Goal: Task Accomplishment & Management: Manage account settings

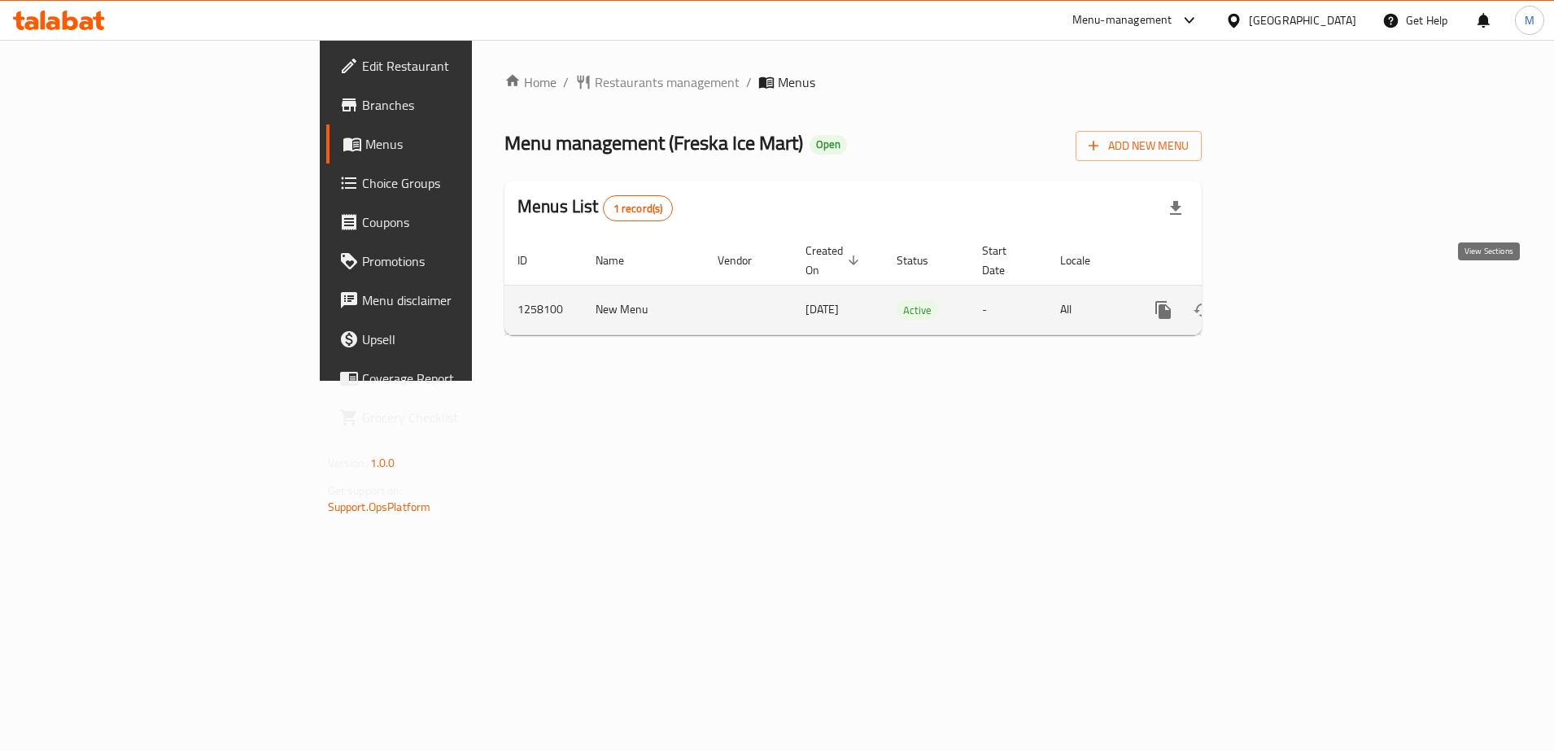
click at [1291, 300] on icon "enhanced table" at bounding box center [1281, 310] width 20 height 20
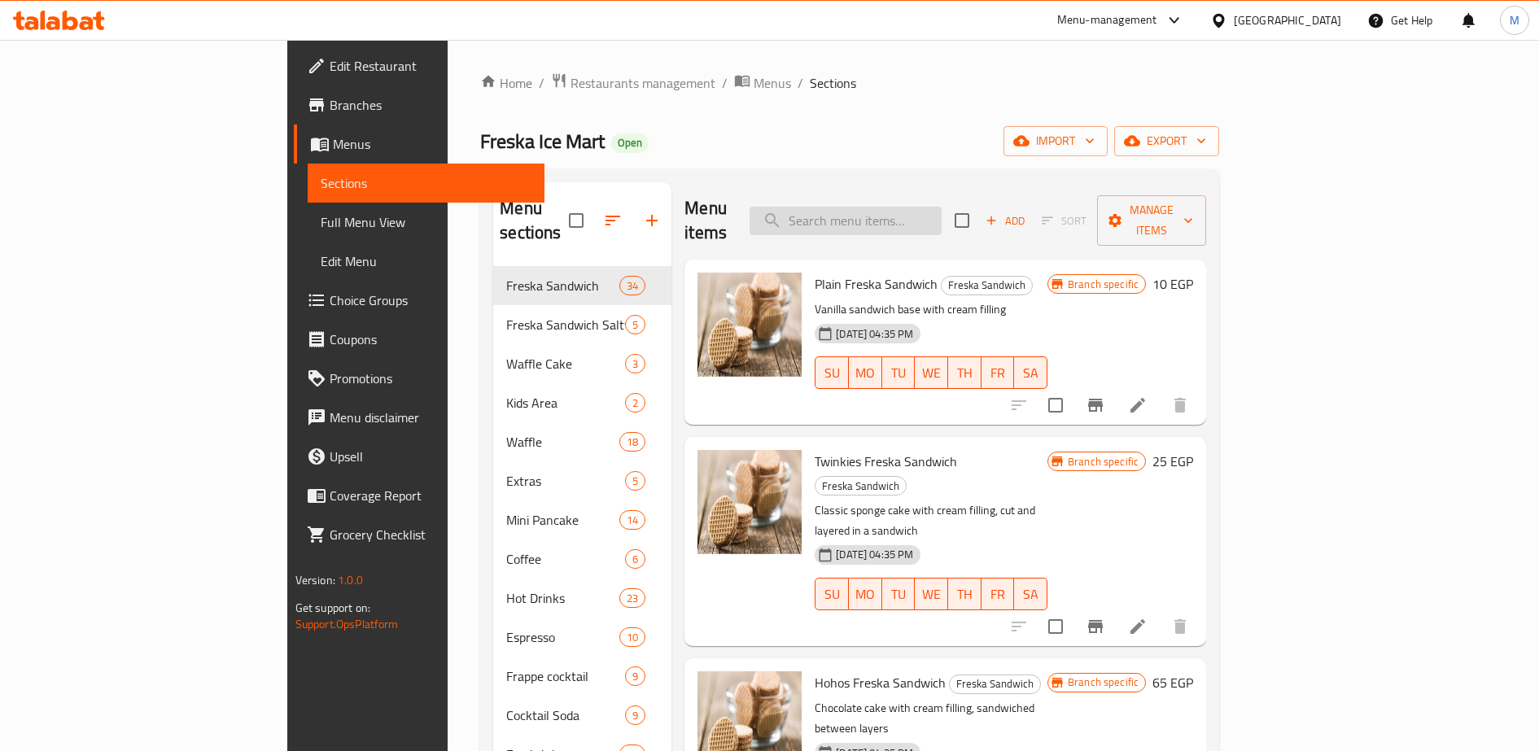
click at [923, 212] on input "search" at bounding box center [845, 221] width 192 height 28
paste input "[PERSON_NAME]"
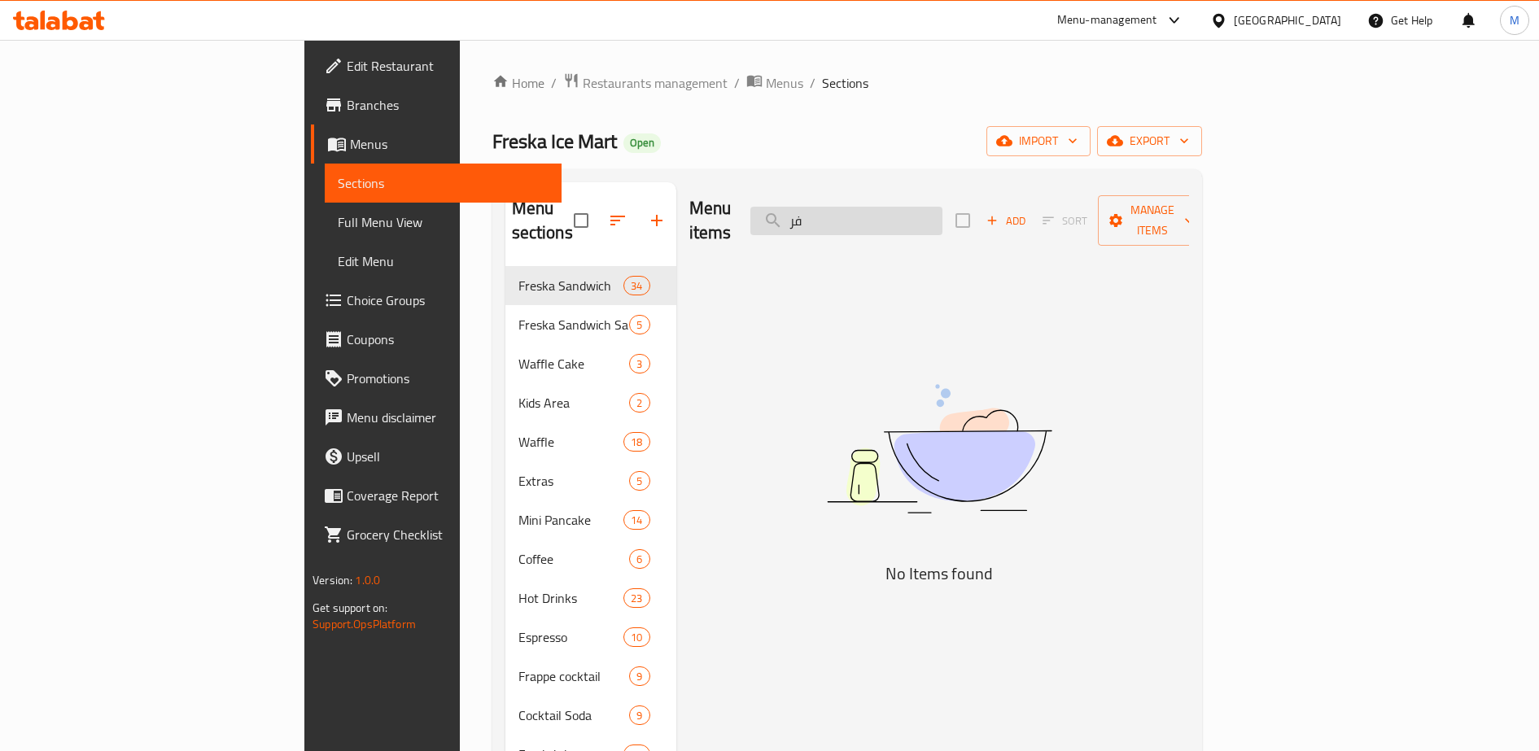
type input "ف"
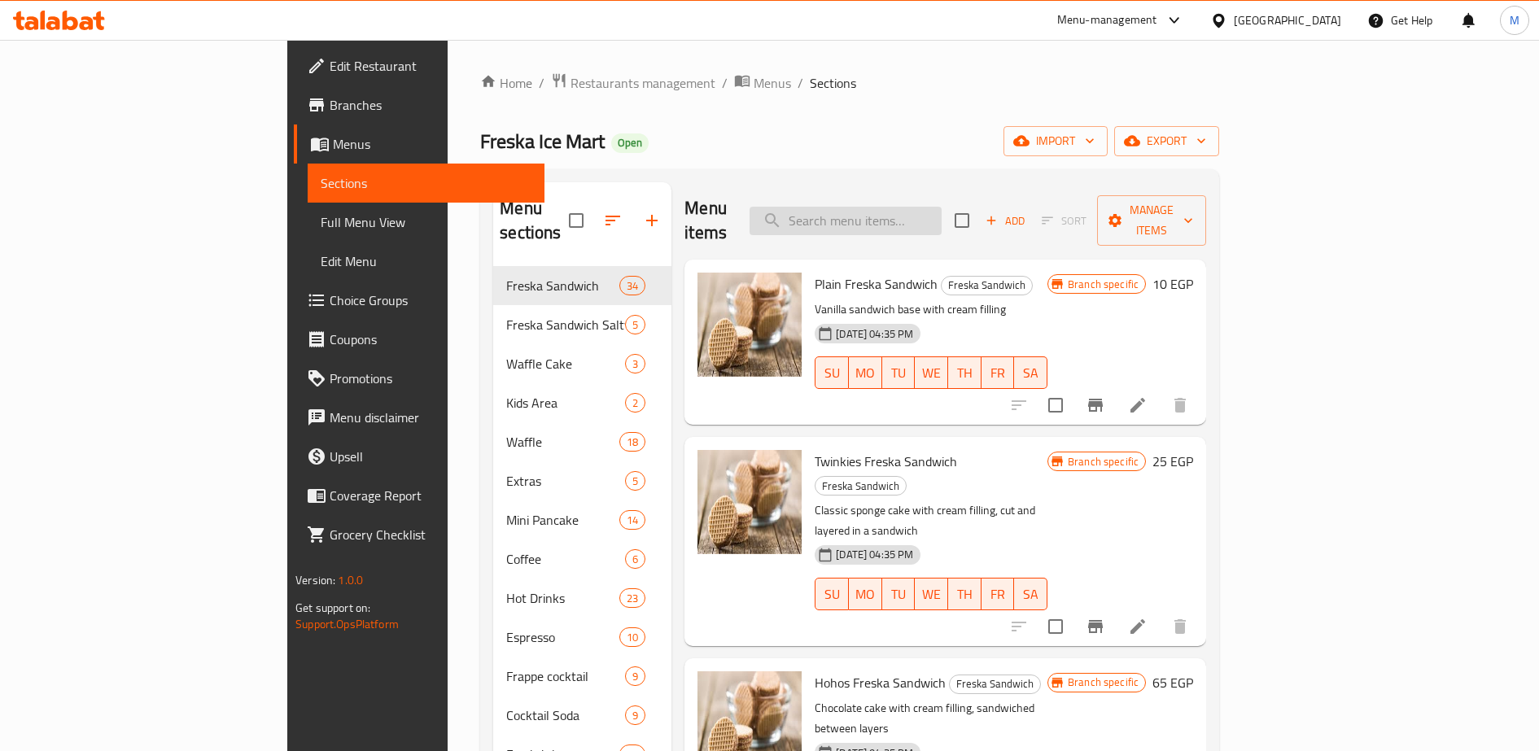
paste input "[PERSON_NAME]"
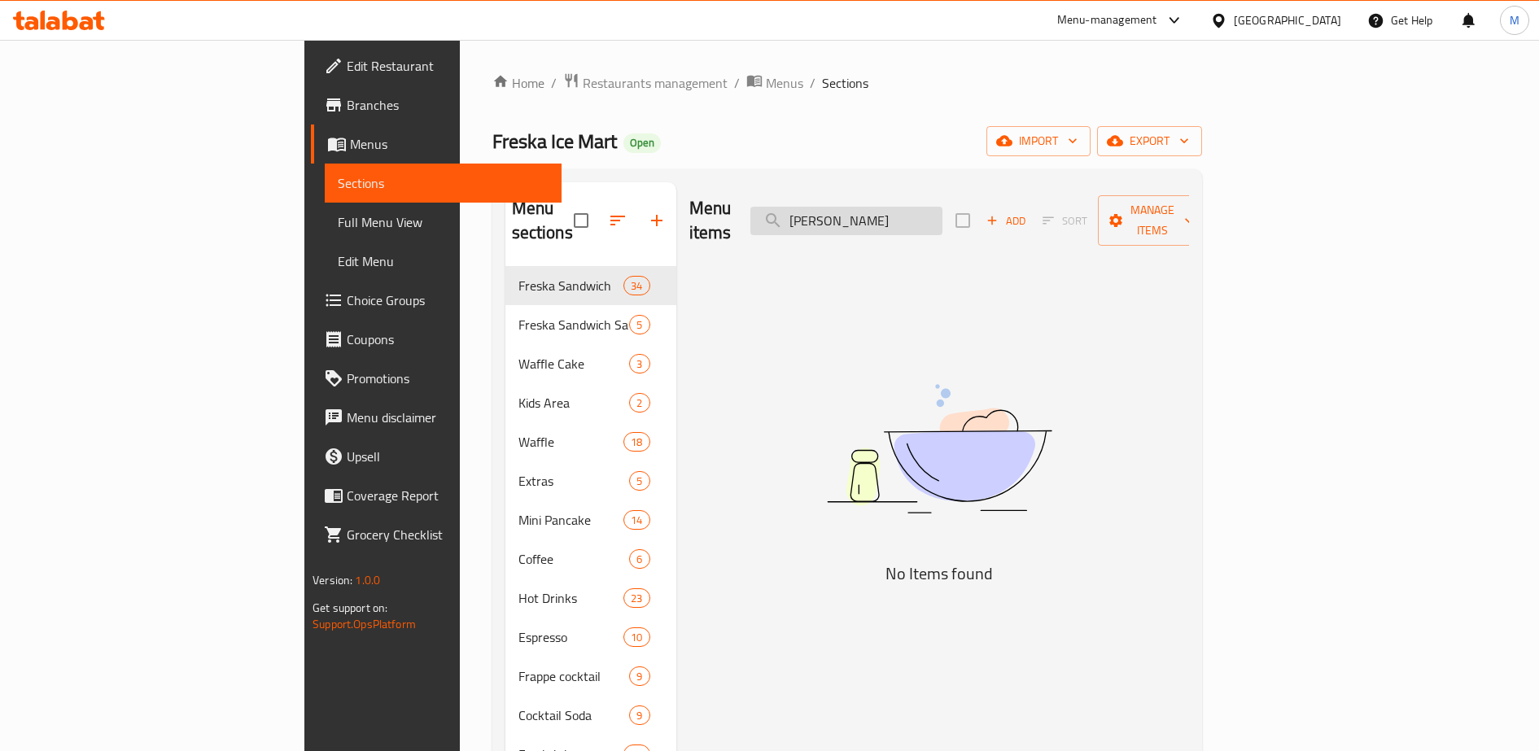
click at [942, 210] on input "[PERSON_NAME]" at bounding box center [846, 221] width 192 height 28
type input "هوهوز"
click at [915, 208] on input "هوهوز" at bounding box center [846, 221] width 192 height 28
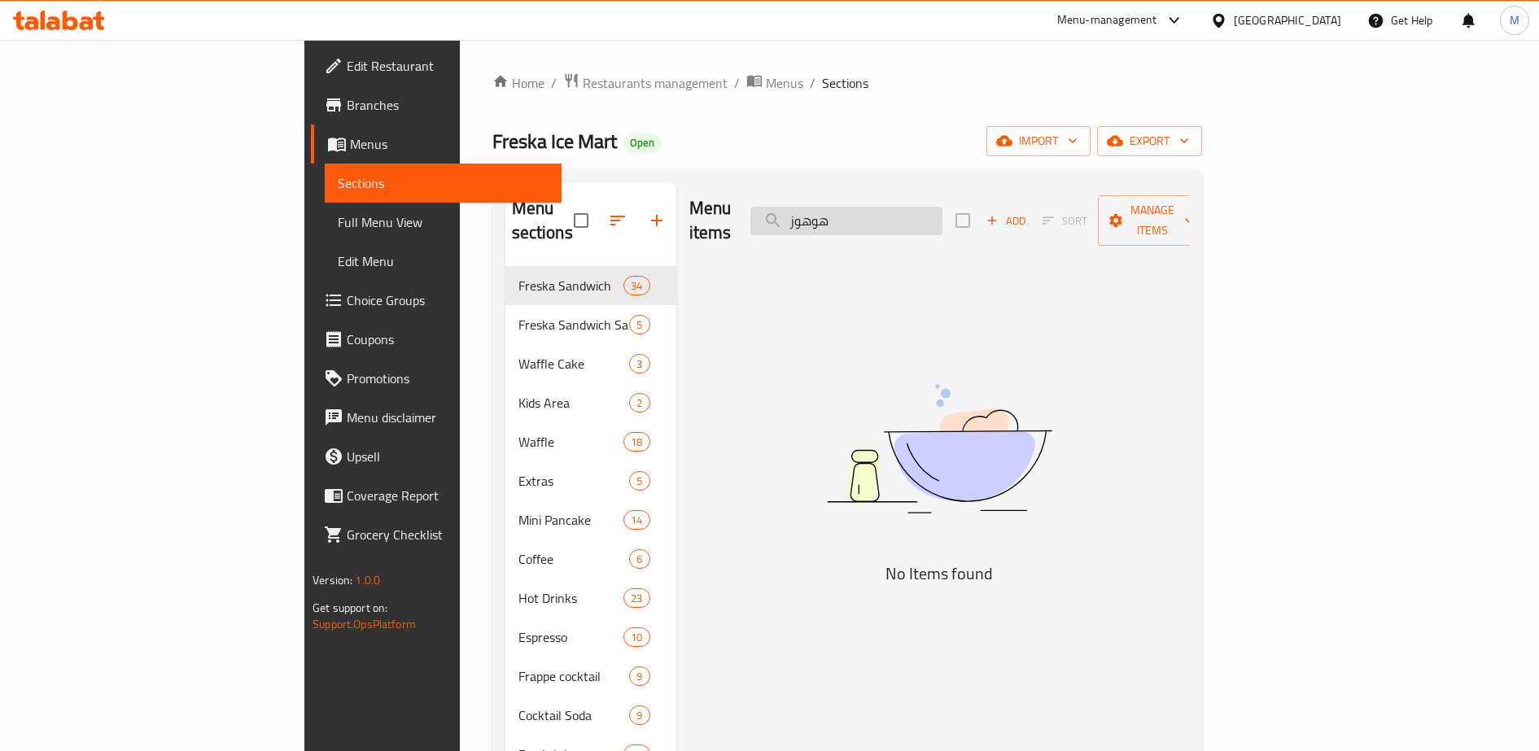
click at [915, 208] on input "هوهوز" at bounding box center [846, 221] width 192 height 28
click at [915, 208] on input "search" at bounding box center [846, 221] width 192 height 28
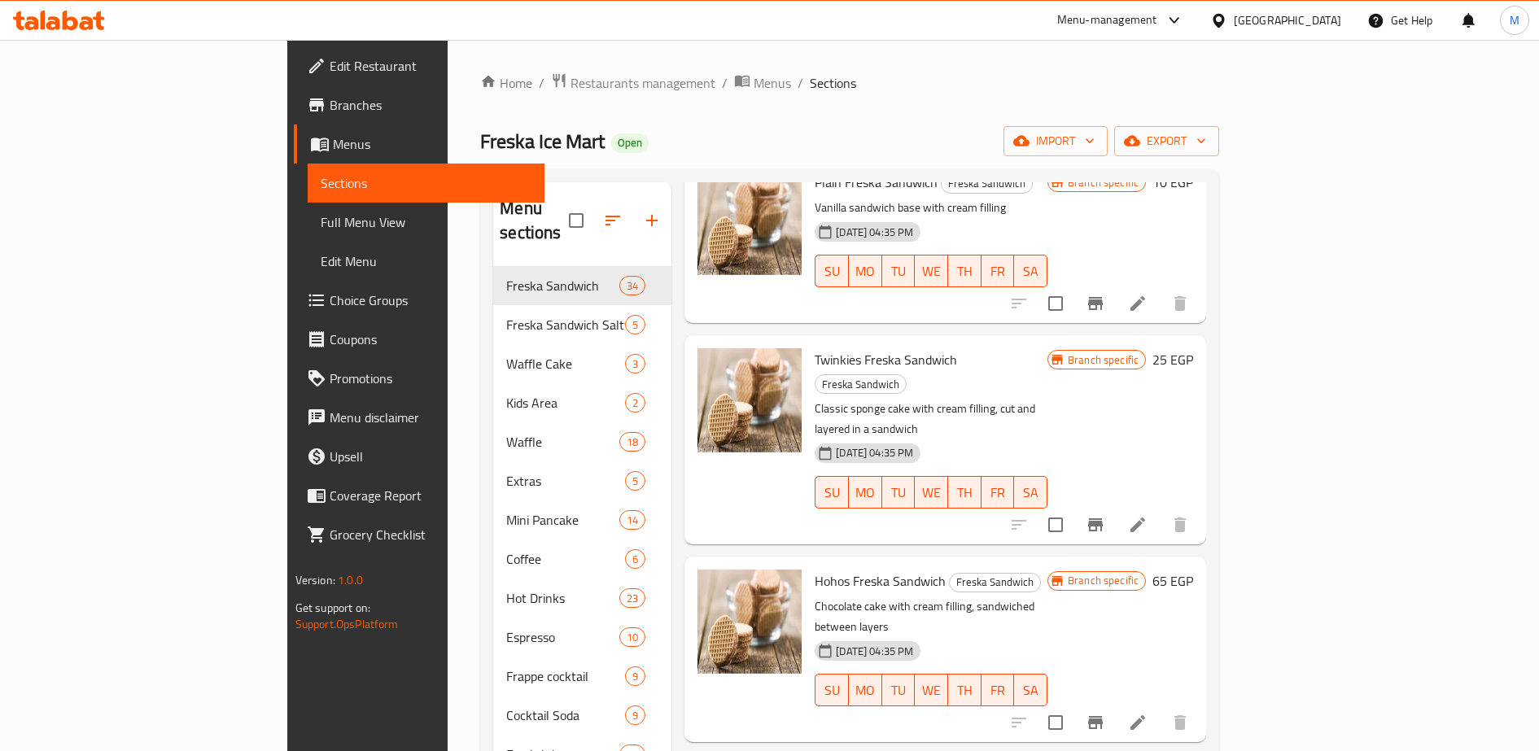
scroll to position [134, 0]
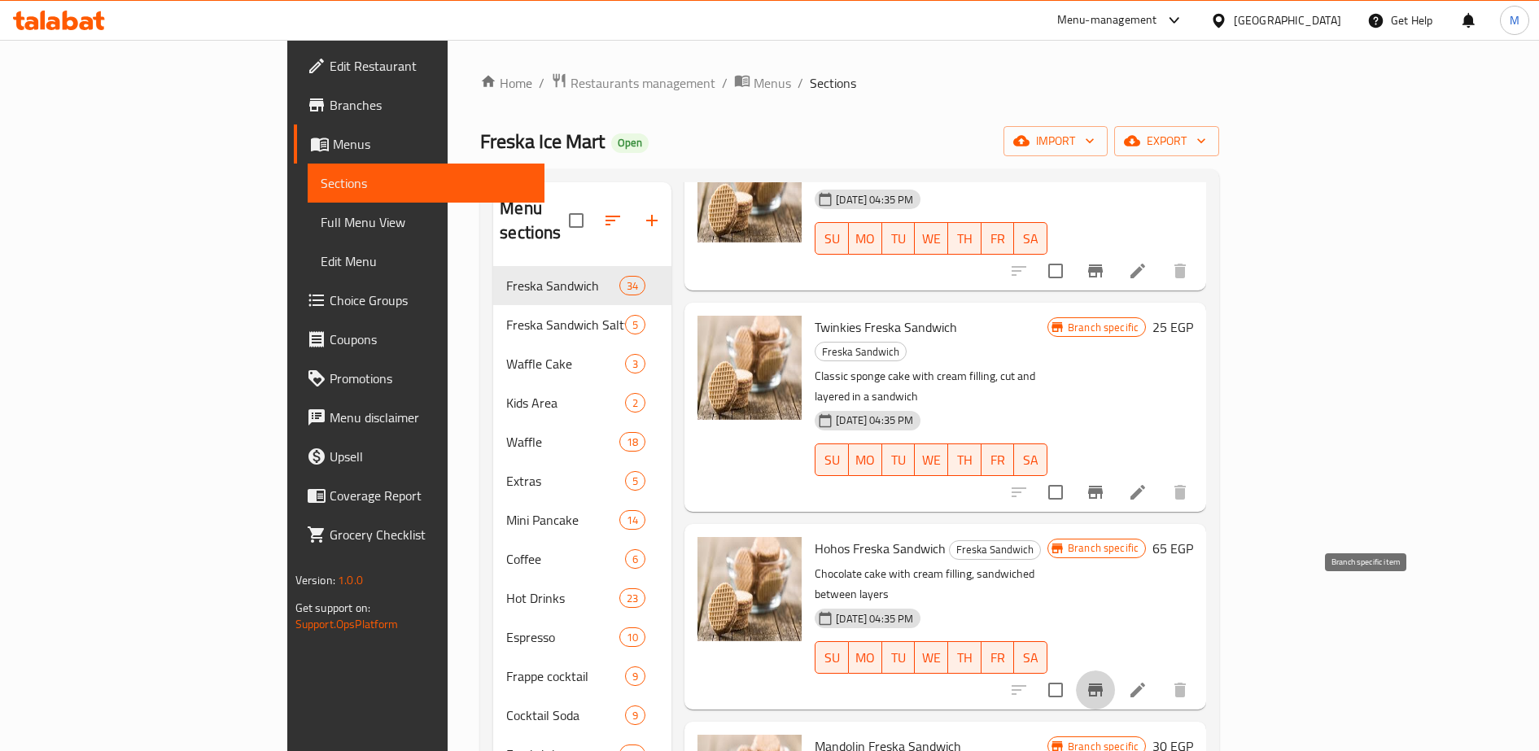
click at [1105, 680] on icon "Branch-specific-item" at bounding box center [1096, 690] width 20 height 20
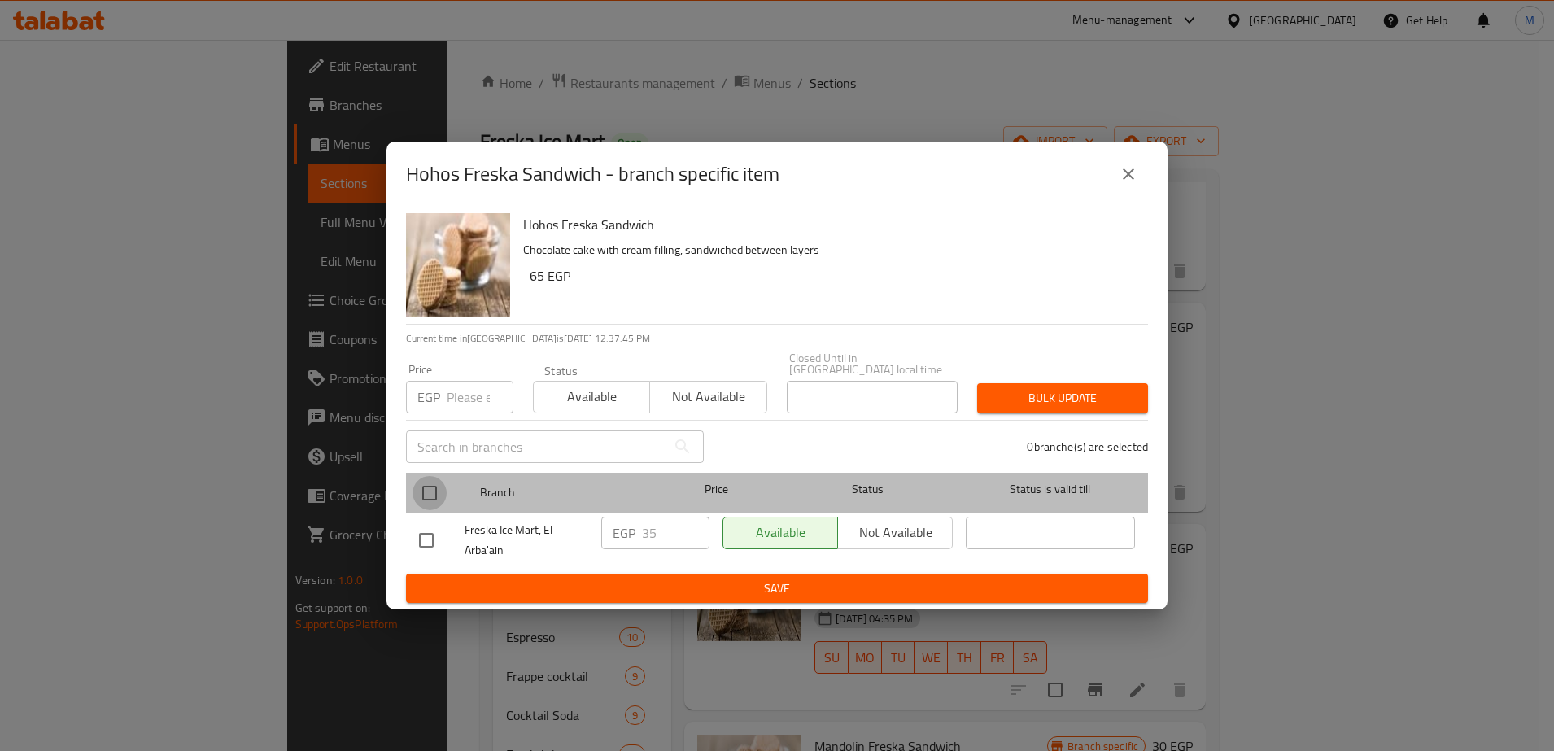
click at [419, 480] on input "checkbox" at bounding box center [430, 493] width 34 height 34
checkbox input "true"
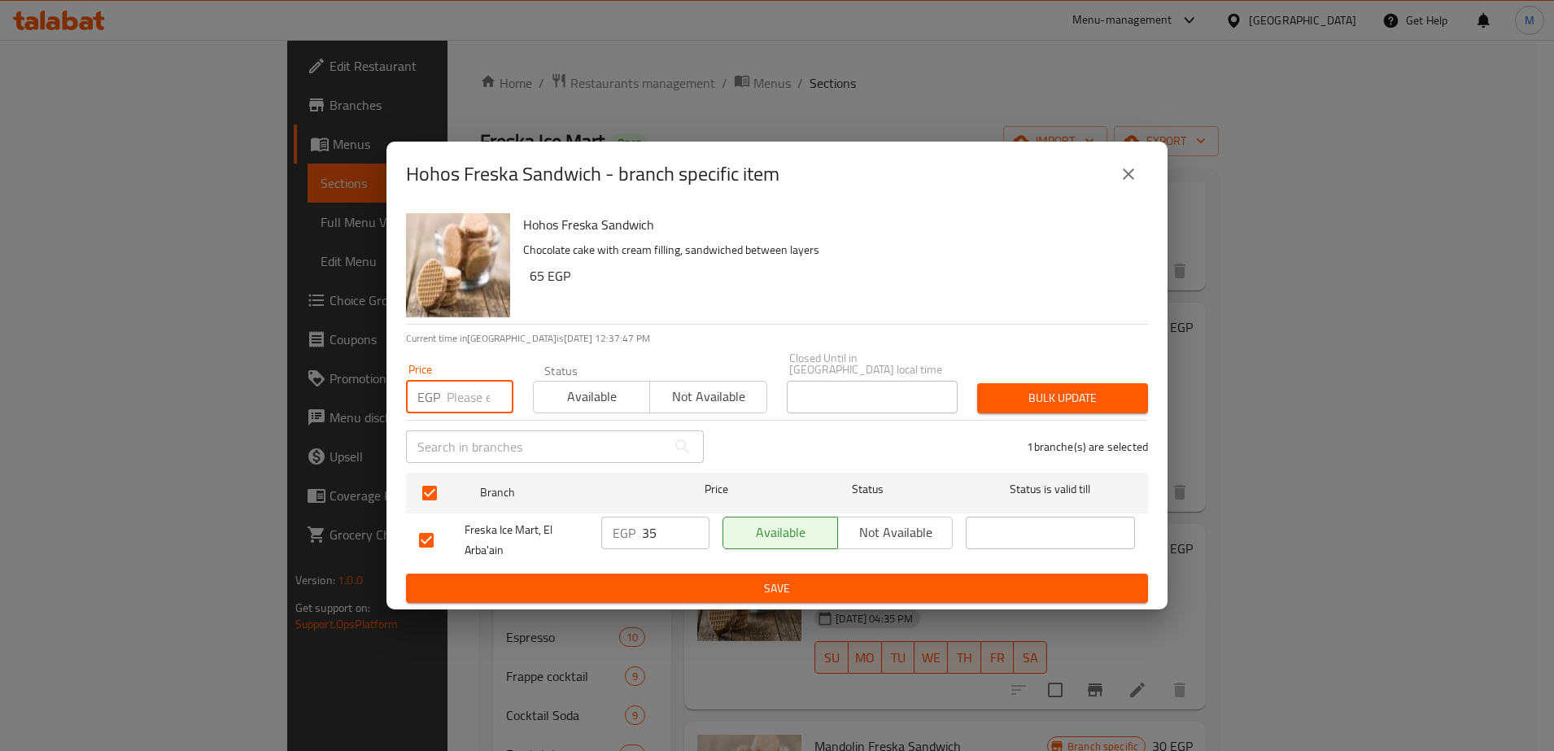
click at [460, 391] on input "number" at bounding box center [480, 397] width 67 height 33
type input "9"
type input "65"
click at [647, 529] on input "35" at bounding box center [676, 533] width 68 height 33
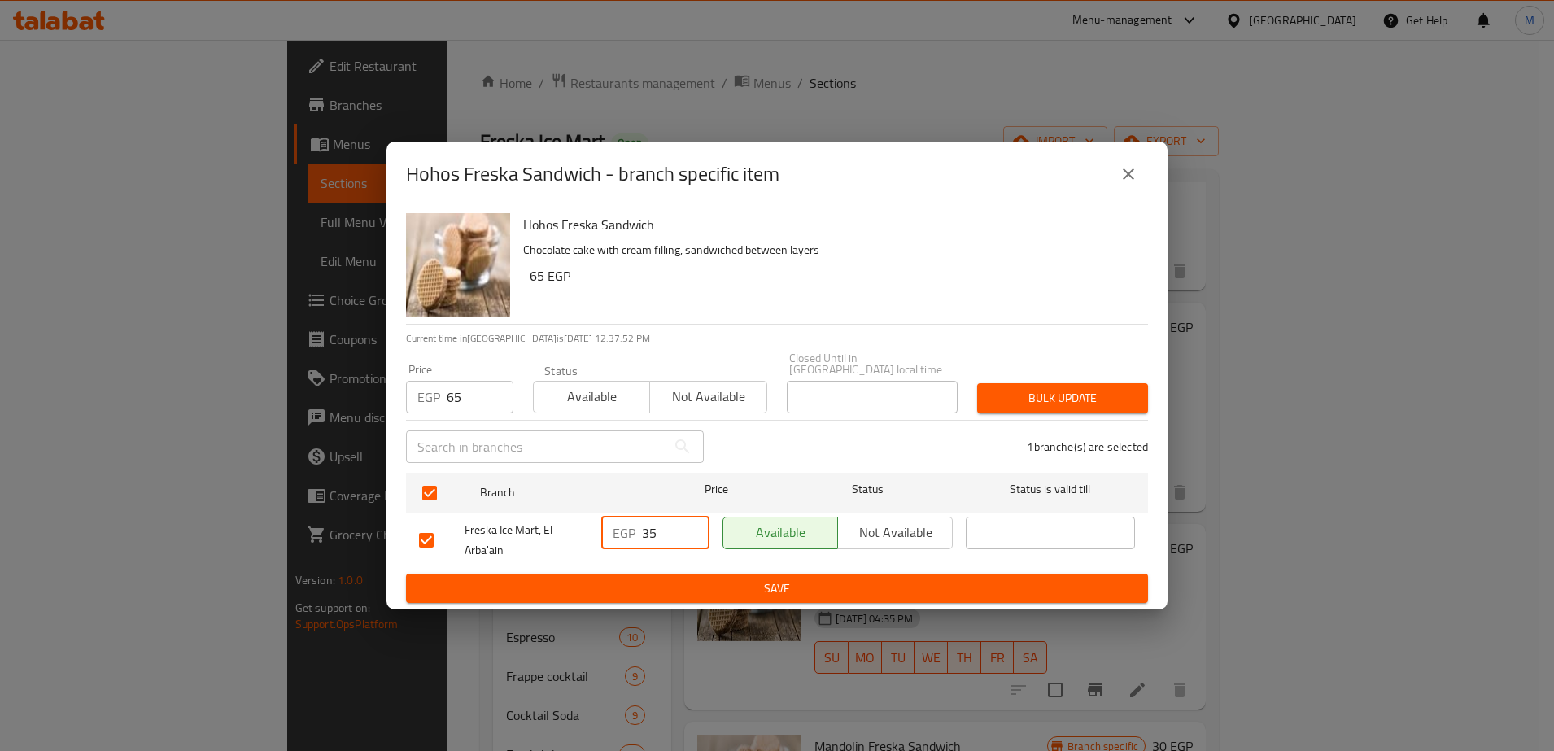
click at [647, 529] on input "35" at bounding box center [676, 533] width 68 height 33
click at [647, 529] on input "6" at bounding box center [676, 533] width 68 height 33
type input "65"
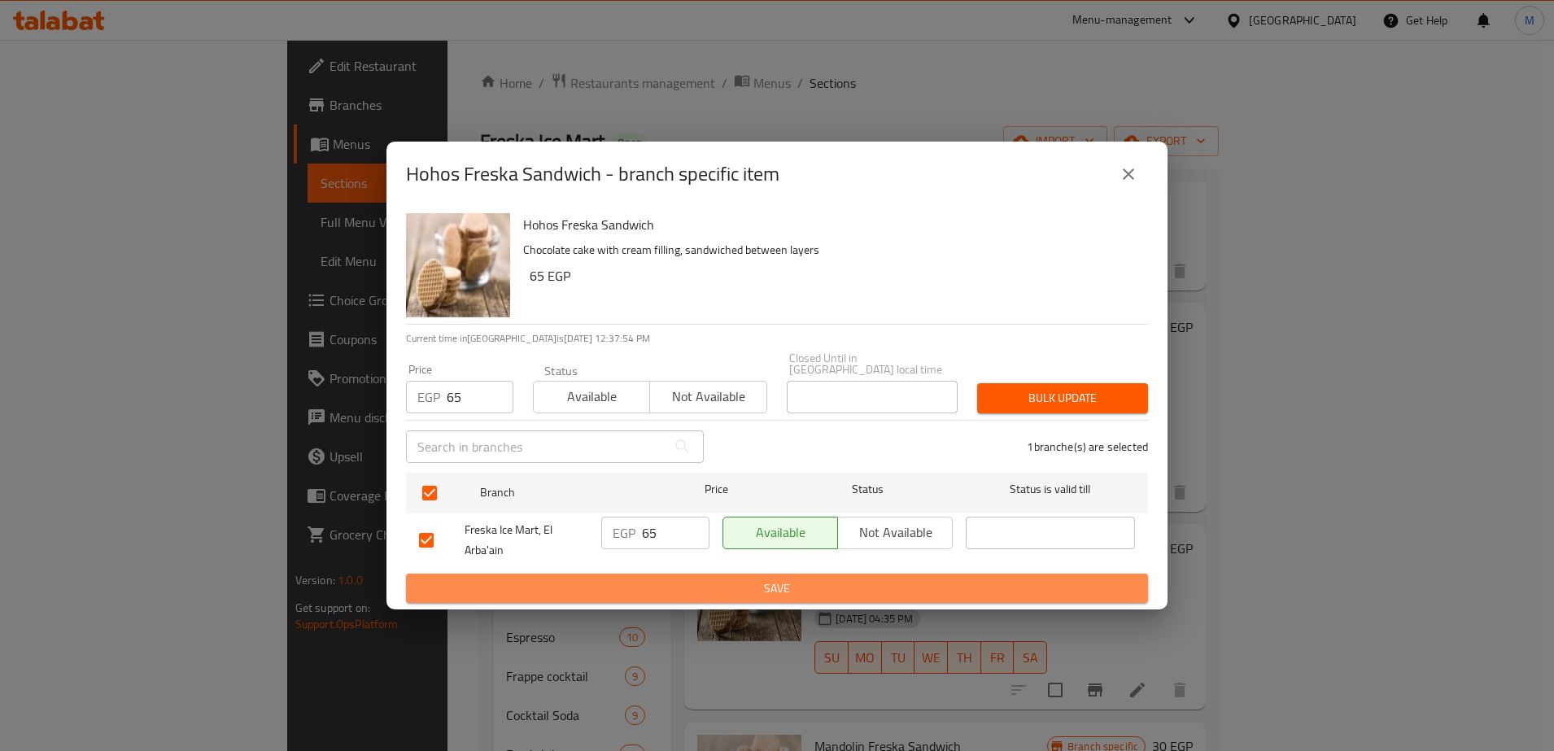
click at [729, 580] on span "Save" at bounding box center [777, 589] width 716 height 20
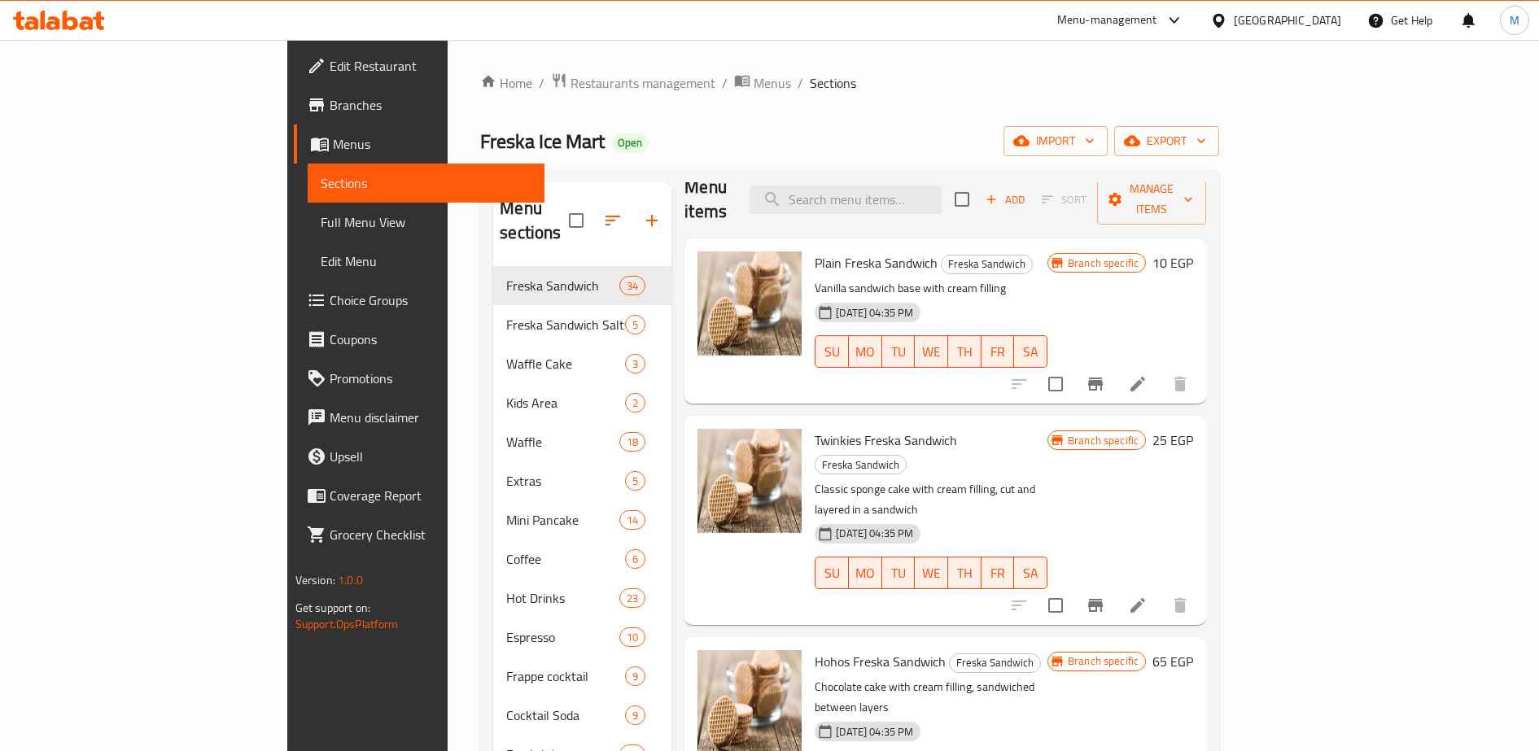
scroll to position [0, 0]
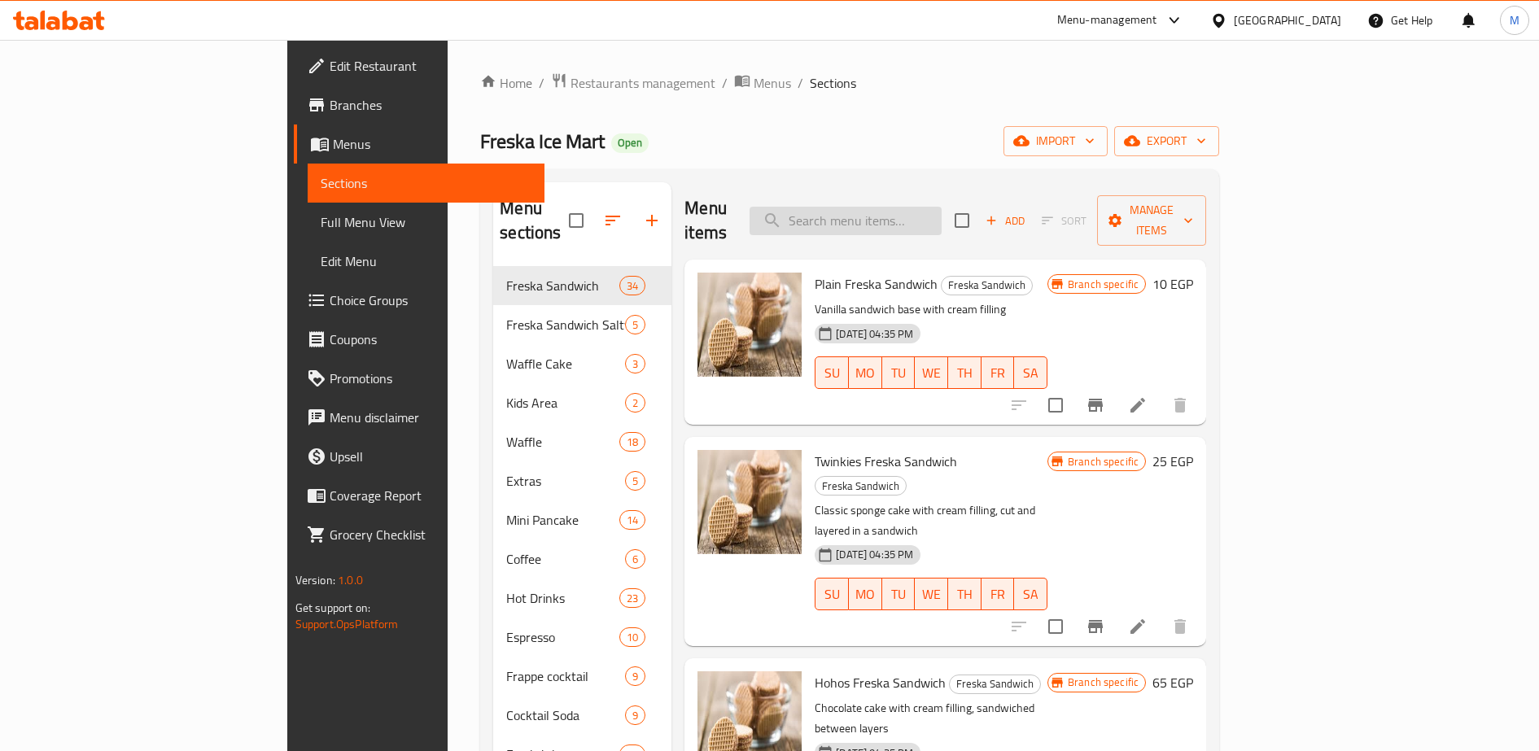
click at [933, 207] on input "search" at bounding box center [845, 221] width 192 height 28
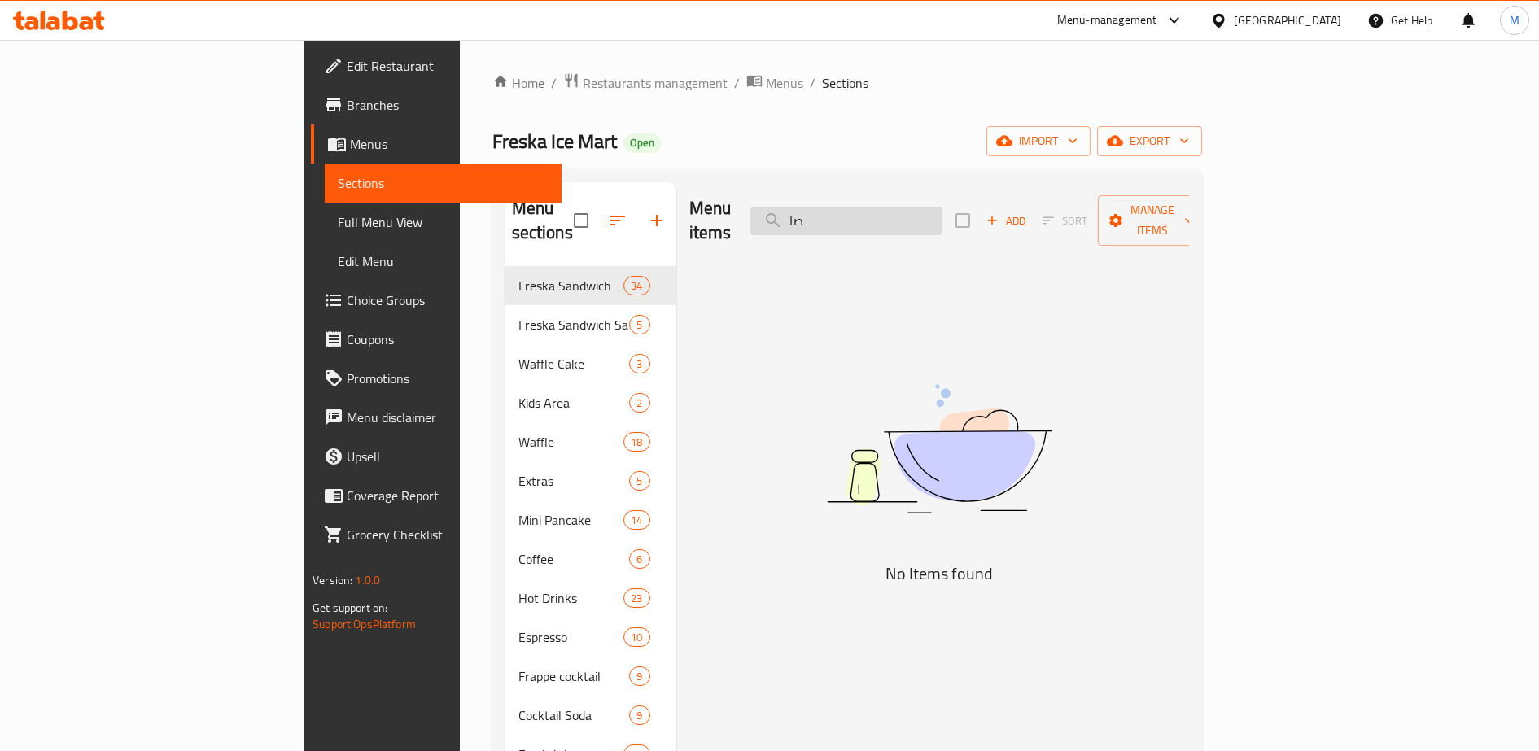
type input "ص"
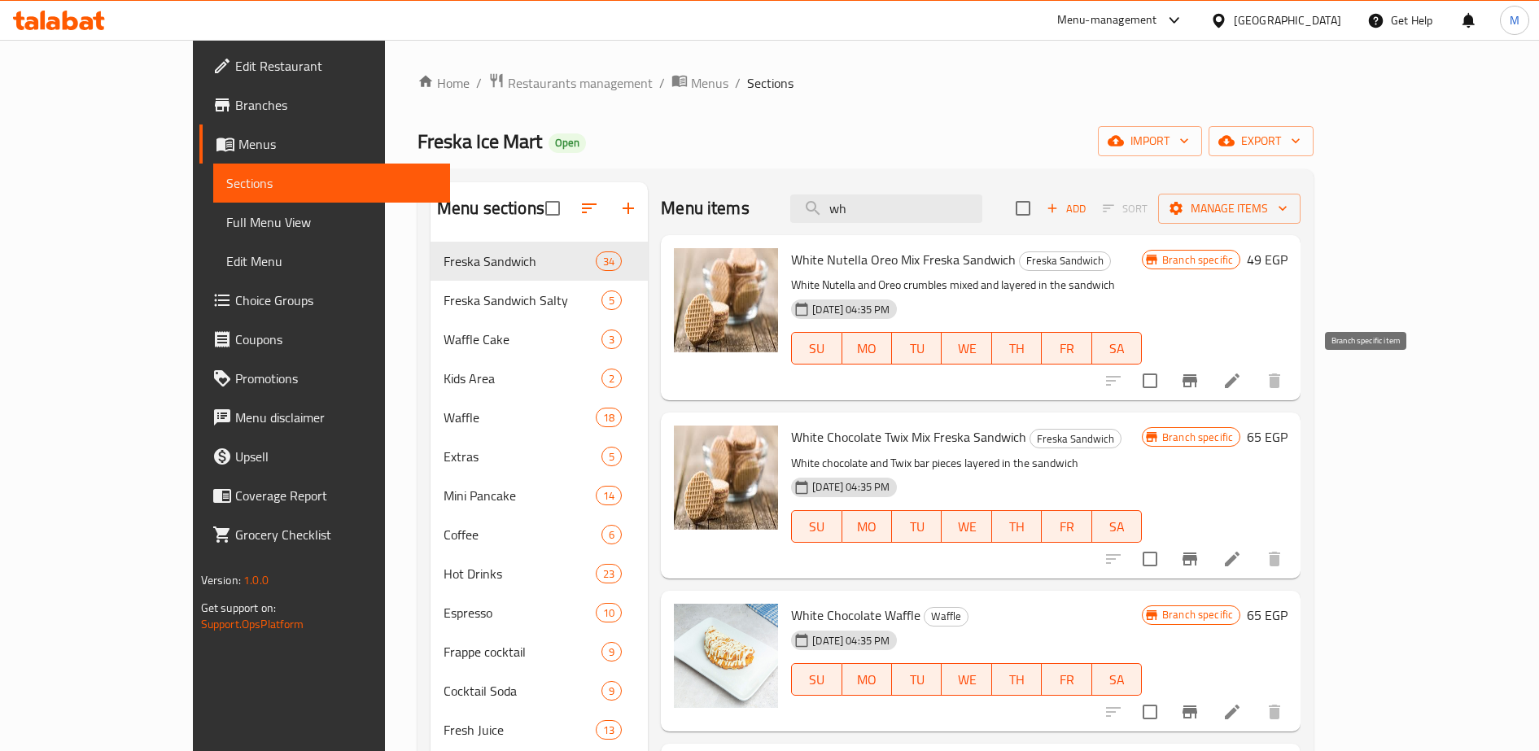
type input "wh"
click at [1197, 378] on icon "Branch-specific-item" at bounding box center [1189, 380] width 15 height 13
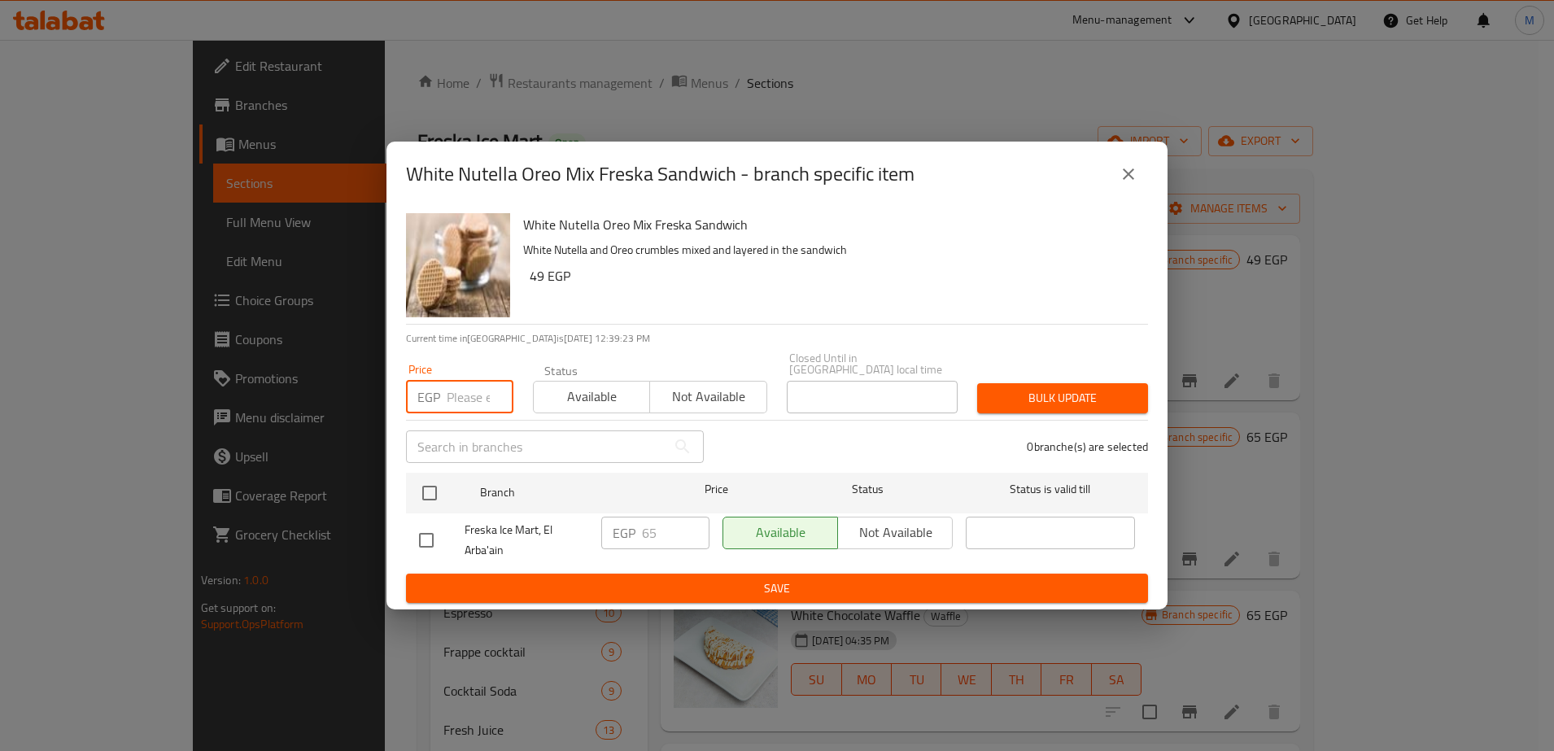
click at [452, 394] on input "number" at bounding box center [480, 397] width 67 height 33
type input "65"
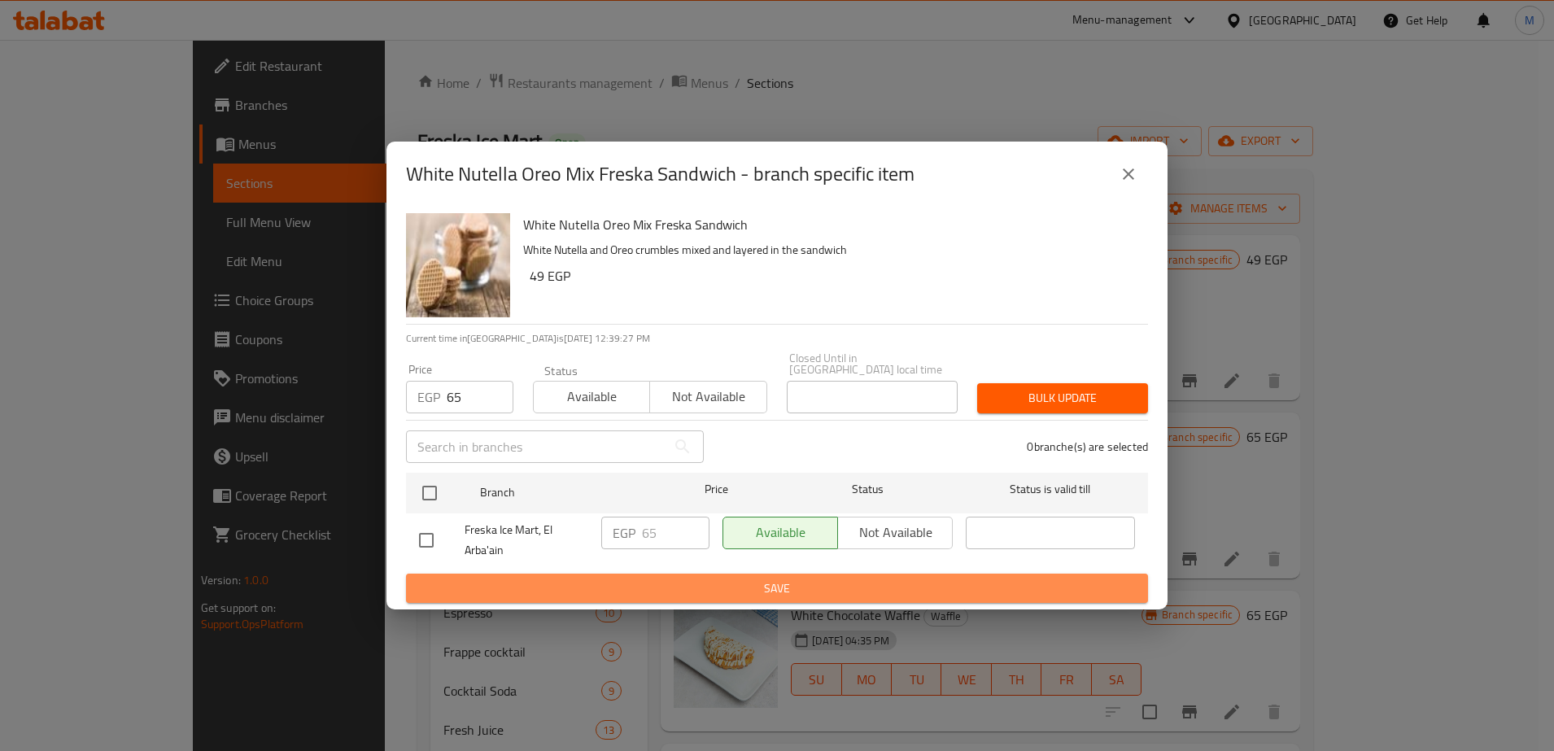
click at [701, 579] on span "Save" at bounding box center [777, 589] width 716 height 20
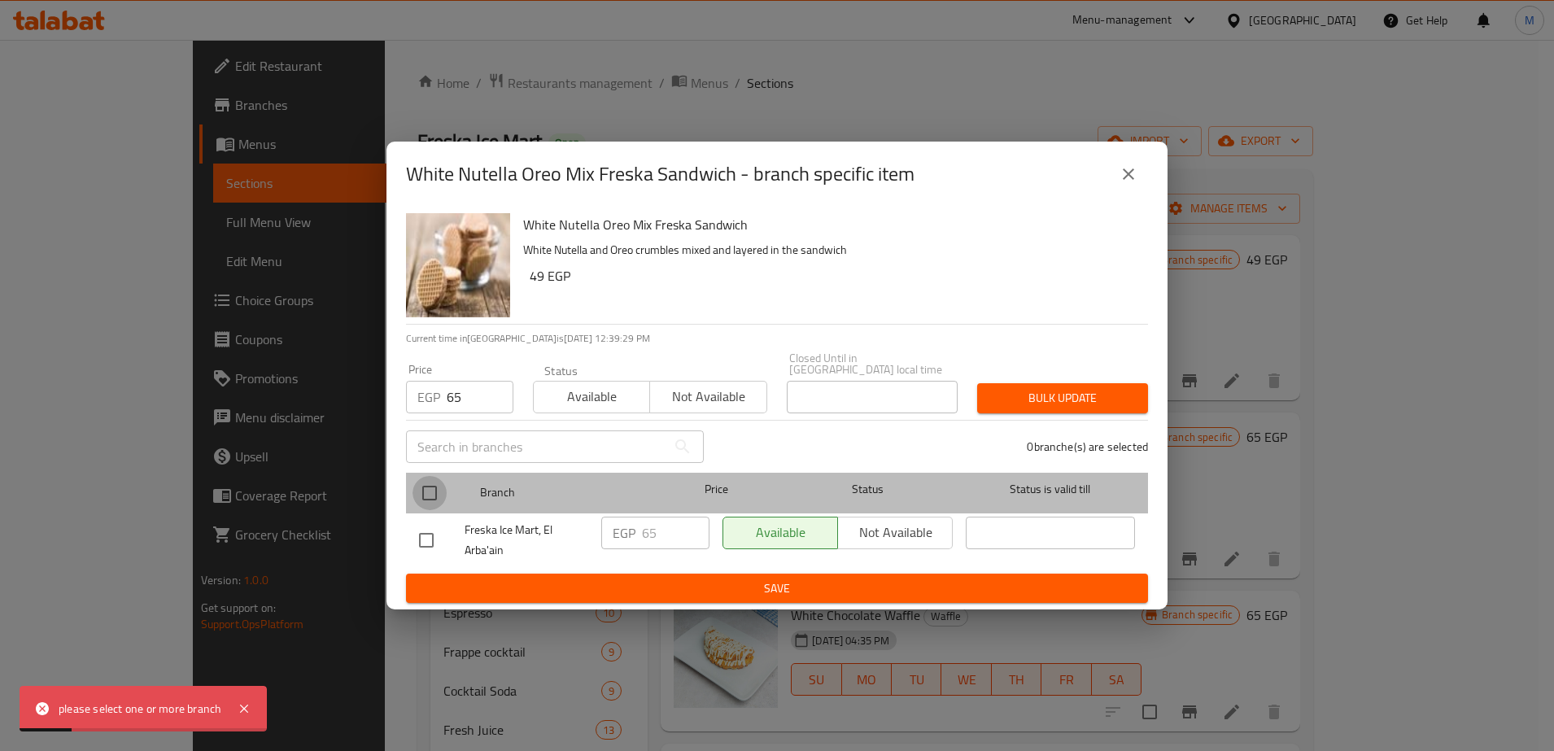
click at [428, 493] on input "checkbox" at bounding box center [430, 493] width 34 height 34
checkbox input "true"
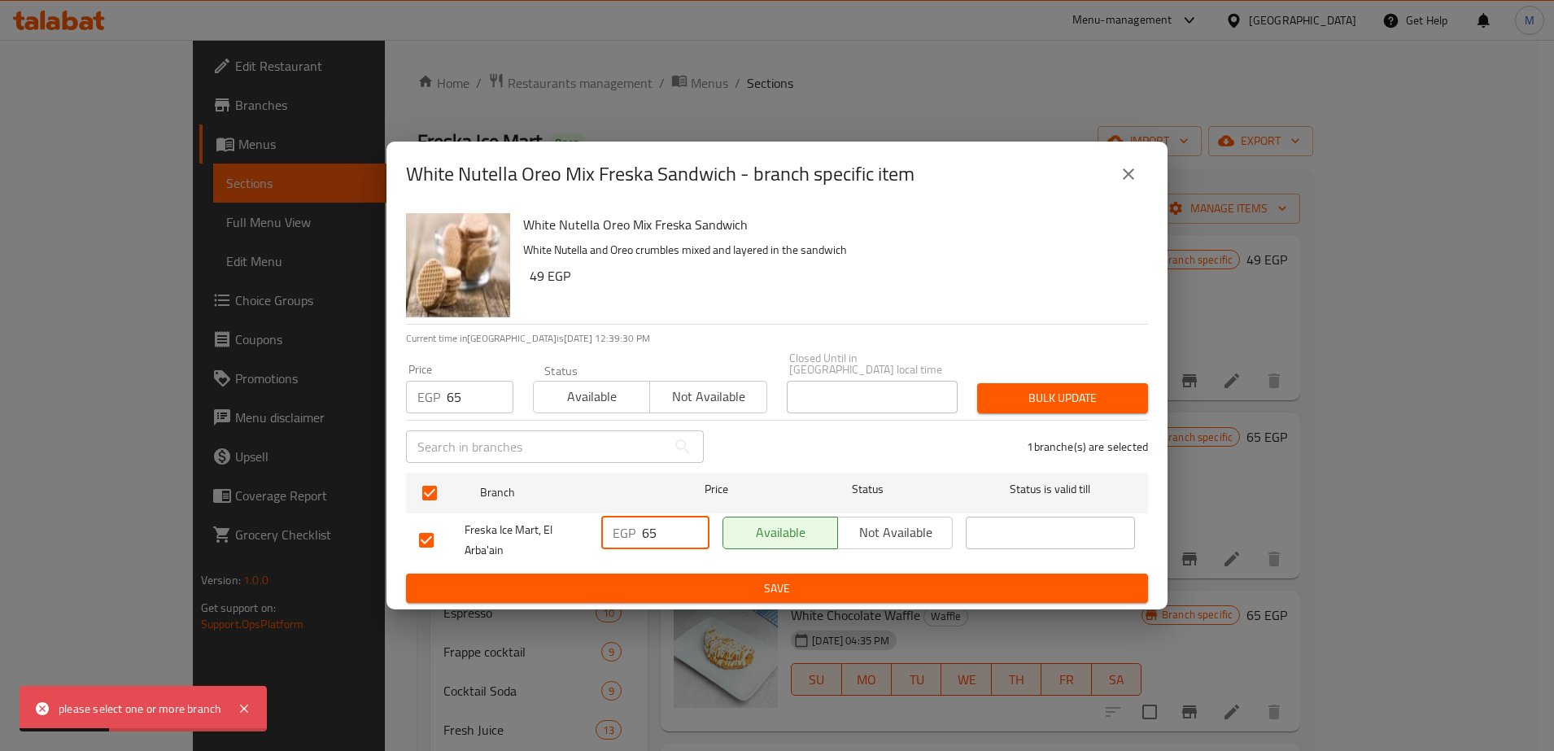
click at [656, 532] on input "65" at bounding box center [676, 533] width 68 height 33
click at [732, 583] on span "Save" at bounding box center [777, 589] width 716 height 20
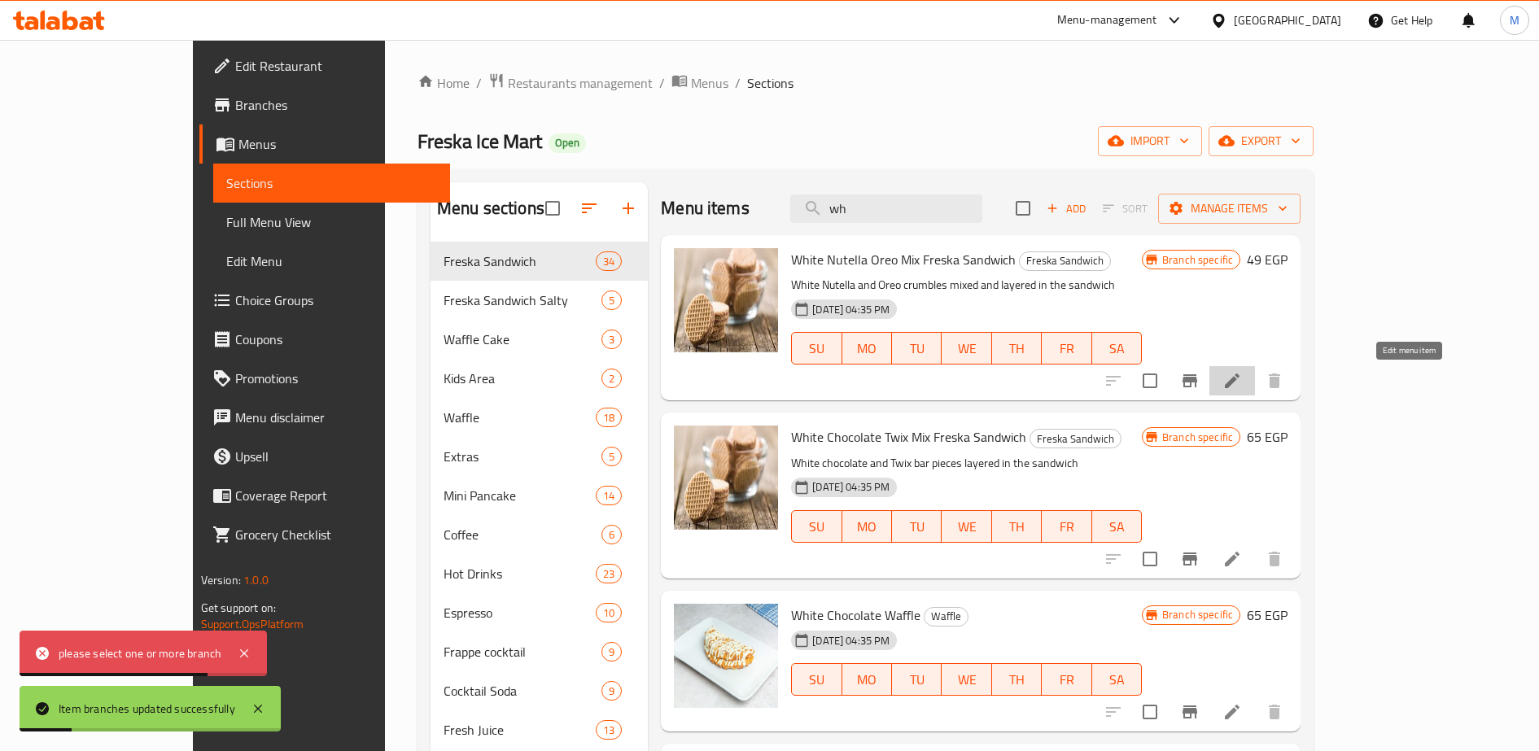
click at [1239, 382] on icon at bounding box center [1232, 381] width 15 height 15
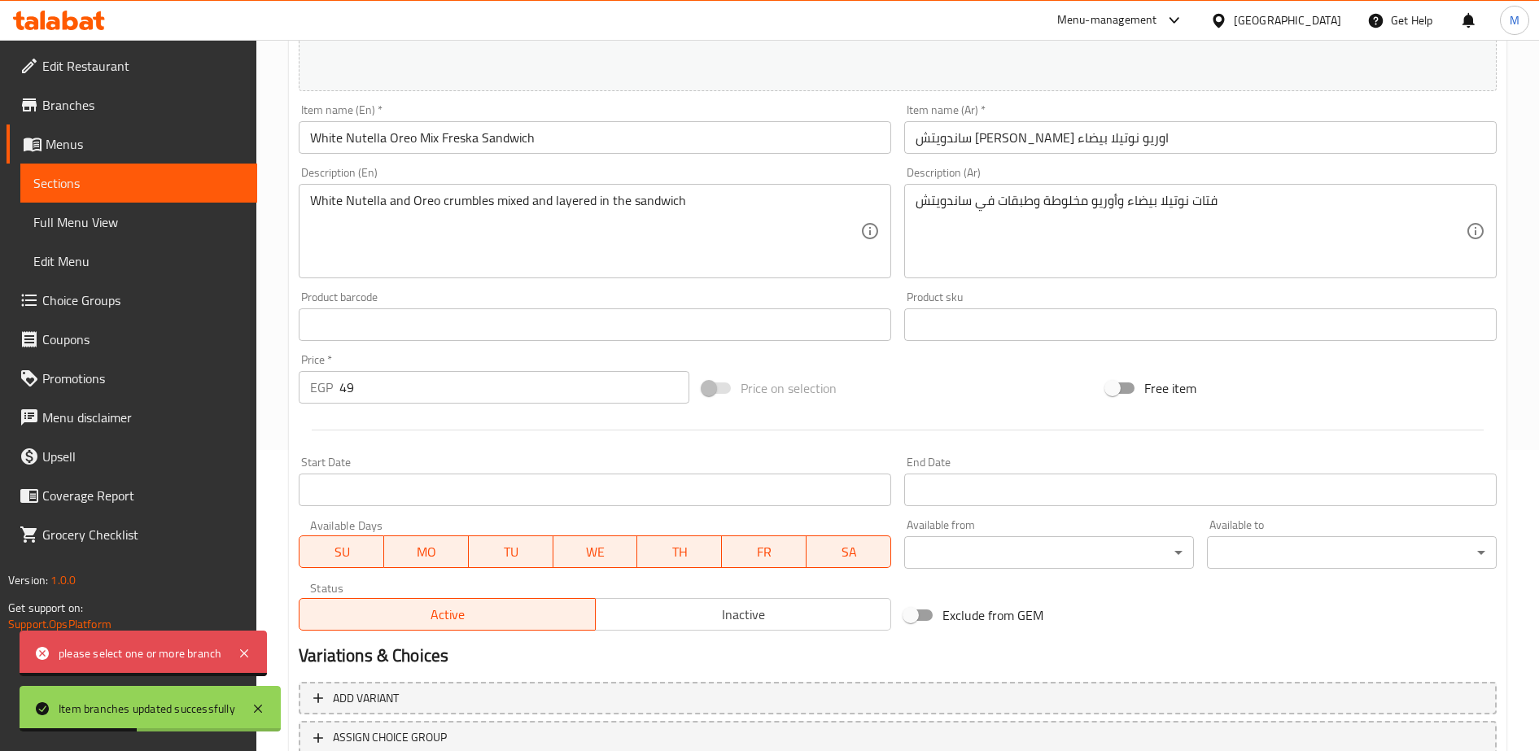
scroll to position [313, 0]
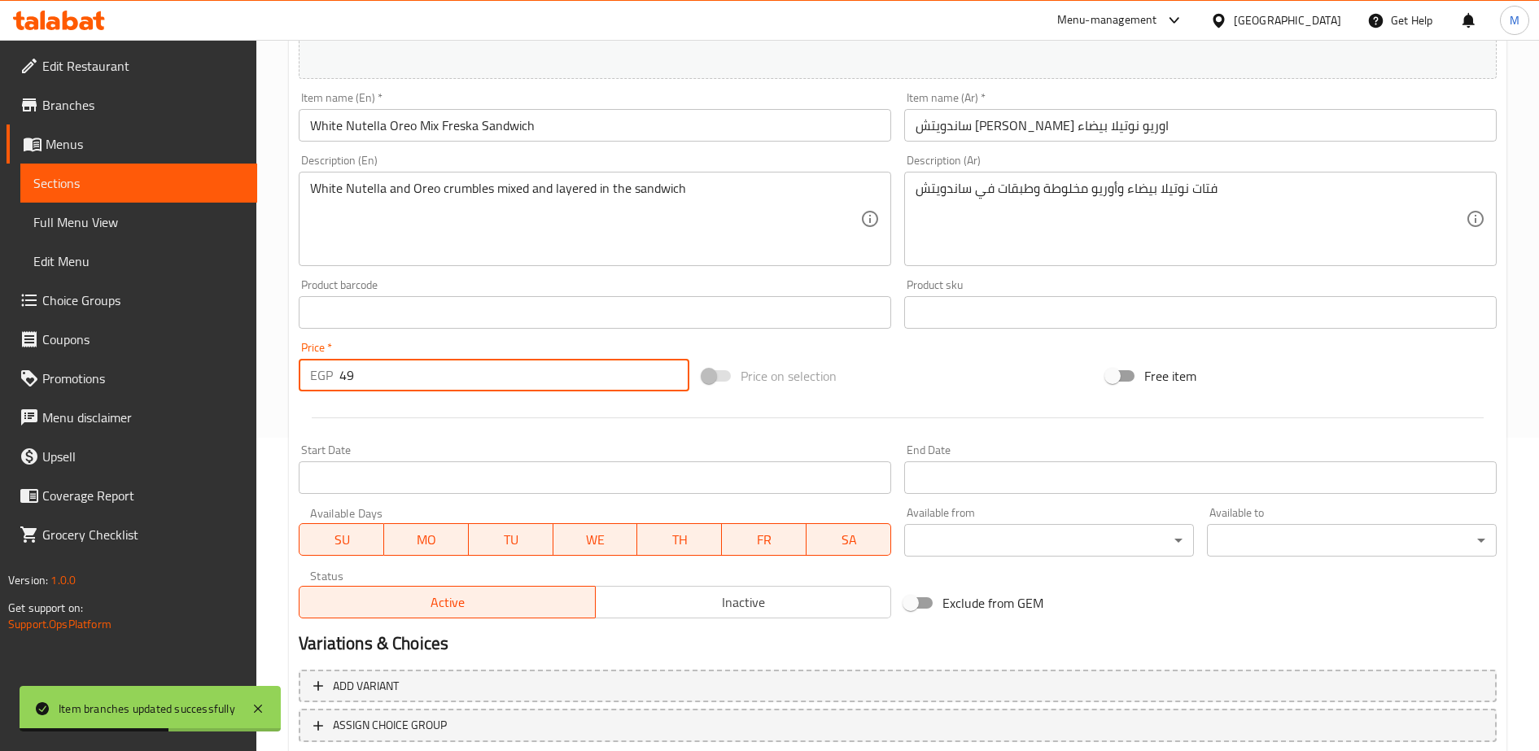
click at [374, 374] on input "49" at bounding box center [514, 375] width 350 height 33
click at [374, 374] on input "6" at bounding box center [514, 375] width 350 height 33
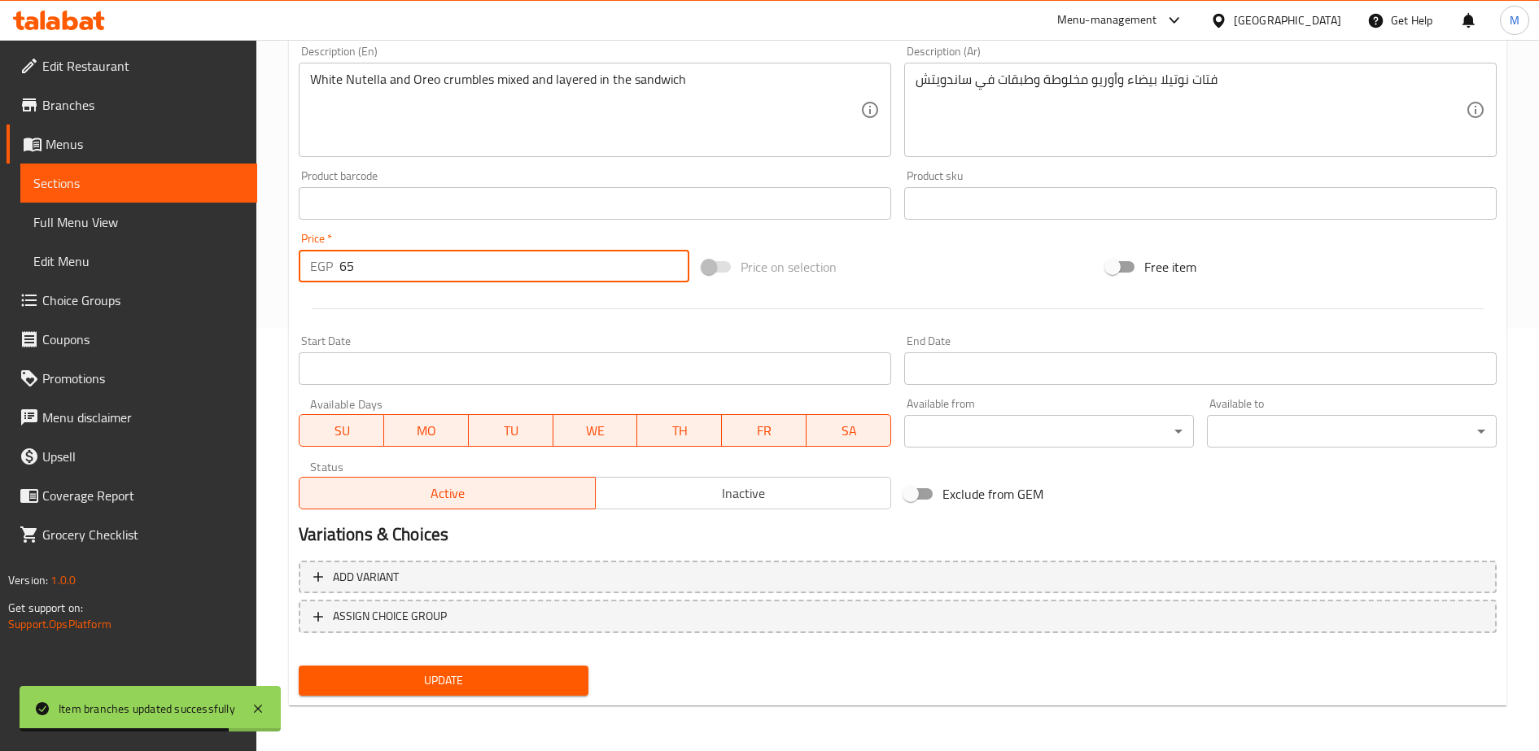
type input "65"
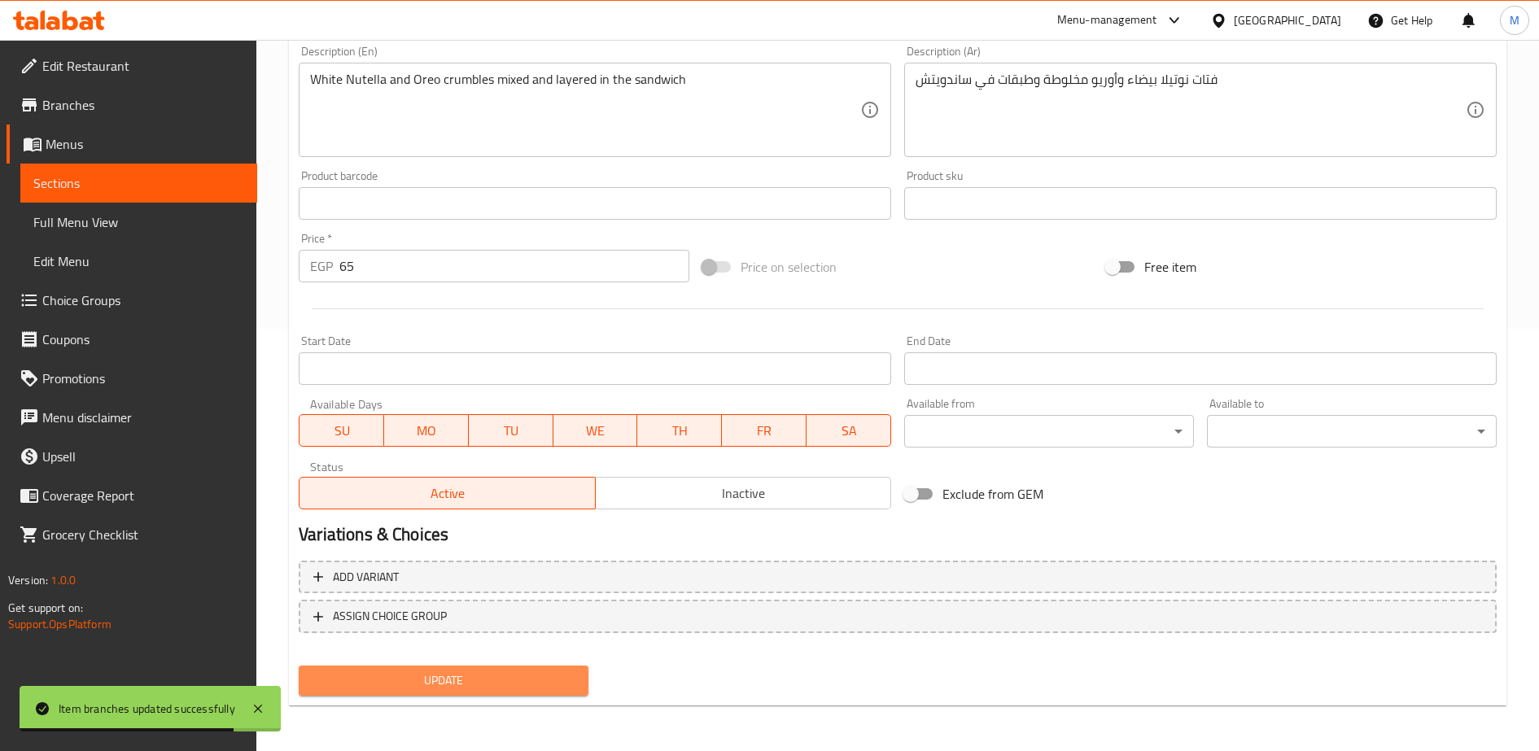
click at [462, 689] on span "Update" at bounding box center [444, 681] width 264 height 20
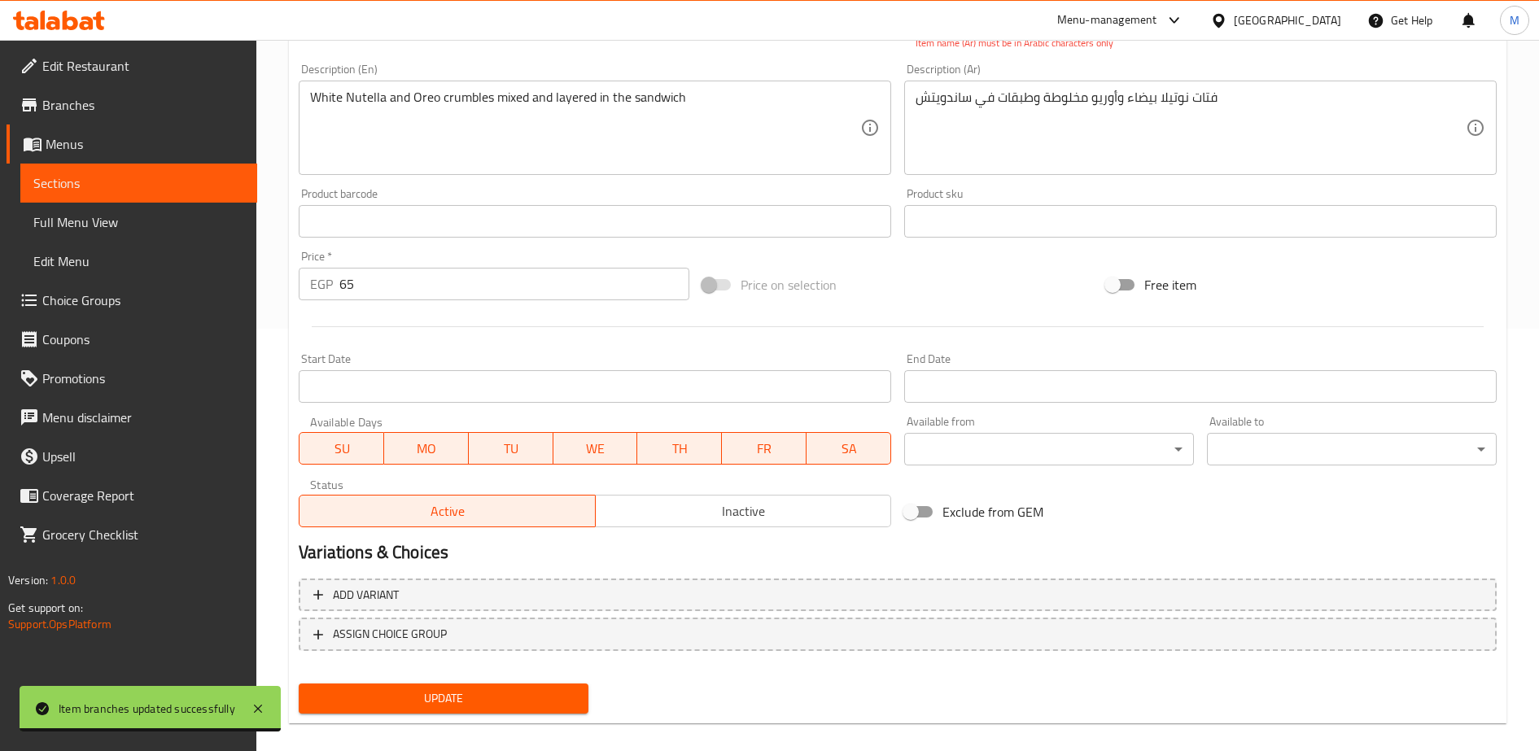
scroll to position [116, 0]
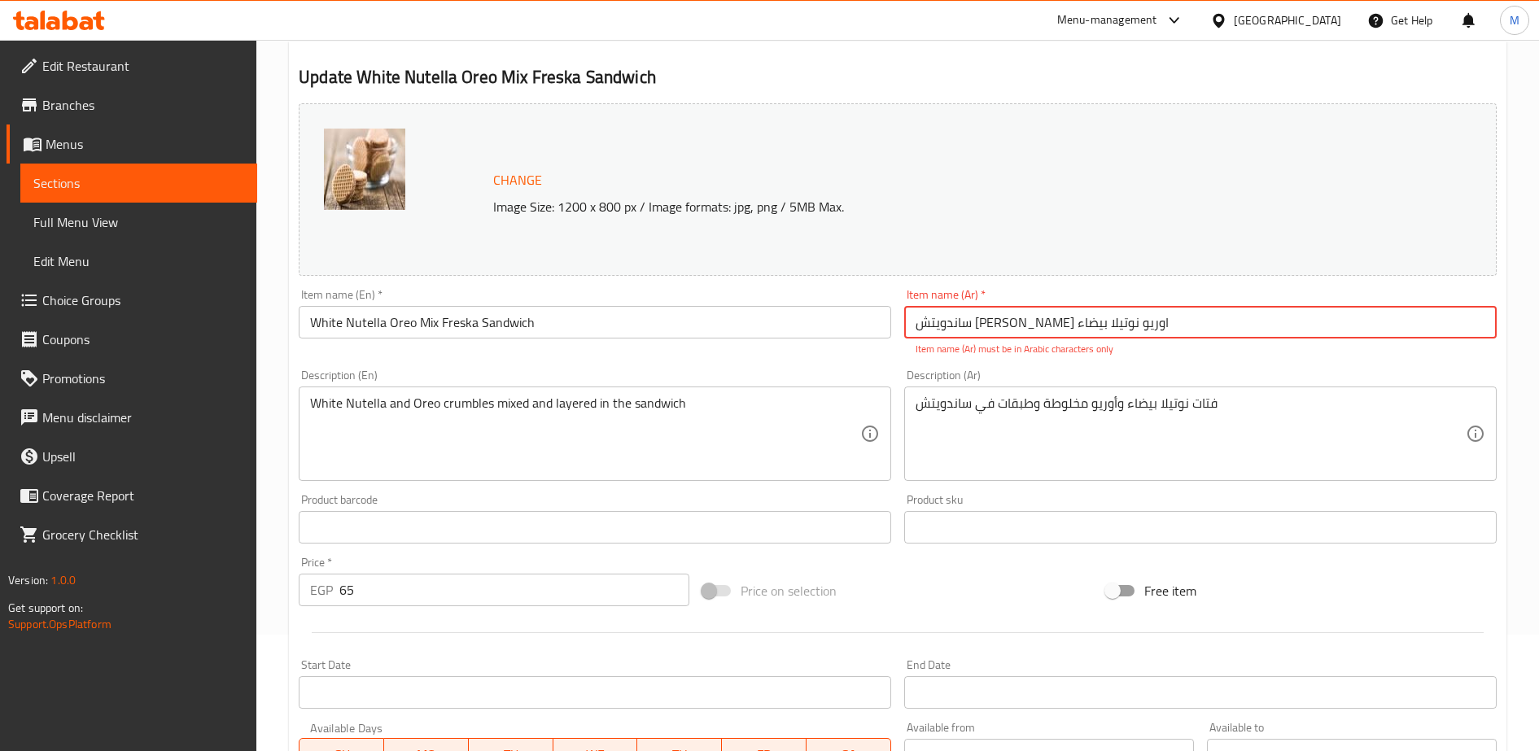
click at [1037, 317] on input "ساندويتش [PERSON_NAME] اوریو نوتيلا بيضاء" at bounding box center [1200, 322] width 592 height 33
click at [1037, 317] on input "text" at bounding box center [1200, 322] width 592 height 33
type input "ساندويتش [PERSON_NAME] اوریو نوتيلا بيضاء"
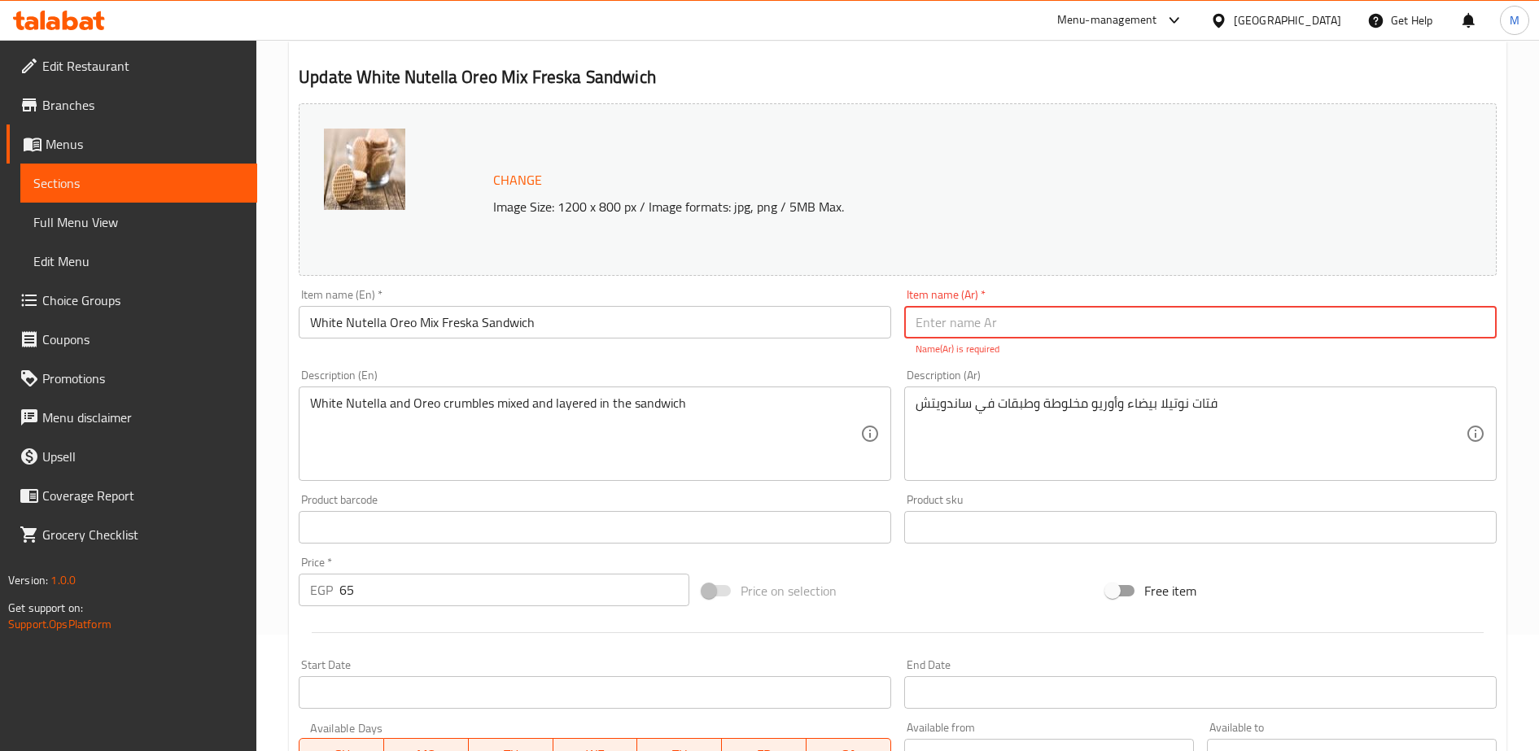
type input "s"
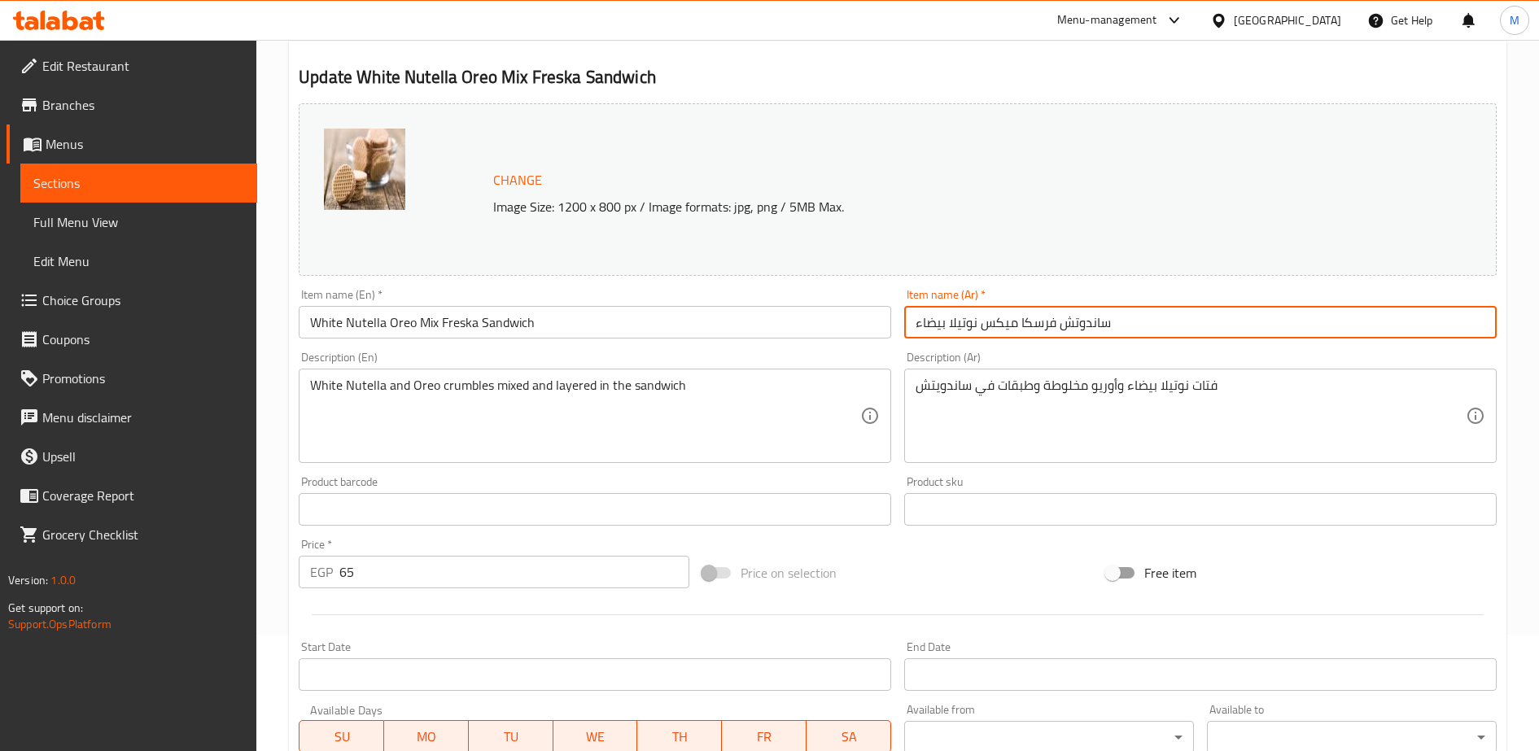
scroll to position [422, 0]
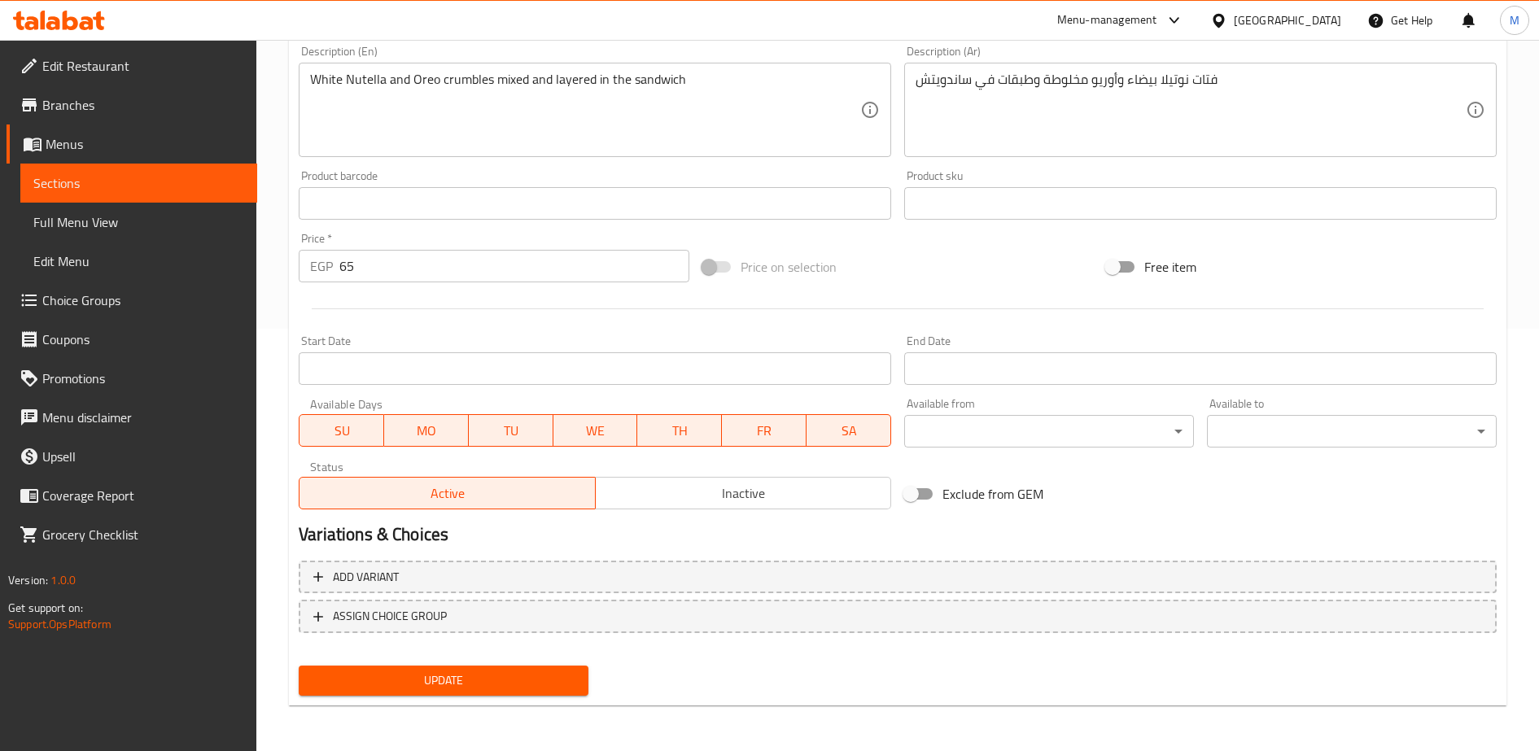
type input "ساندوتش فرسكا ميكس نوتيلا بيضاء"
click at [520, 681] on span "Update" at bounding box center [444, 681] width 264 height 20
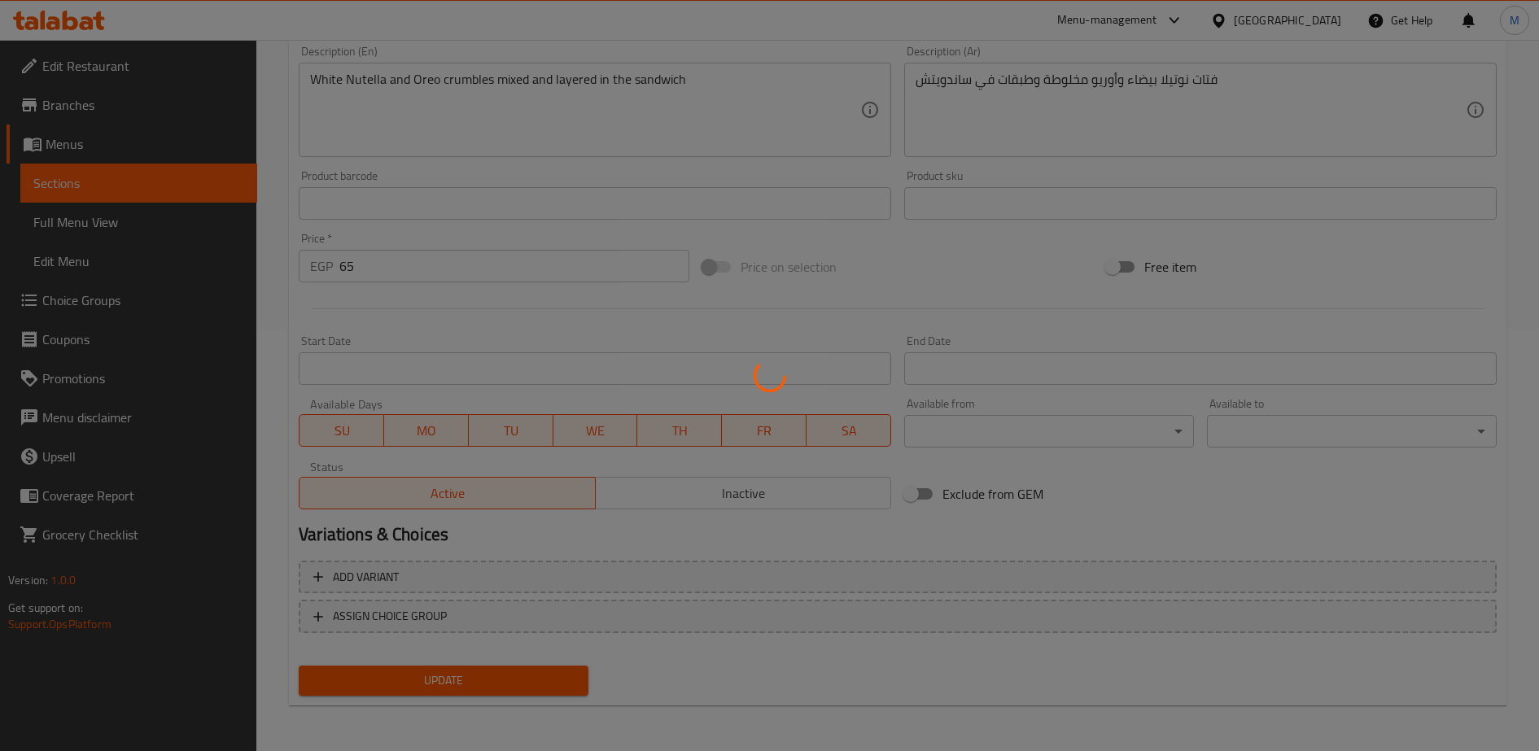
scroll to position [0, 0]
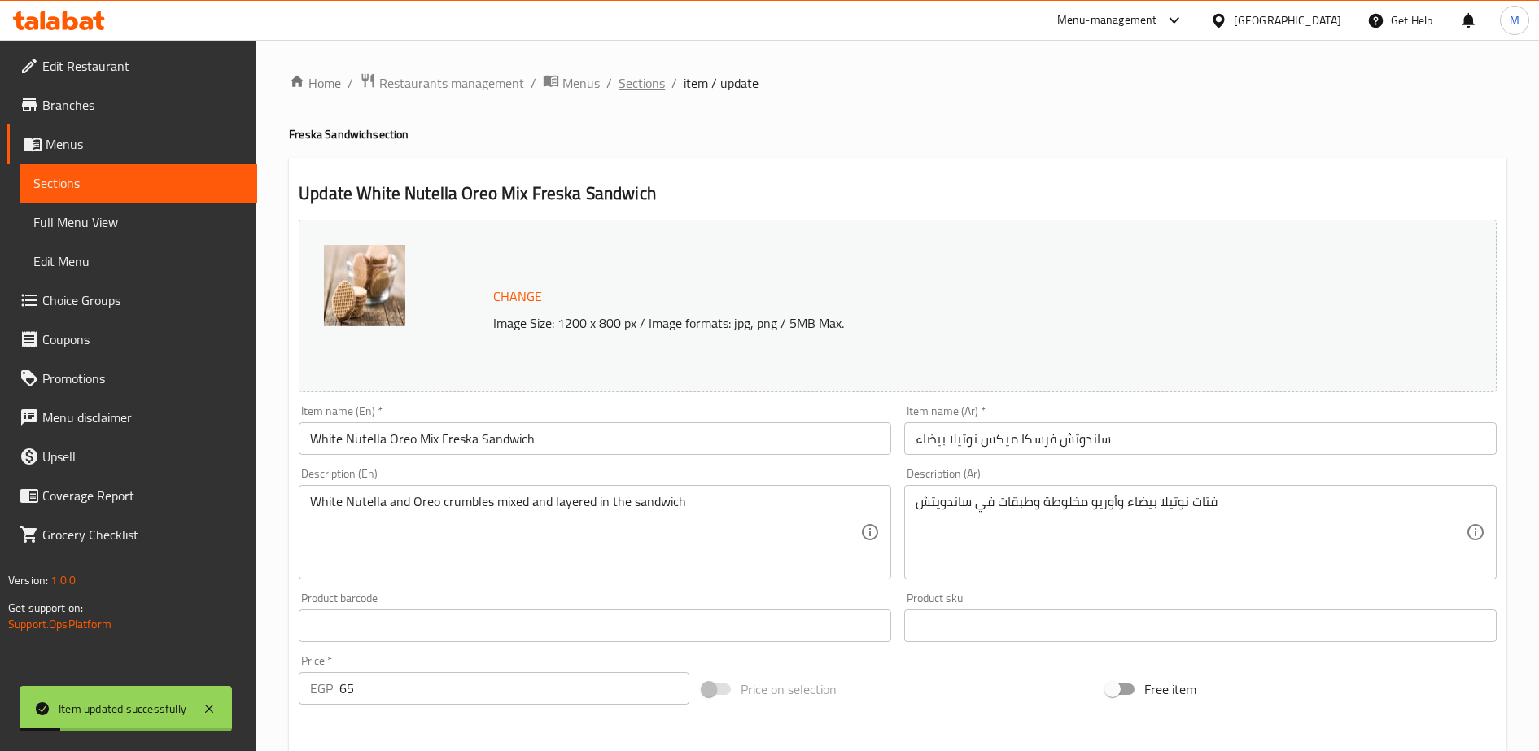
click at [646, 82] on span "Sections" at bounding box center [641, 83] width 46 height 20
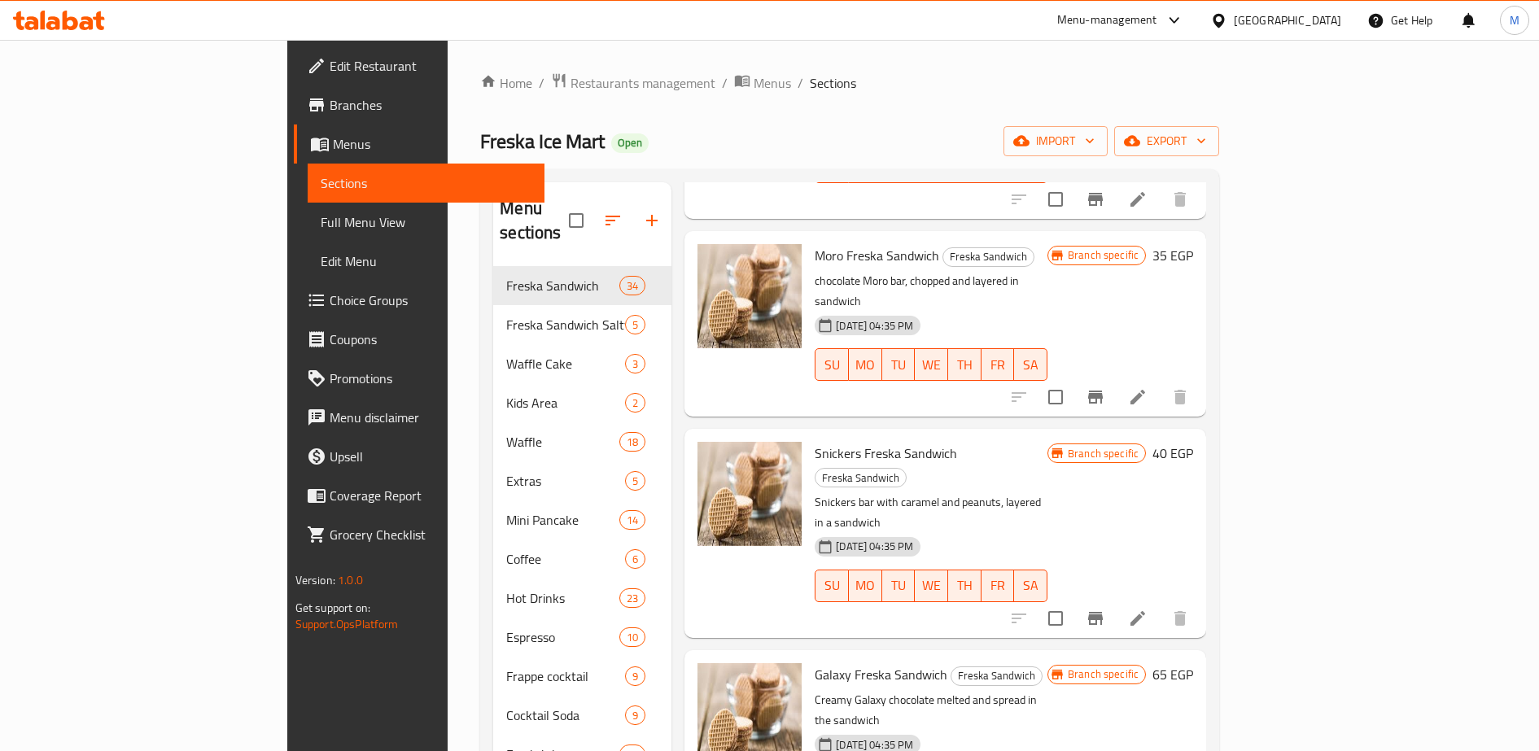
scroll to position [1296, 0]
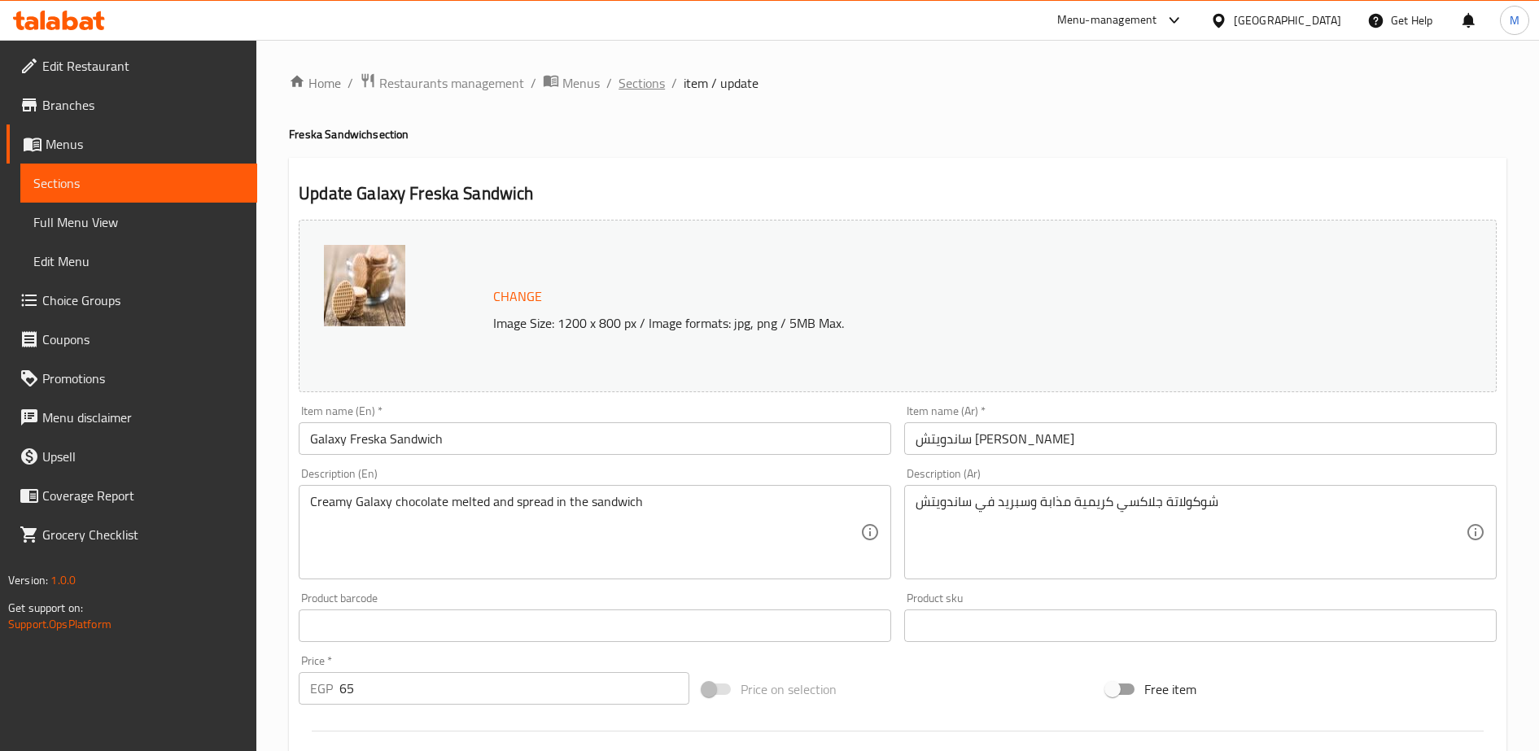
click at [636, 86] on span "Sections" at bounding box center [641, 83] width 46 height 20
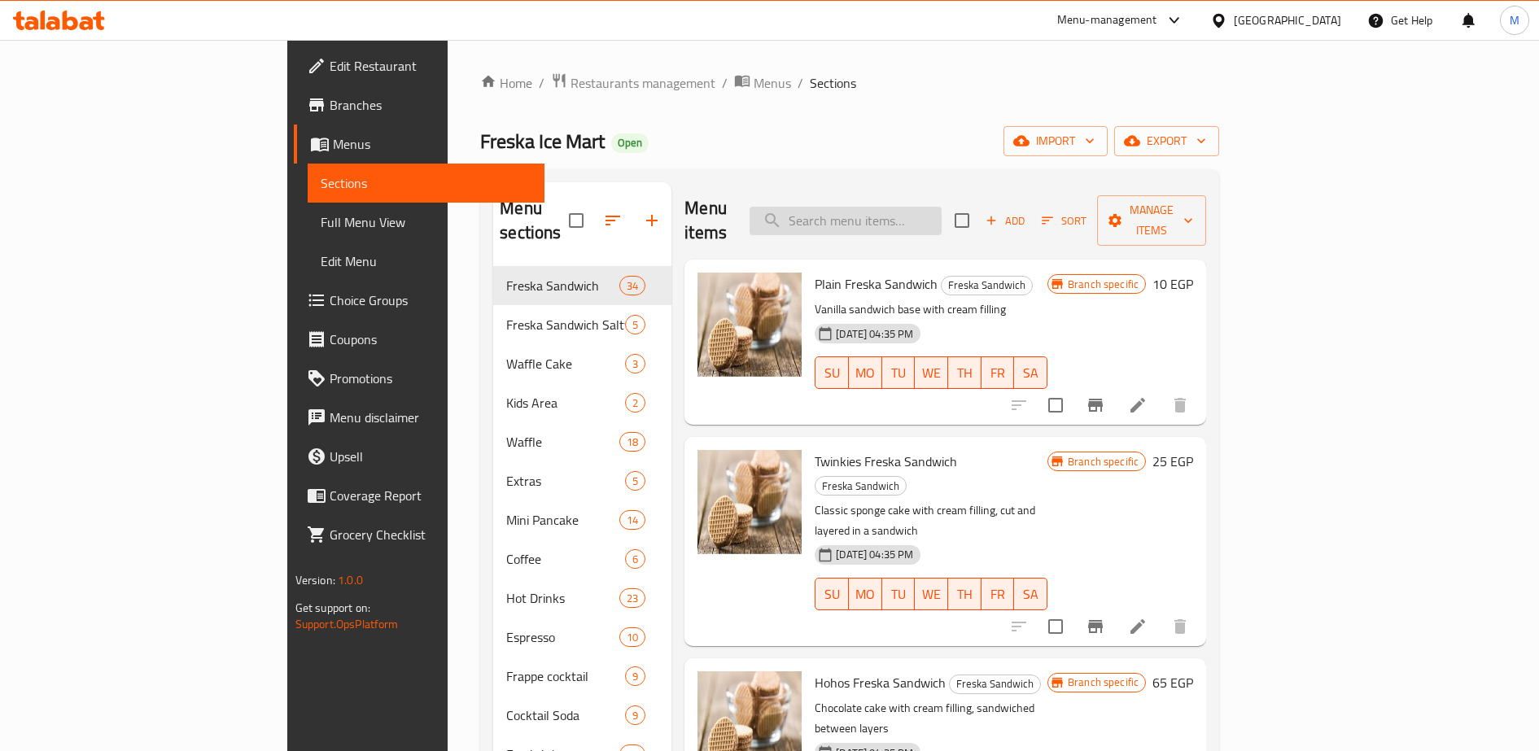
click at [933, 207] on input "search" at bounding box center [845, 221] width 192 height 28
paste input "جلاكسي"
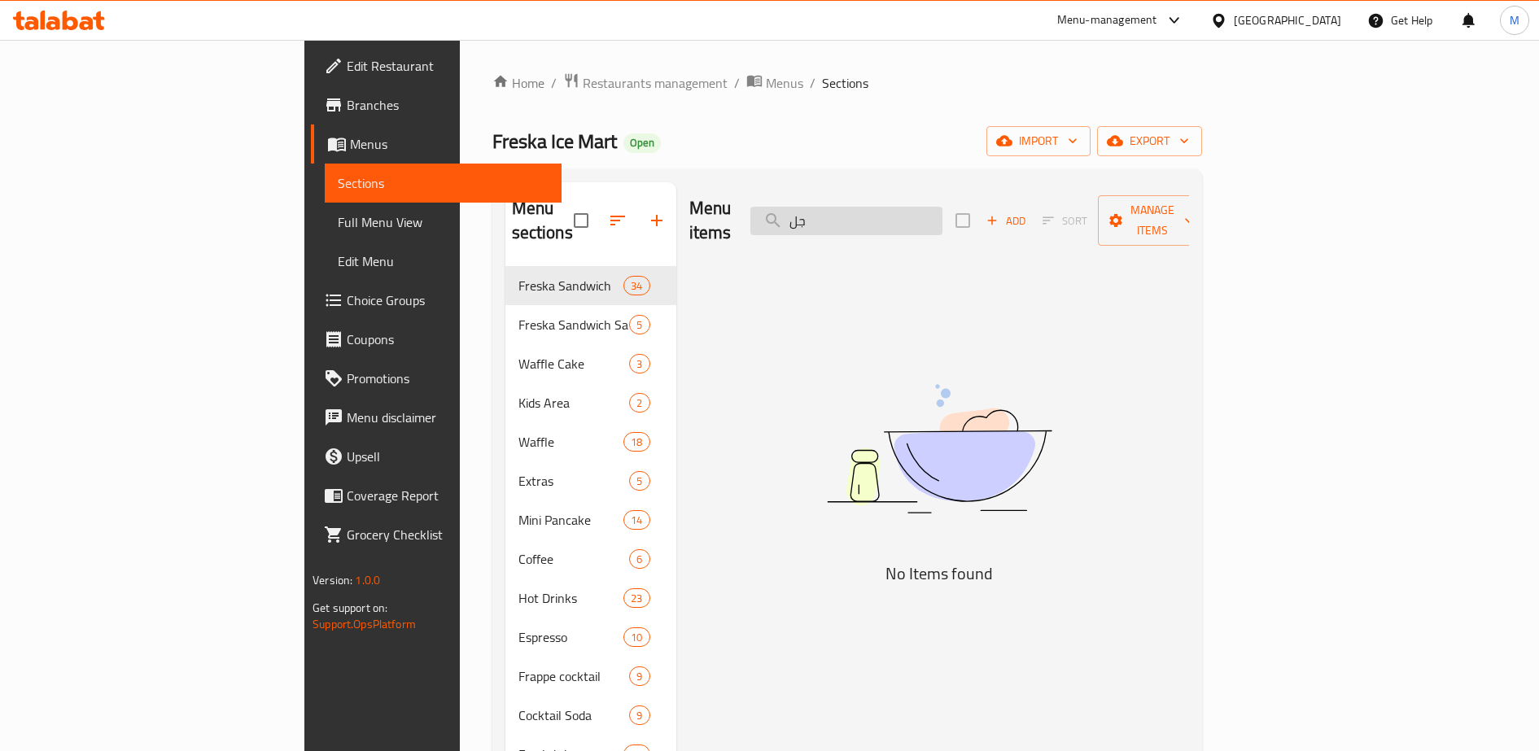
type input "ج"
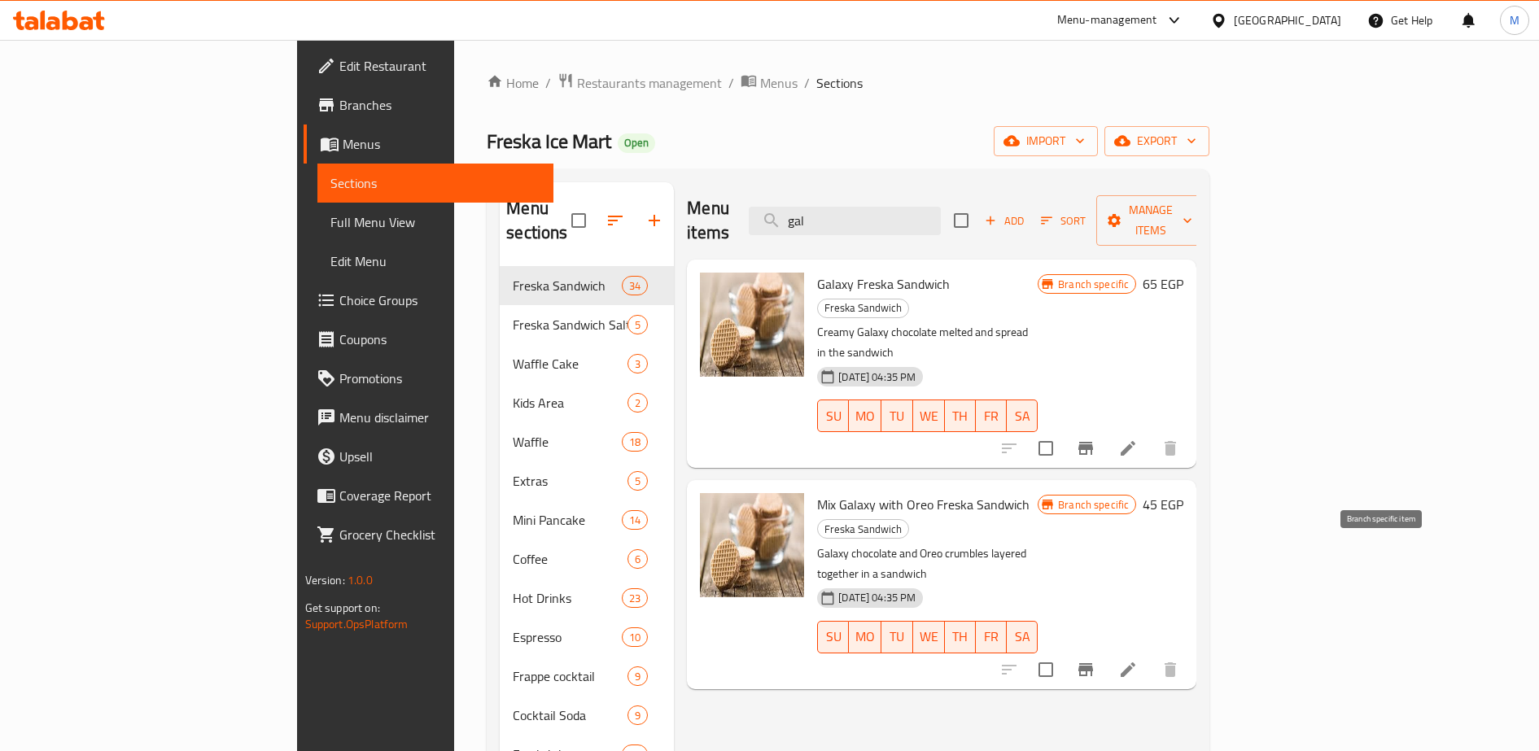
type input "gal"
click at [1093, 663] on icon "Branch-specific-item" at bounding box center [1085, 669] width 15 height 13
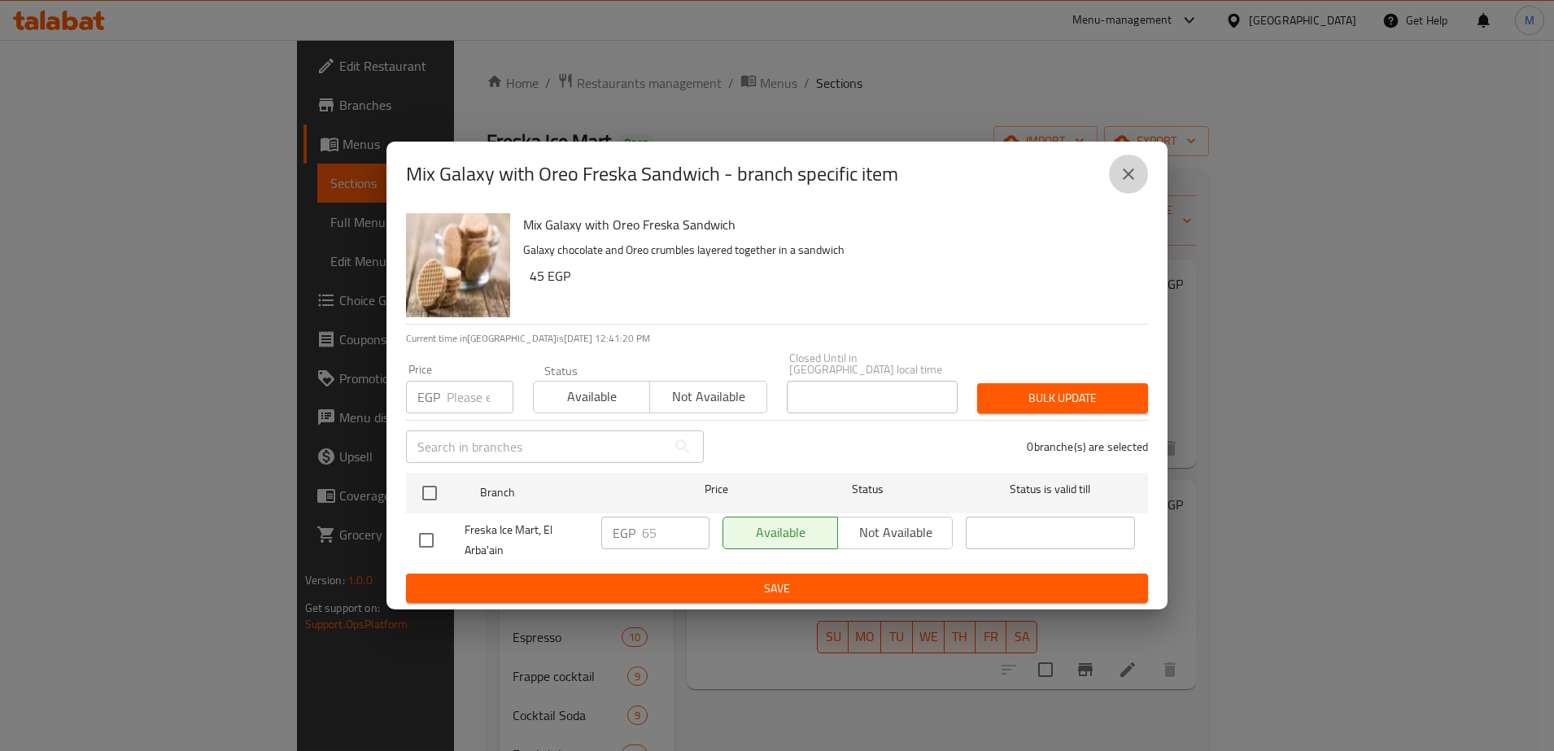
click at [1122, 180] on icon "close" at bounding box center [1129, 174] width 20 height 20
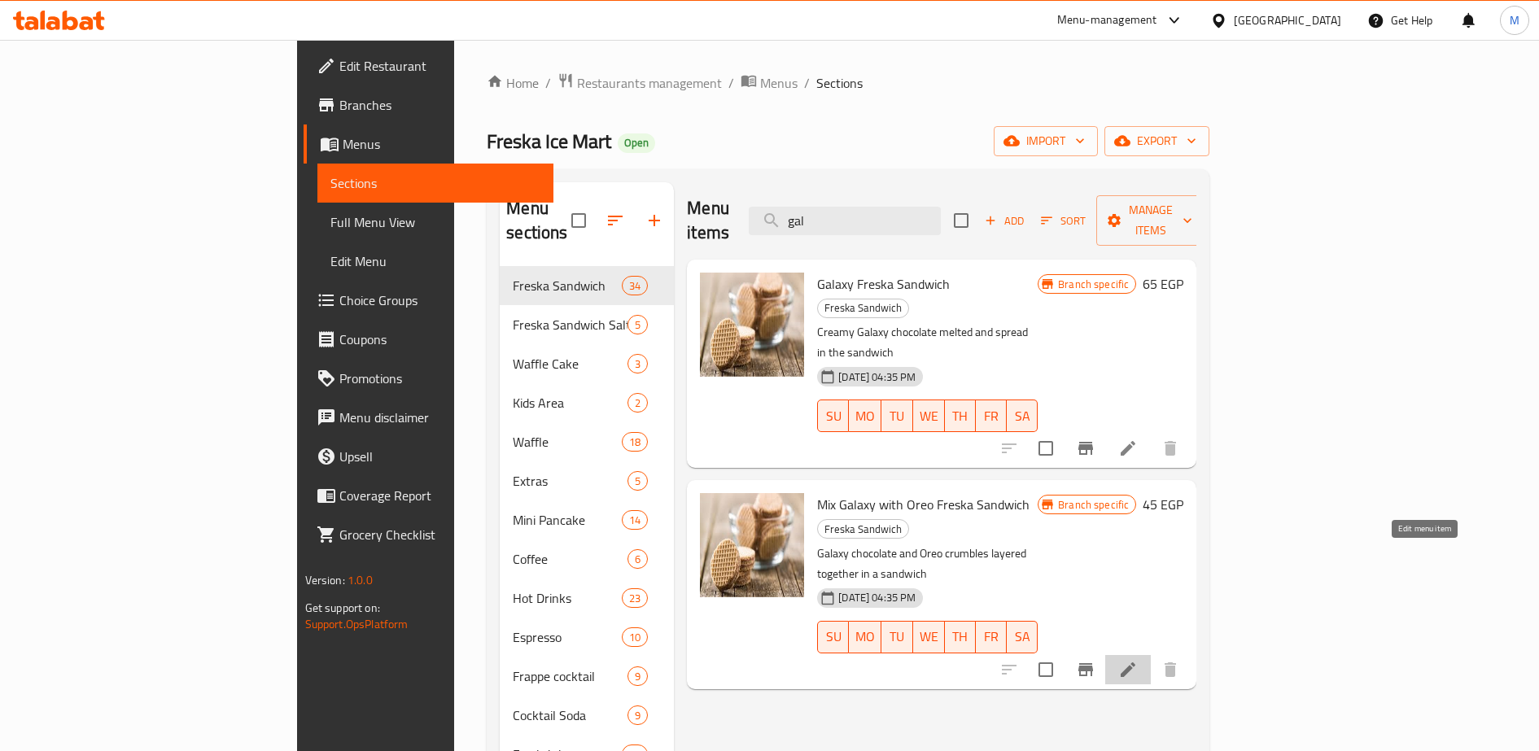
click at [1135, 662] on icon at bounding box center [1128, 669] width 15 height 15
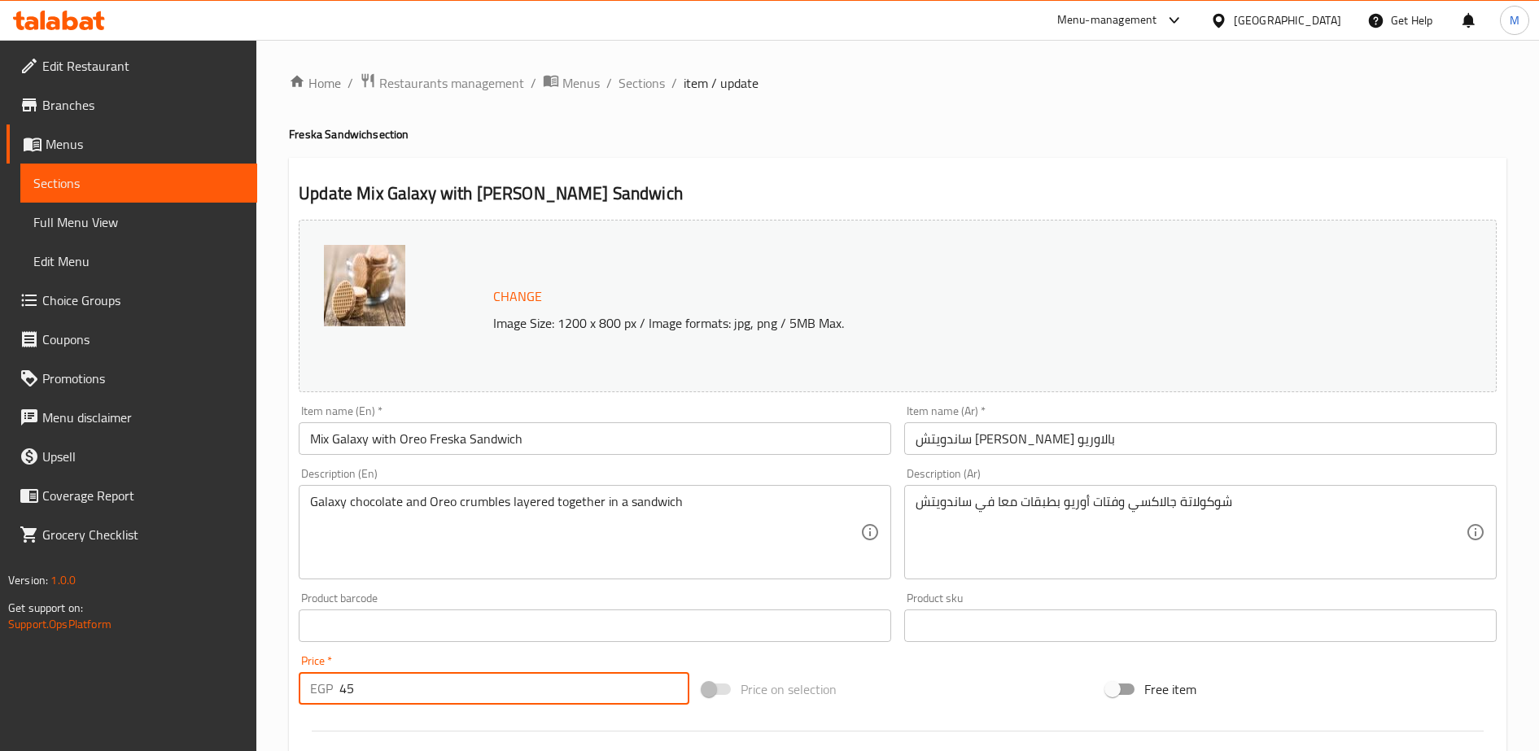
click at [370, 691] on input "45" at bounding box center [514, 688] width 350 height 33
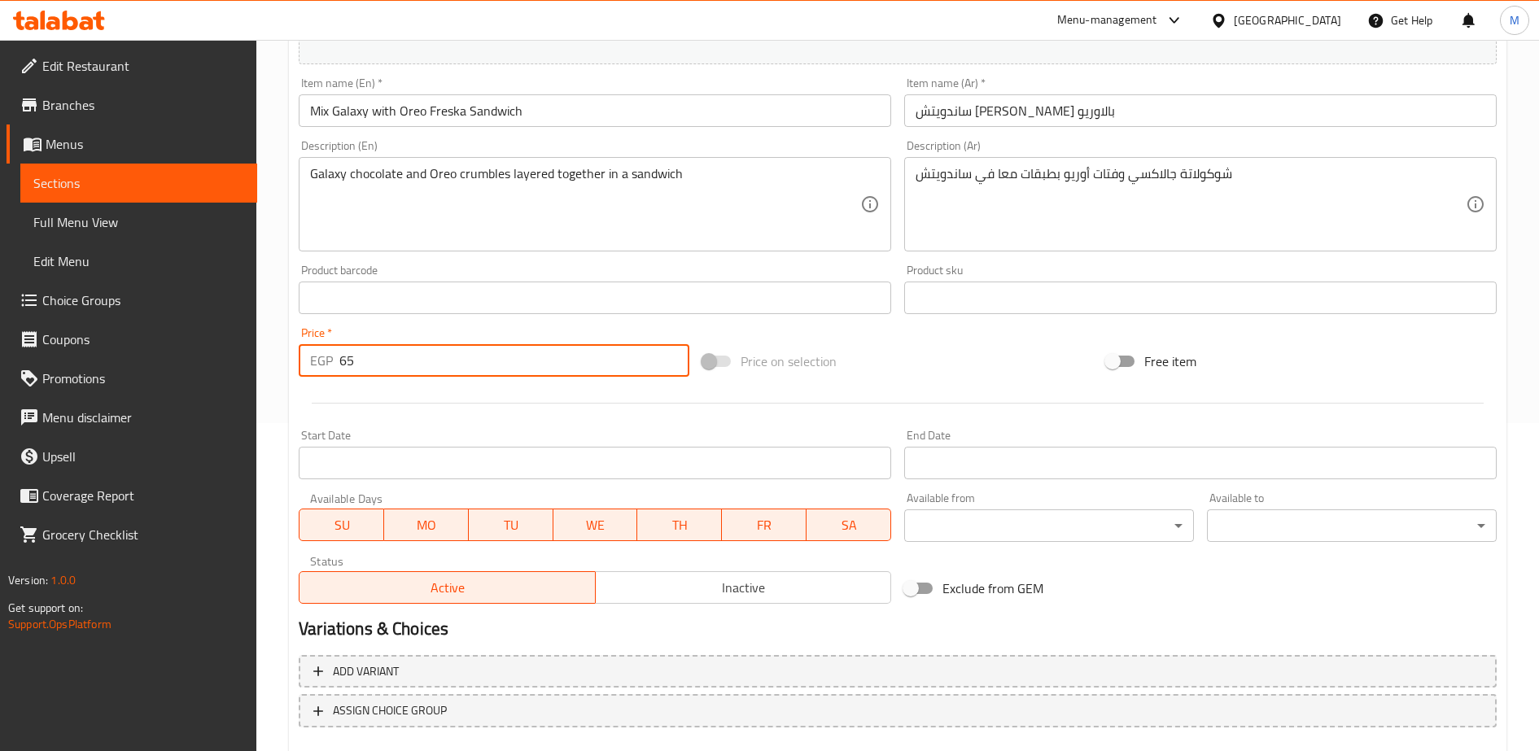
scroll to position [422, 0]
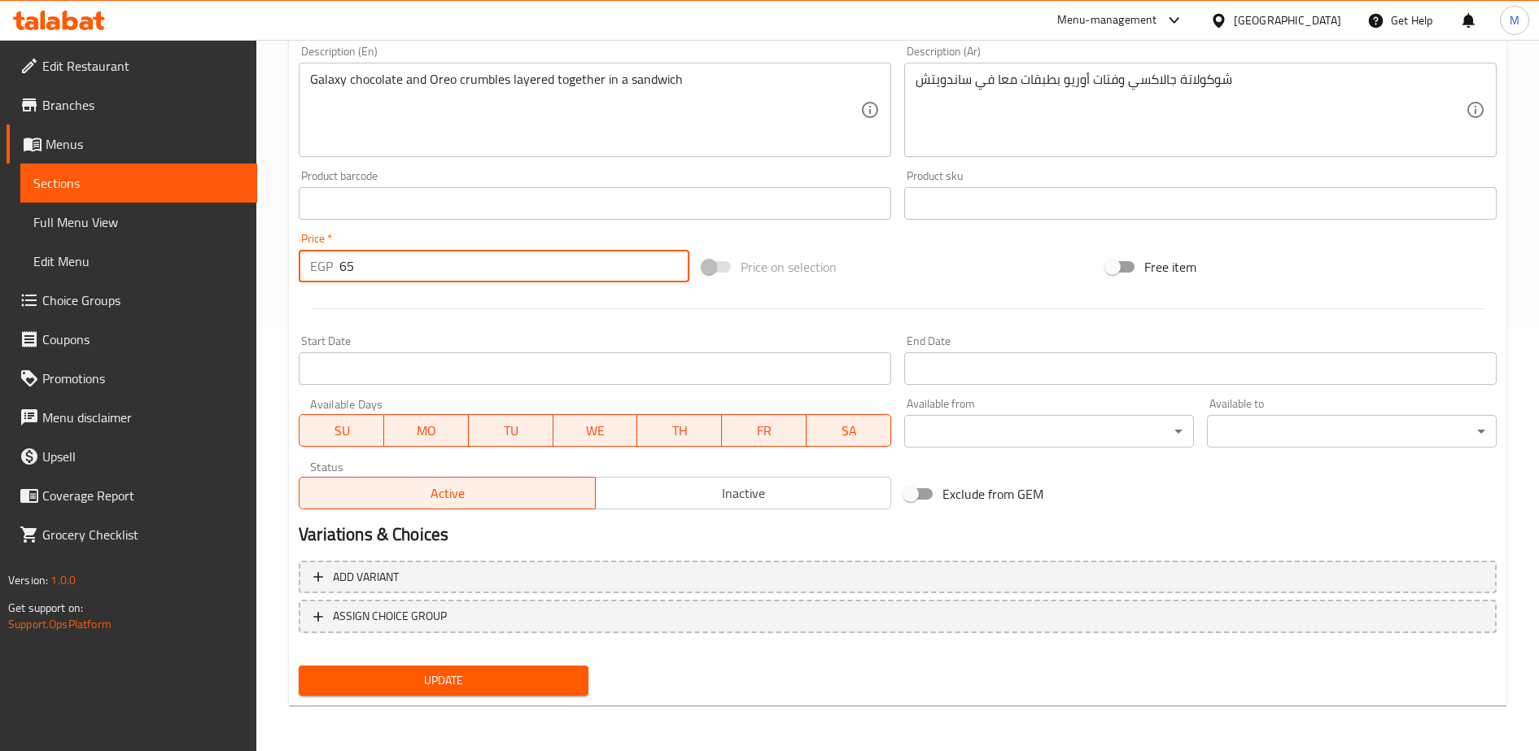
type input "65"
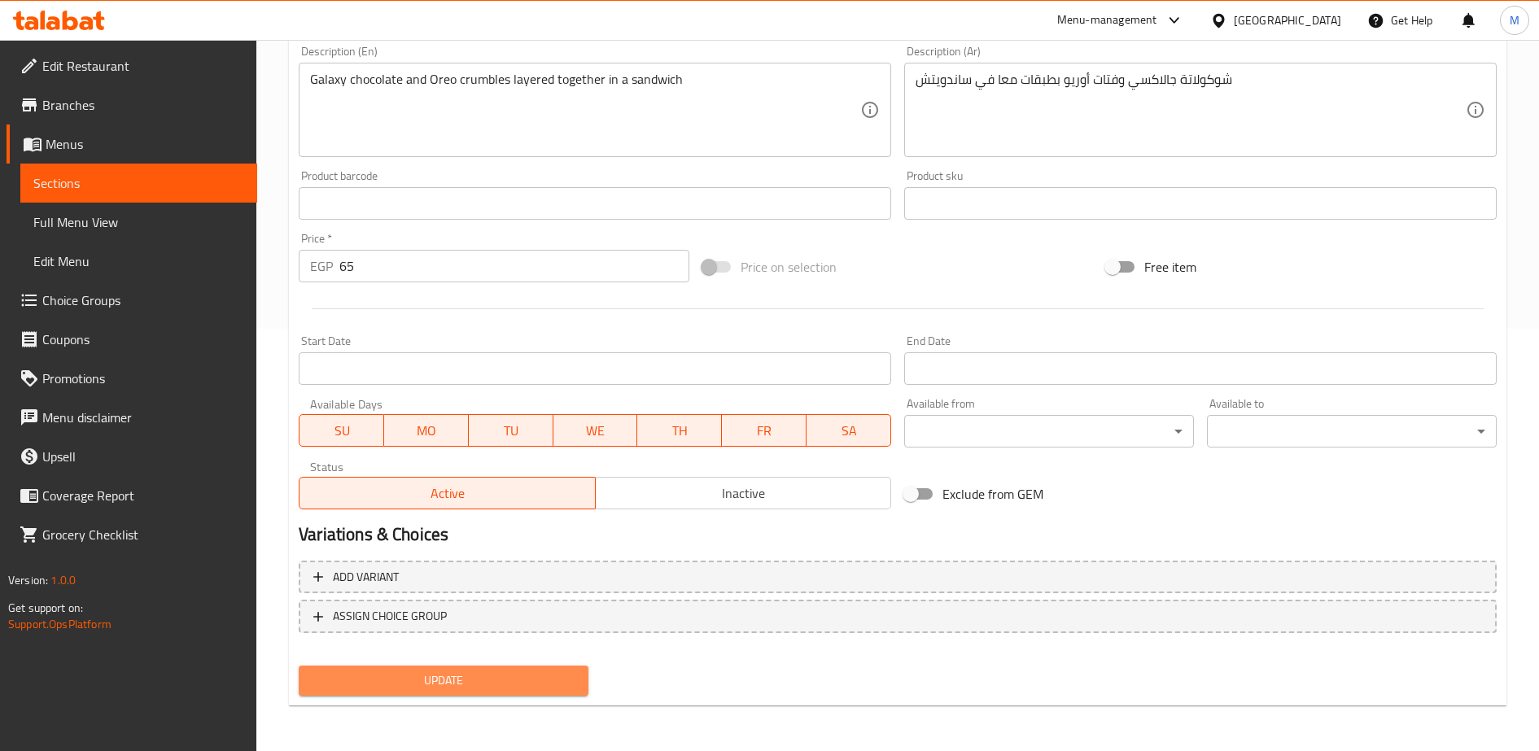
click at [412, 680] on span "Update" at bounding box center [444, 681] width 264 height 20
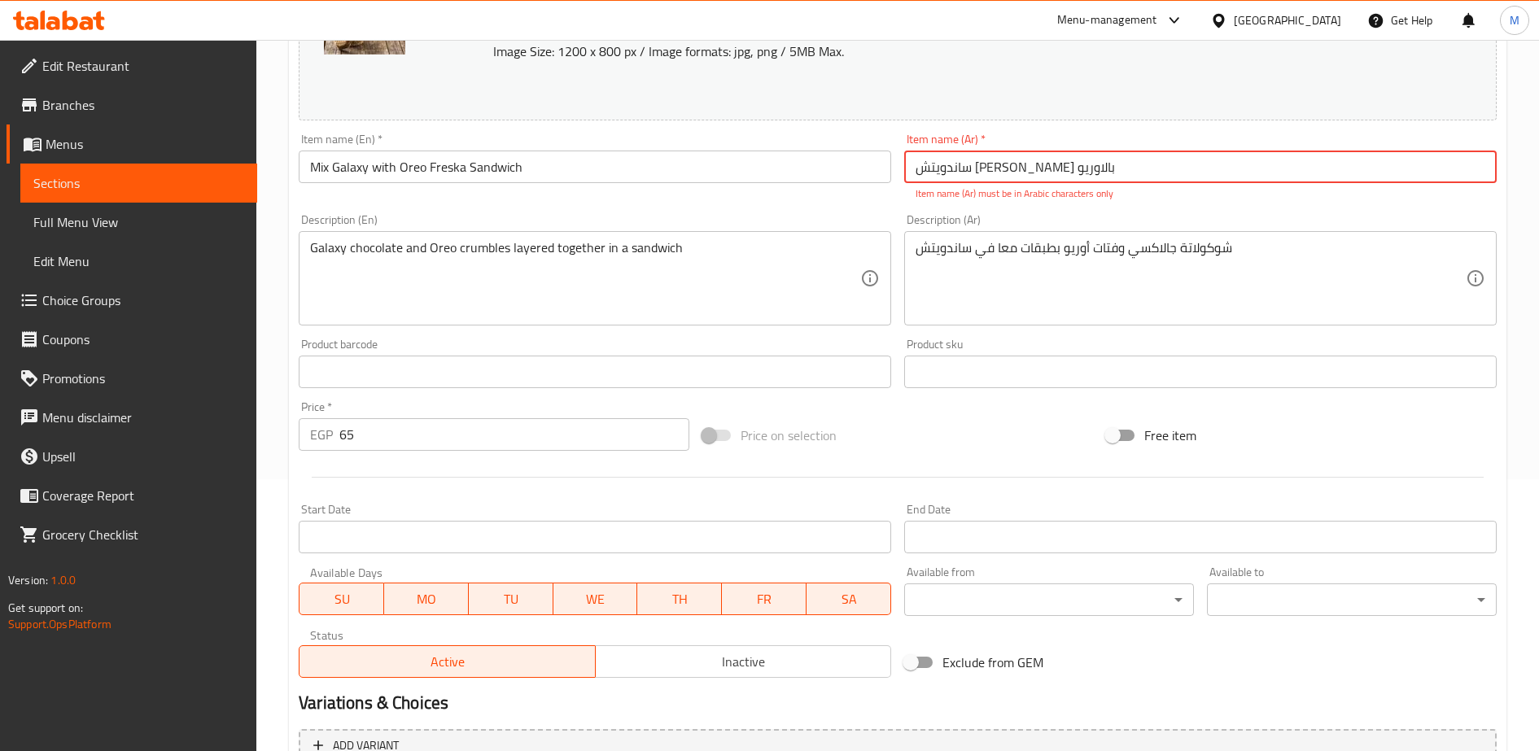
scroll to position [271, 0]
click at [984, 179] on input "ساندويتش [PERSON_NAME] بالاوريو" at bounding box center [1200, 167] width 592 height 33
type input "s"
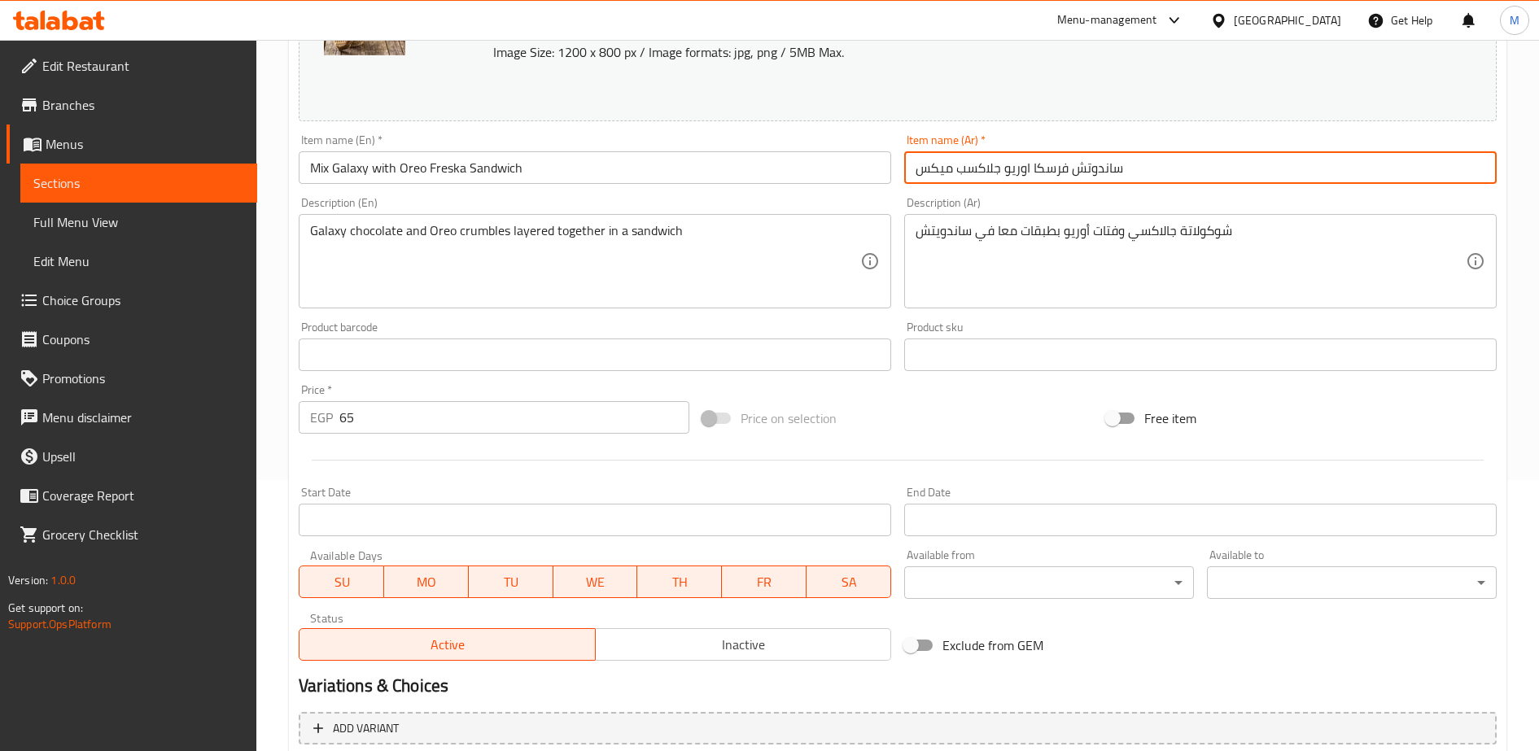
scroll to position [422, 0]
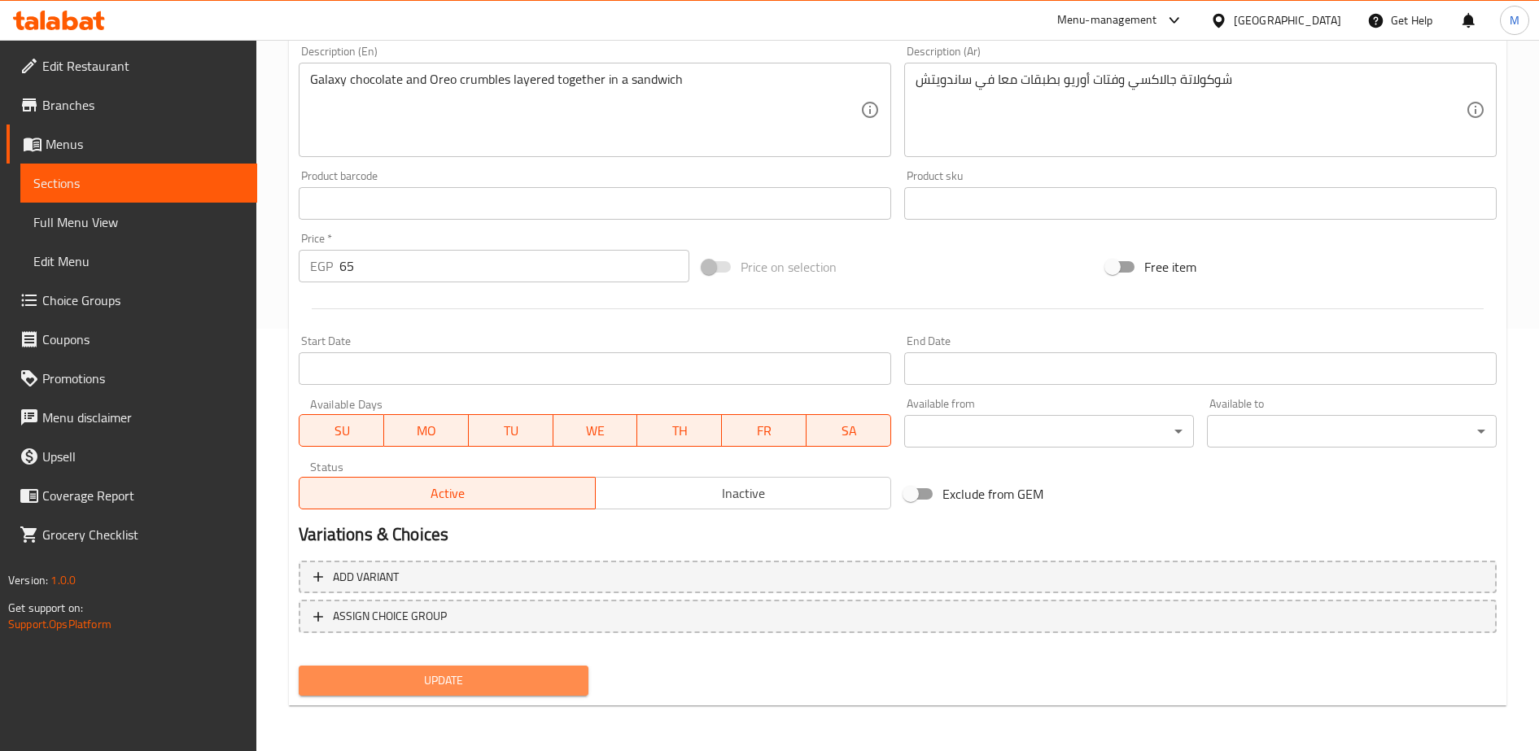
click at [452, 681] on span "Update" at bounding box center [444, 681] width 264 height 20
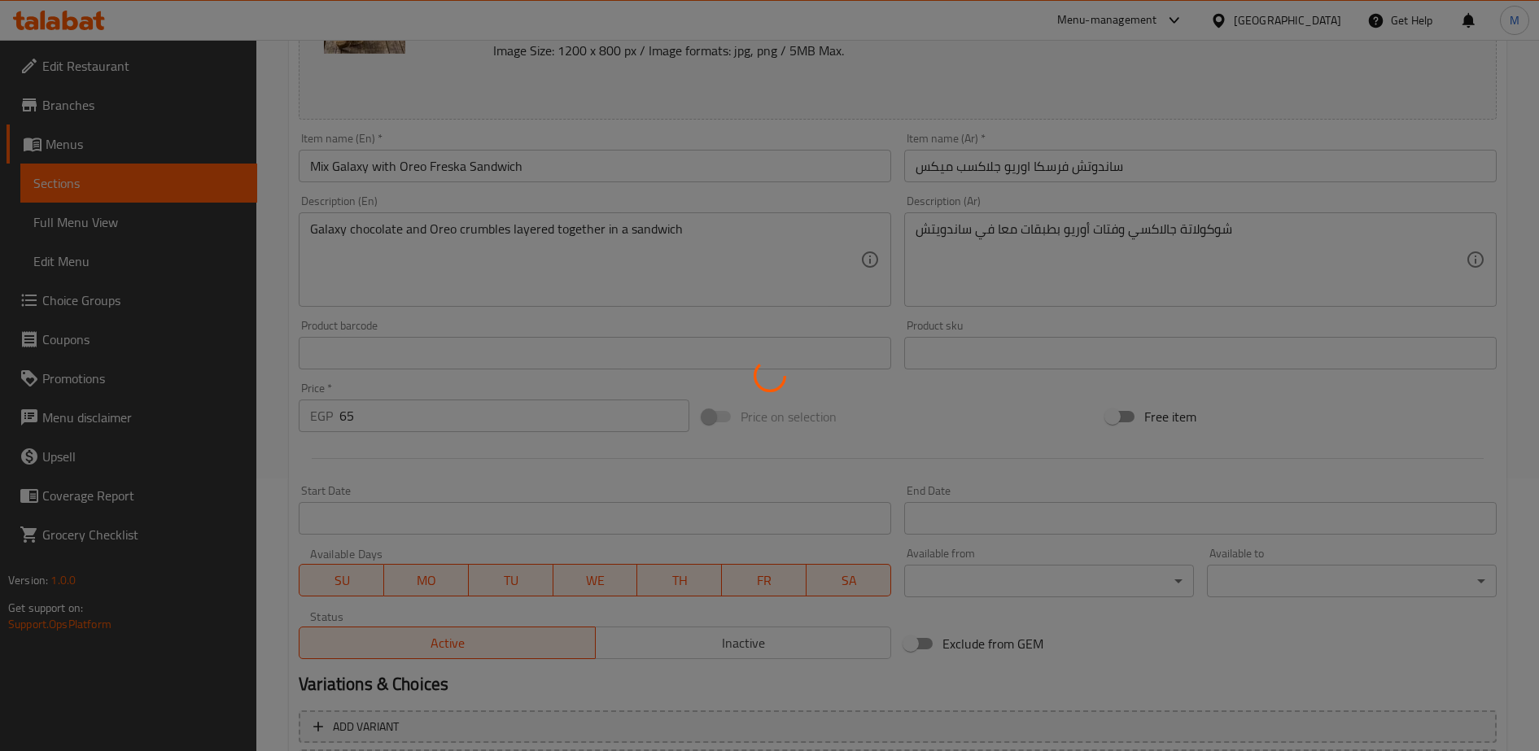
scroll to position [167, 0]
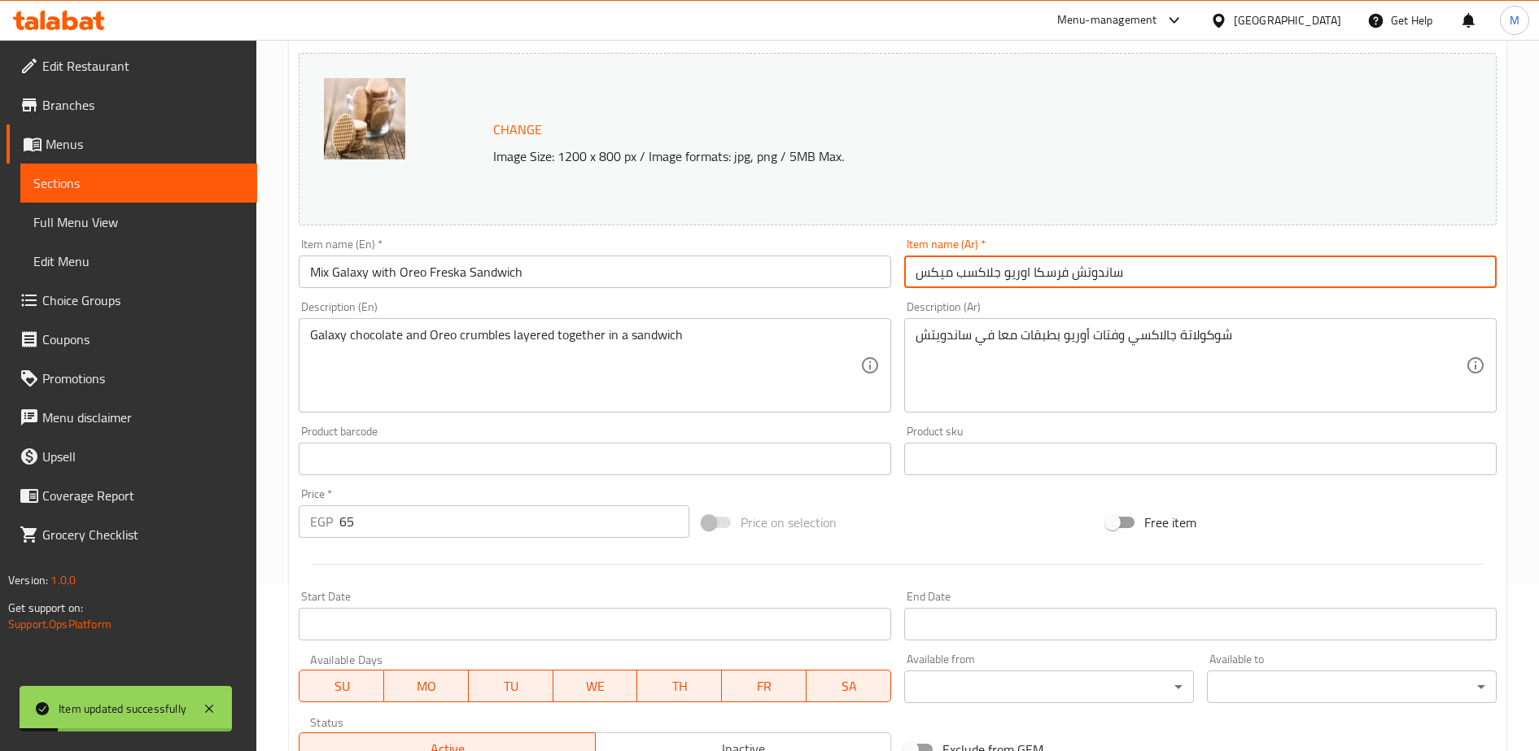
click at [984, 273] on input "ساندوتش فرسكا اوريو جلاكسب ميكس" at bounding box center [1200, 272] width 592 height 33
click at [978, 272] on input "ساندوتش فرسكا اوريو جلاجسي ميكس" at bounding box center [1200, 272] width 592 height 33
paste input "كسي"
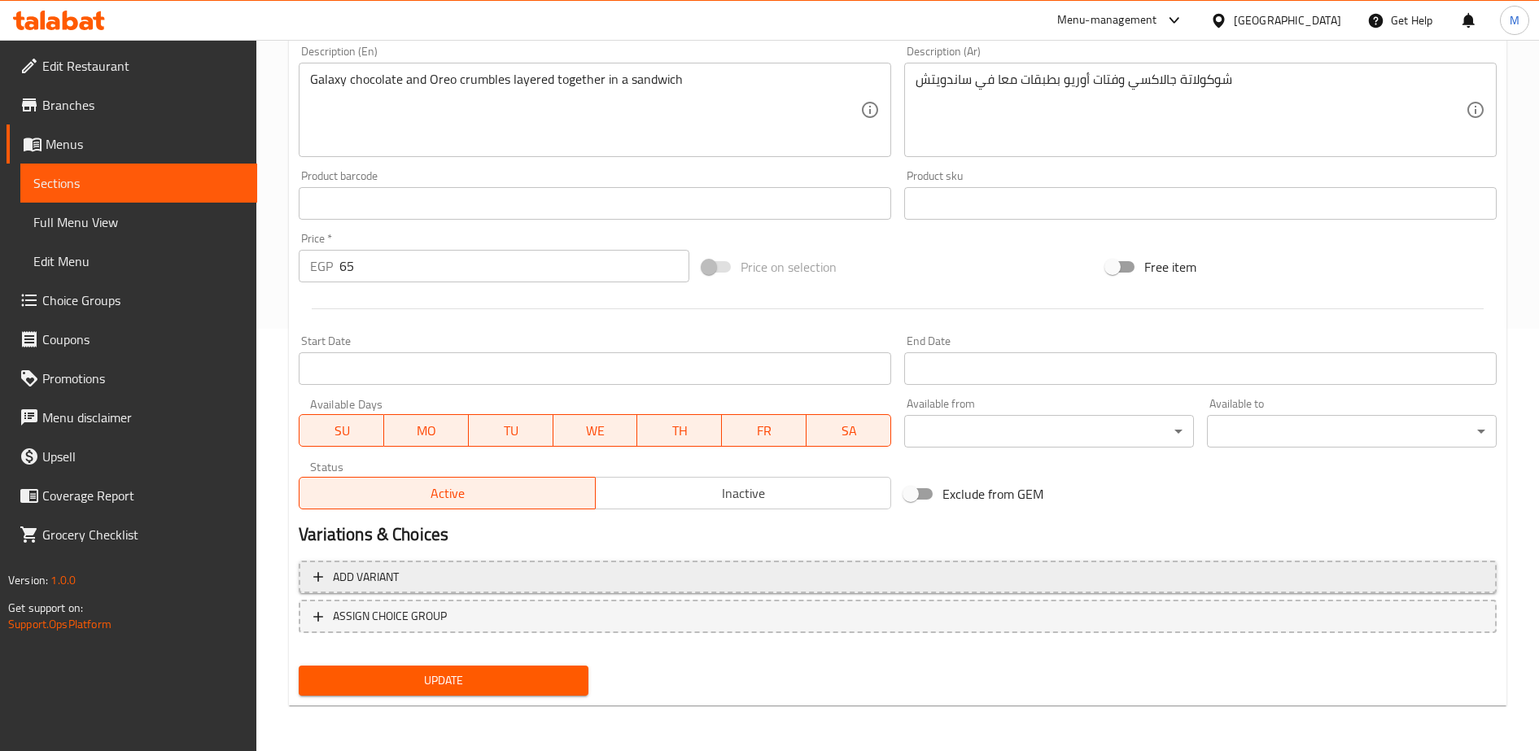
scroll to position [422, 0]
type input "[PERSON_NAME] اوريو جلاكسي ميكس"
click at [525, 689] on span "Update" at bounding box center [444, 681] width 264 height 20
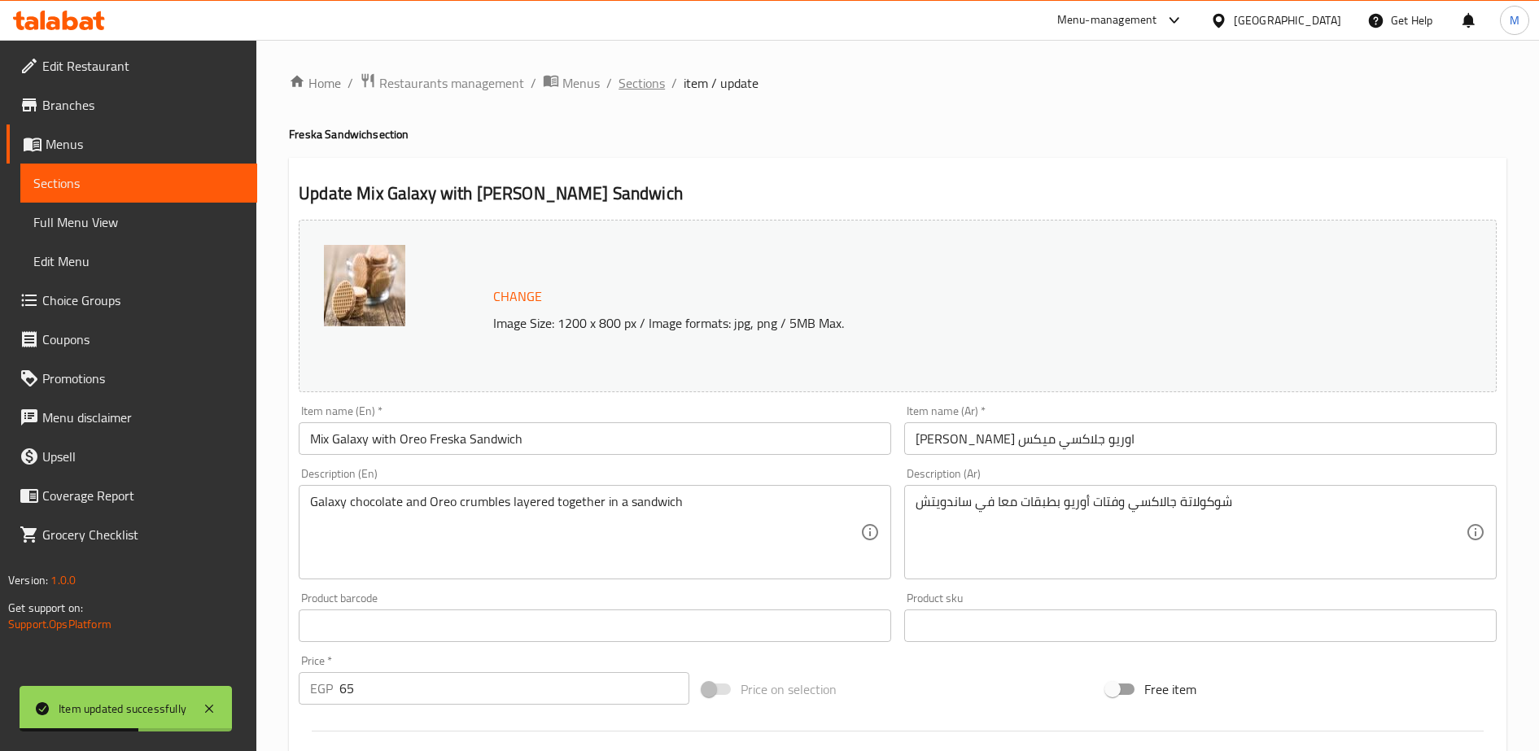
click at [649, 85] on span "Sections" at bounding box center [641, 83] width 46 height 20
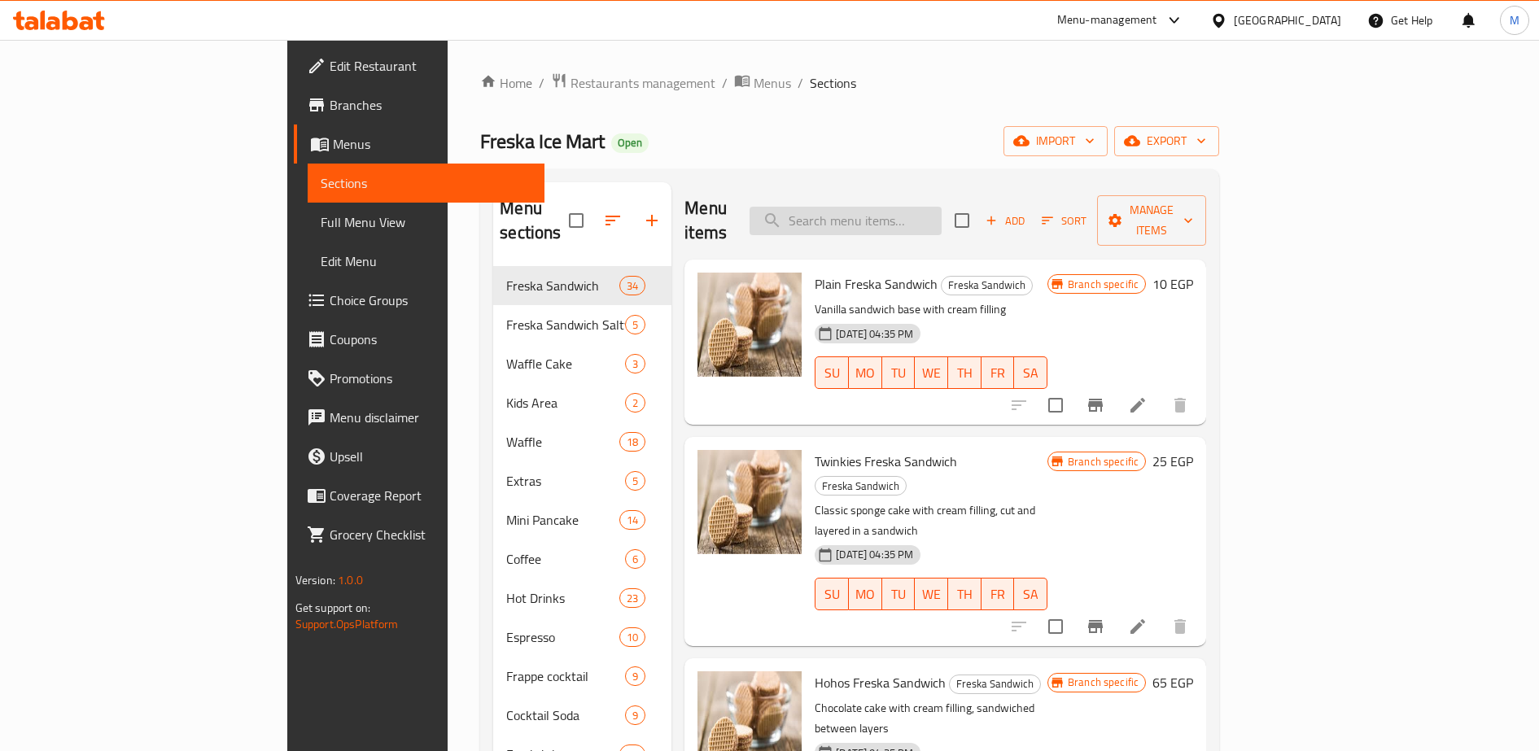
click at [912, 211] on input "search" at bounding box center [845, 221] width 192 height 28
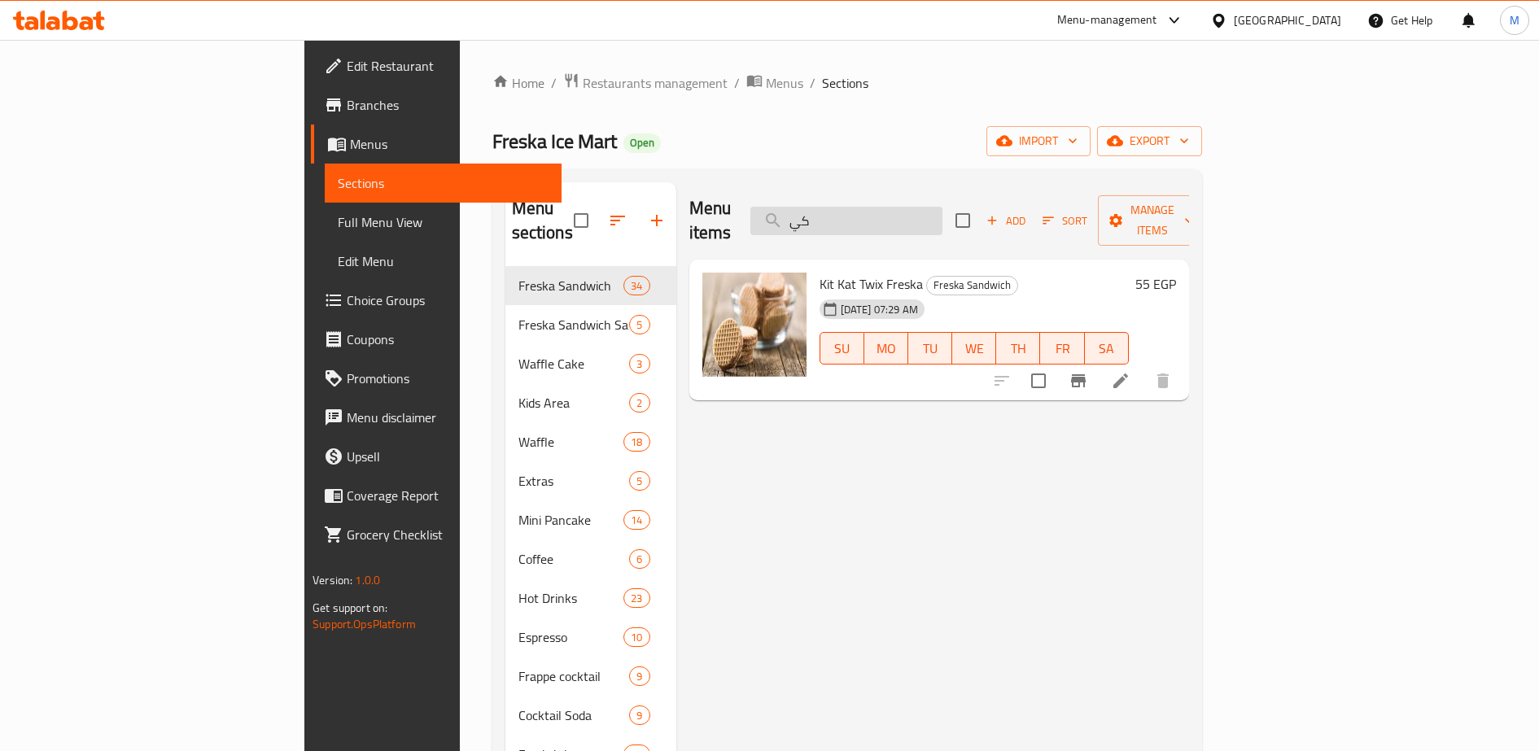
type input "ك"
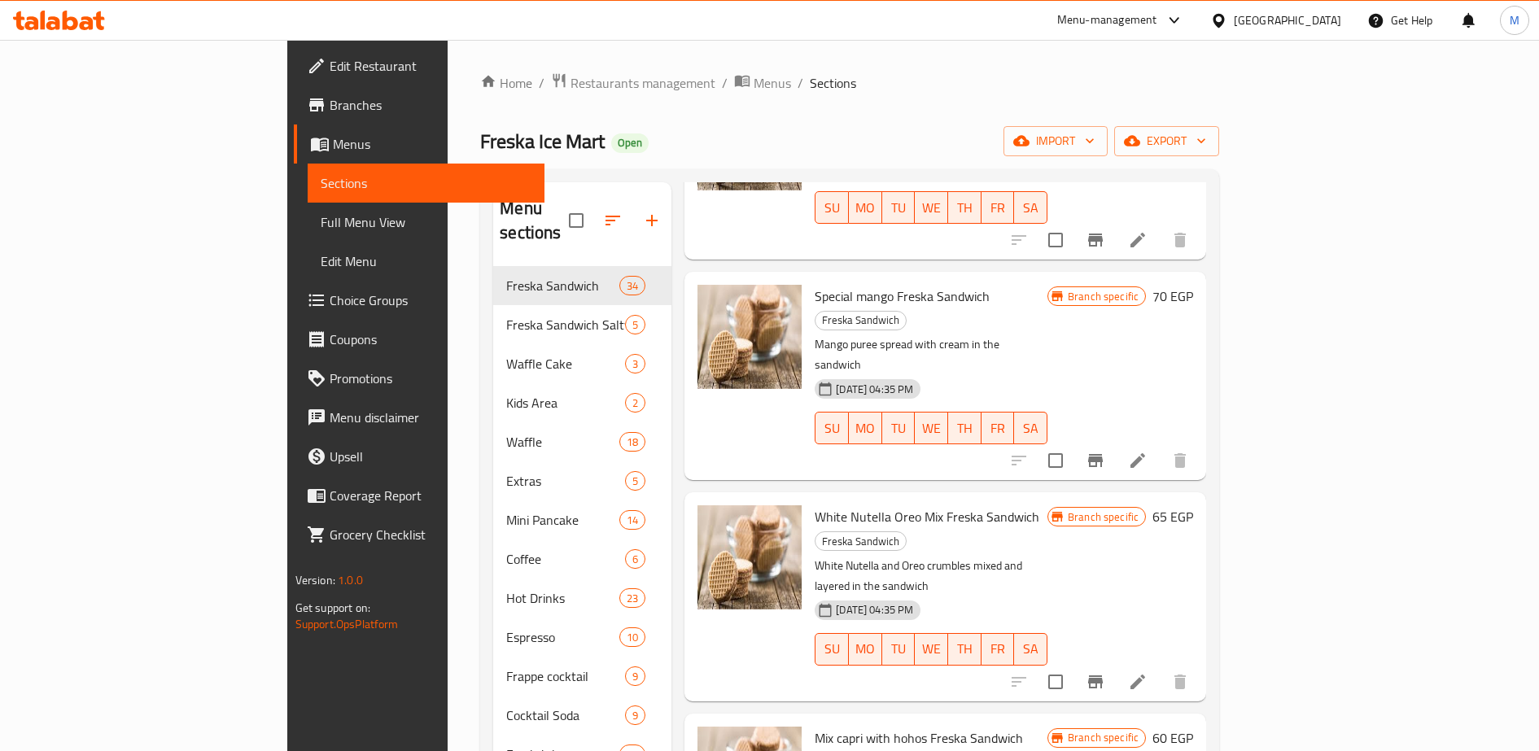
scroll to position [2637, 0]
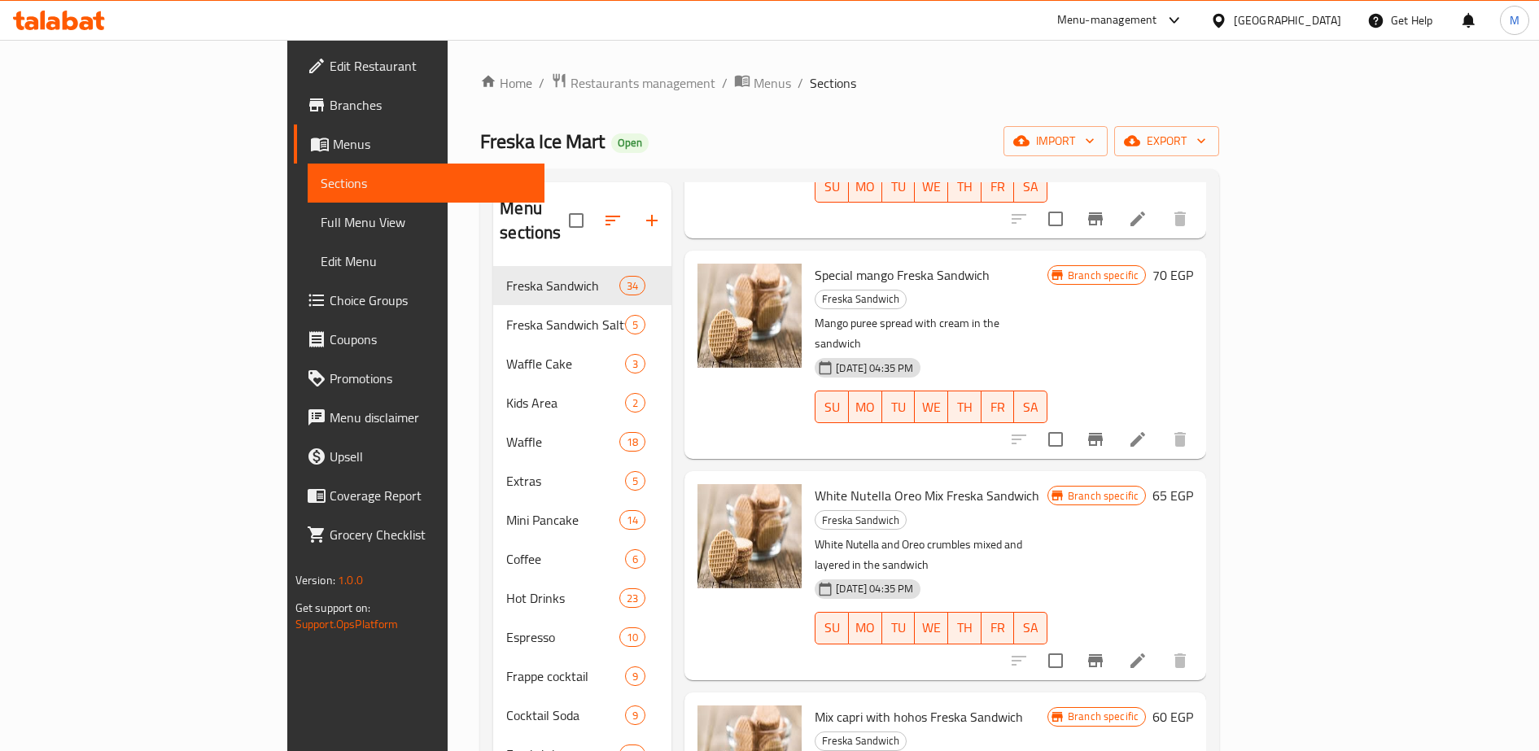
click at [835, 705] on span "Mix capri with hohos Freska Sandwich" at bounding box center [919, 717] width 208 height 24
copy span "hohos"
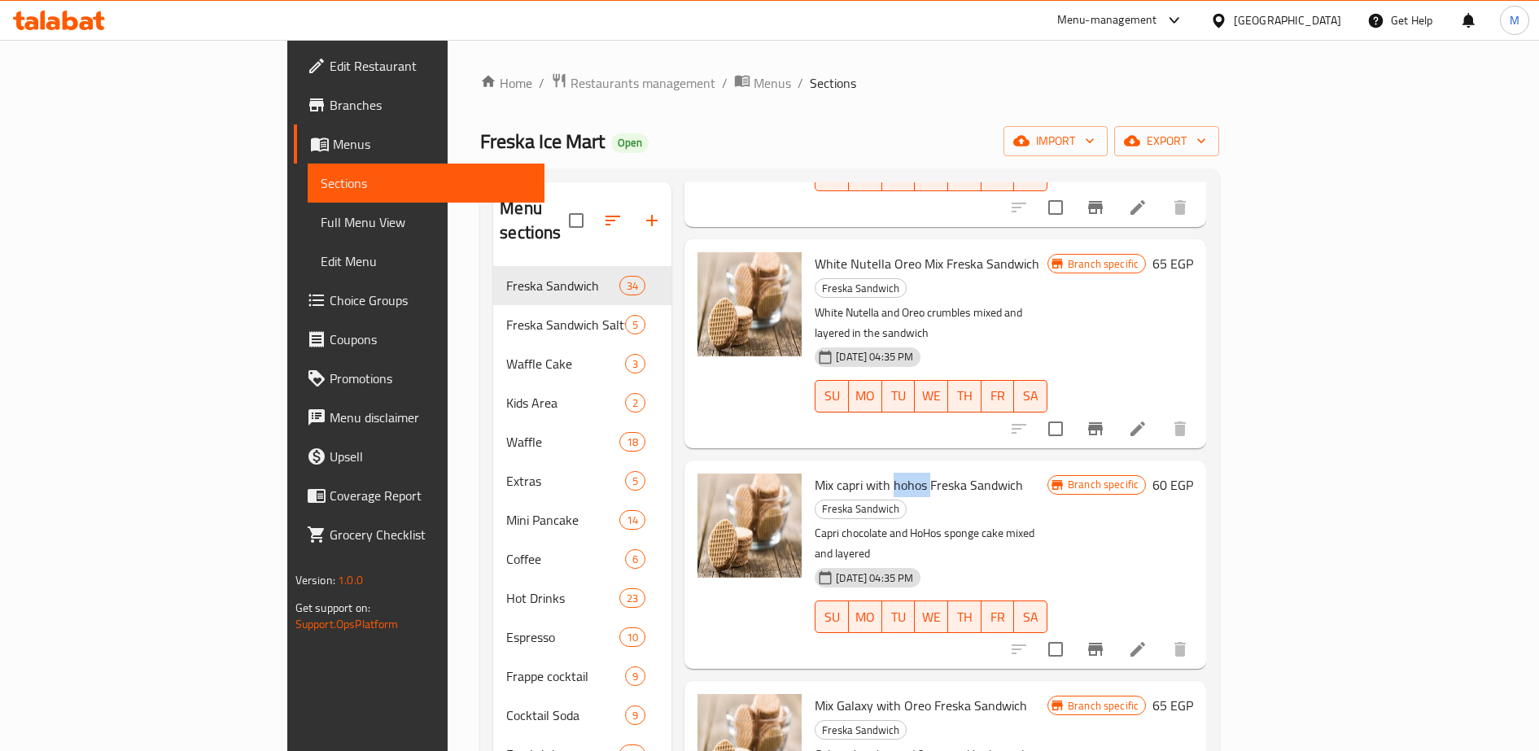
scroll to position [2873, 0]
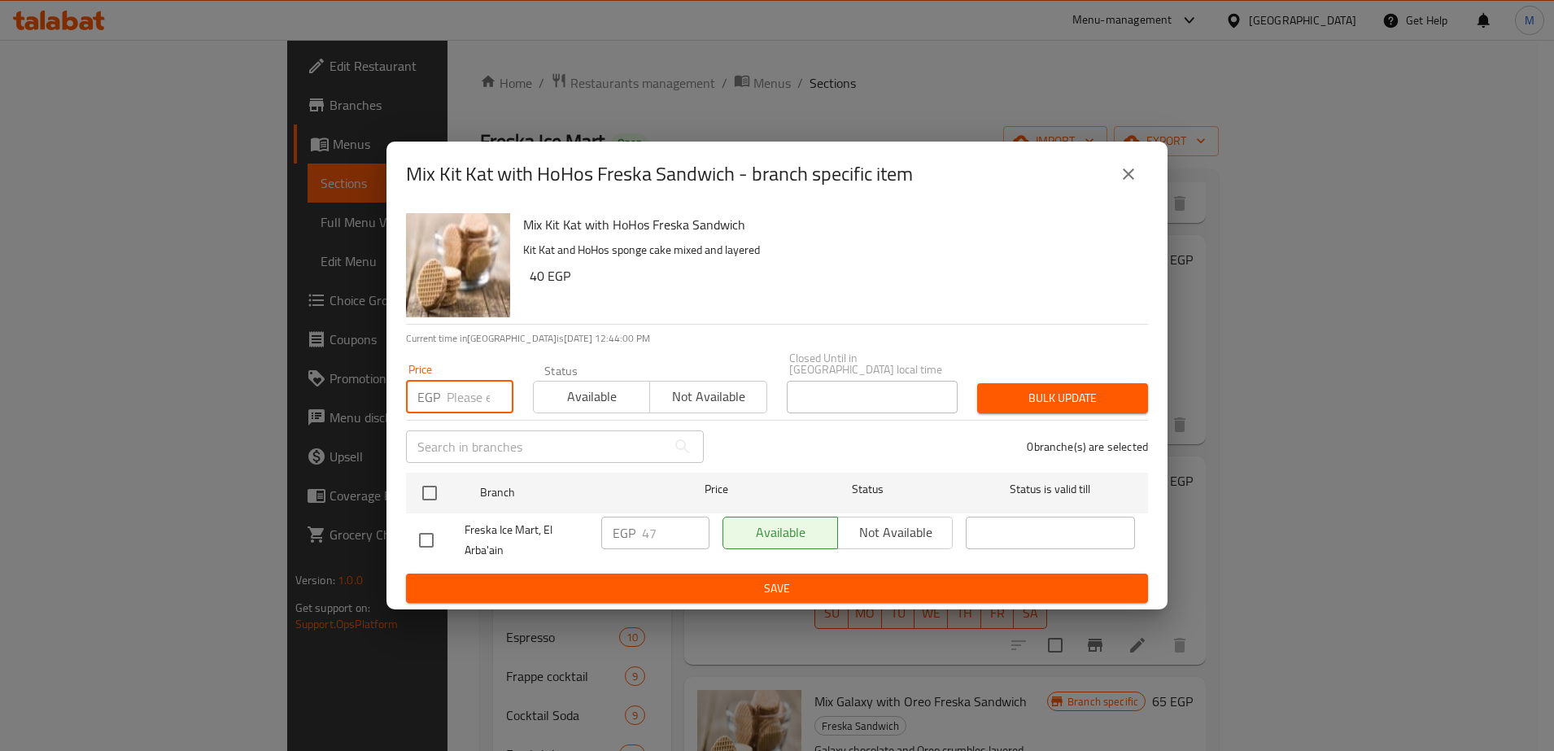
click at [471, 392] on input "number" at bounding box center [480, 397] width 67 height 33
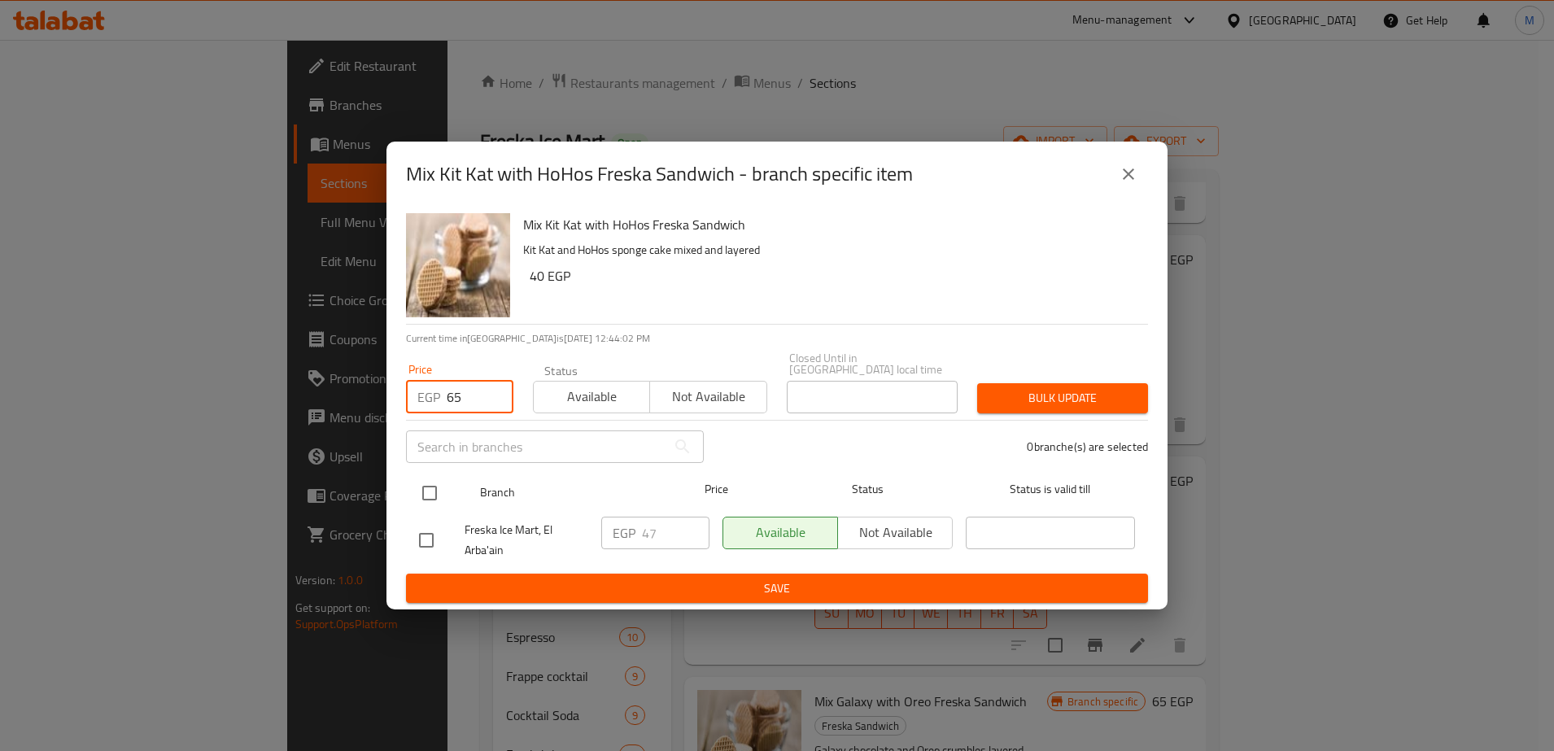
type input "65"
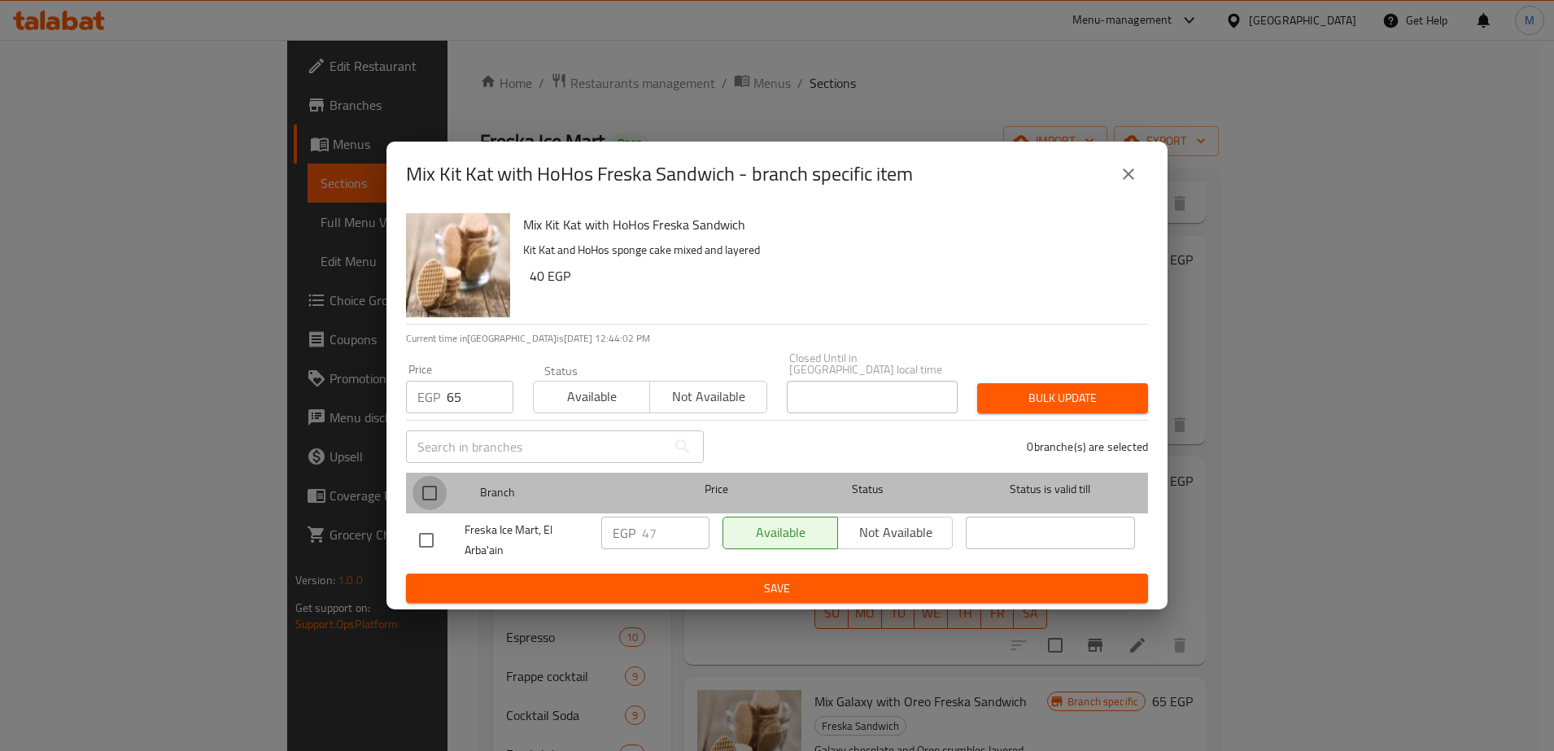
click at [432, 485] on input "checkbox" at bounding box center [430, 493] width 34 height 34
checkbox input "true"
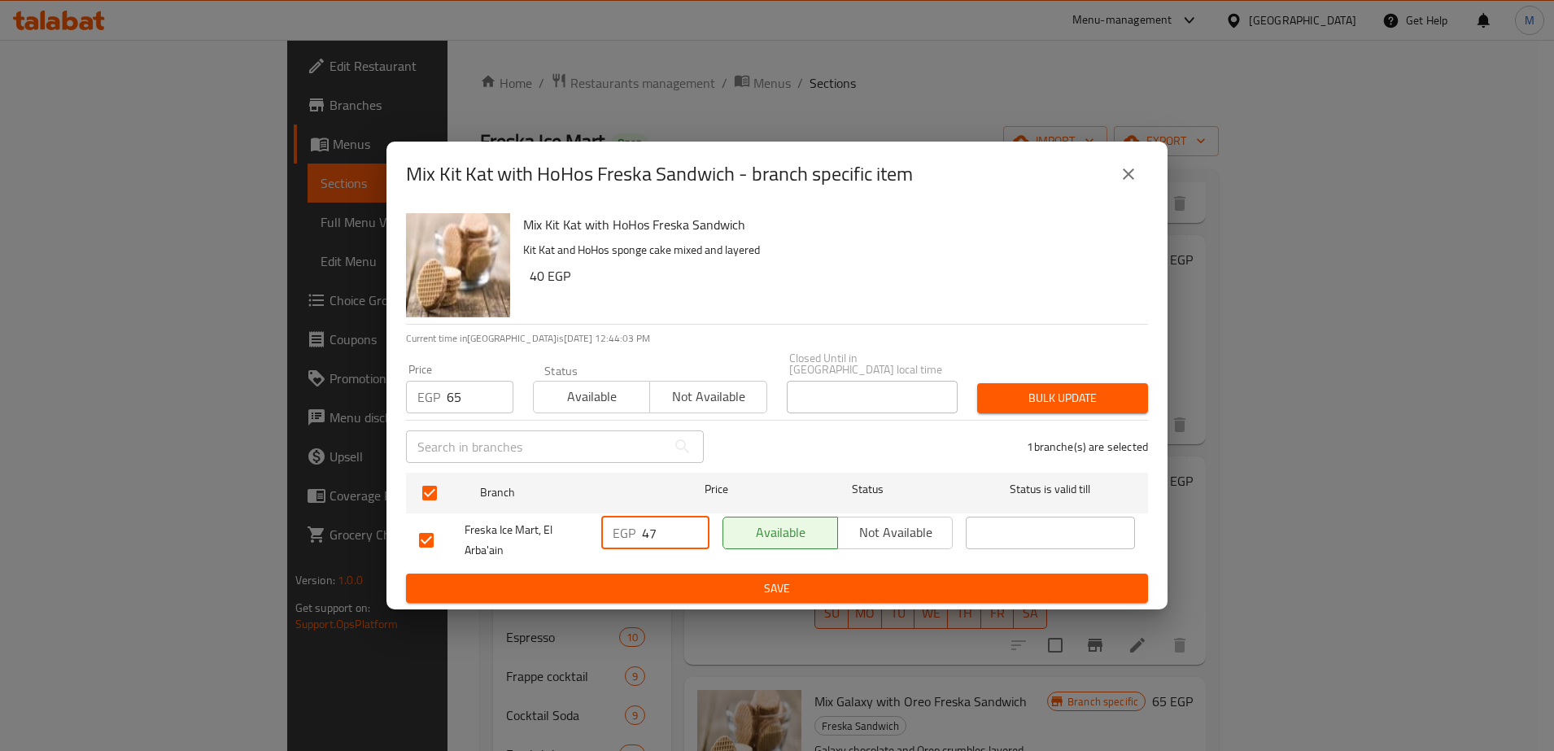
click at [649, 527] on input "47" at bounding box center [676, 533] width 68 height 33
click at [649, 527] on input "6" at bounding box center [676, 533] width 68 height 33
type input "65"
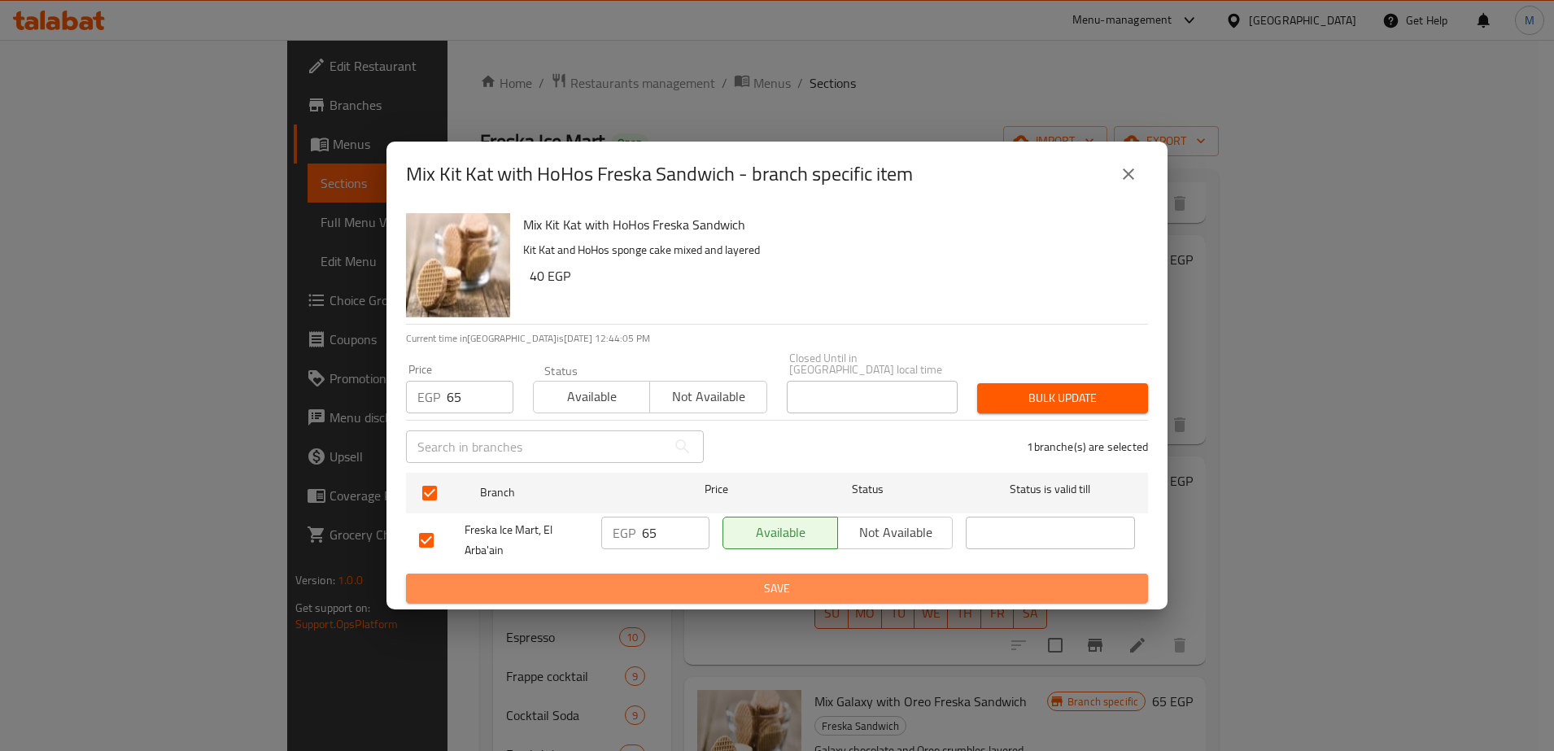
click at [688, 579] on span "Save" at bounding box center [777, 589] width 716 height 20
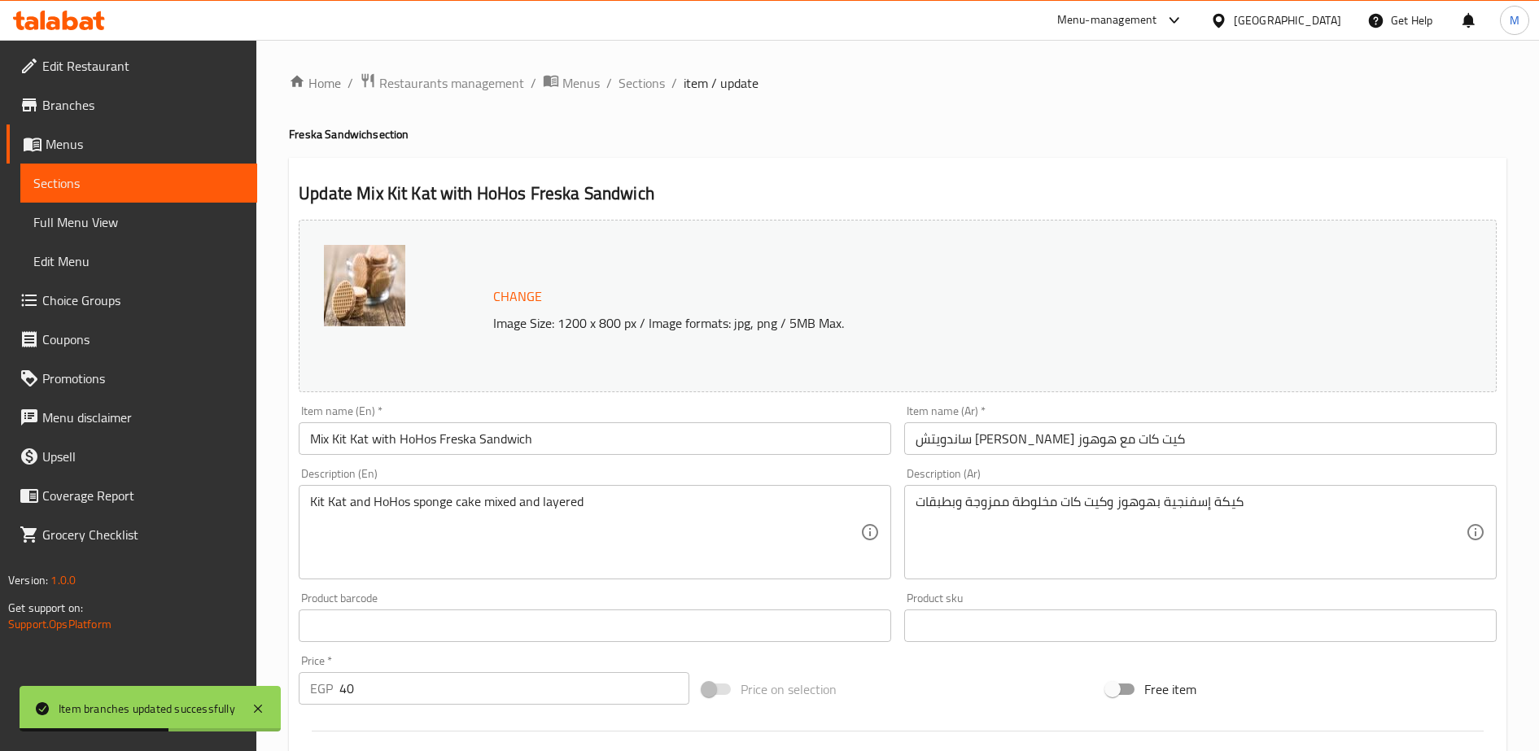
scroll to position [162, 0]
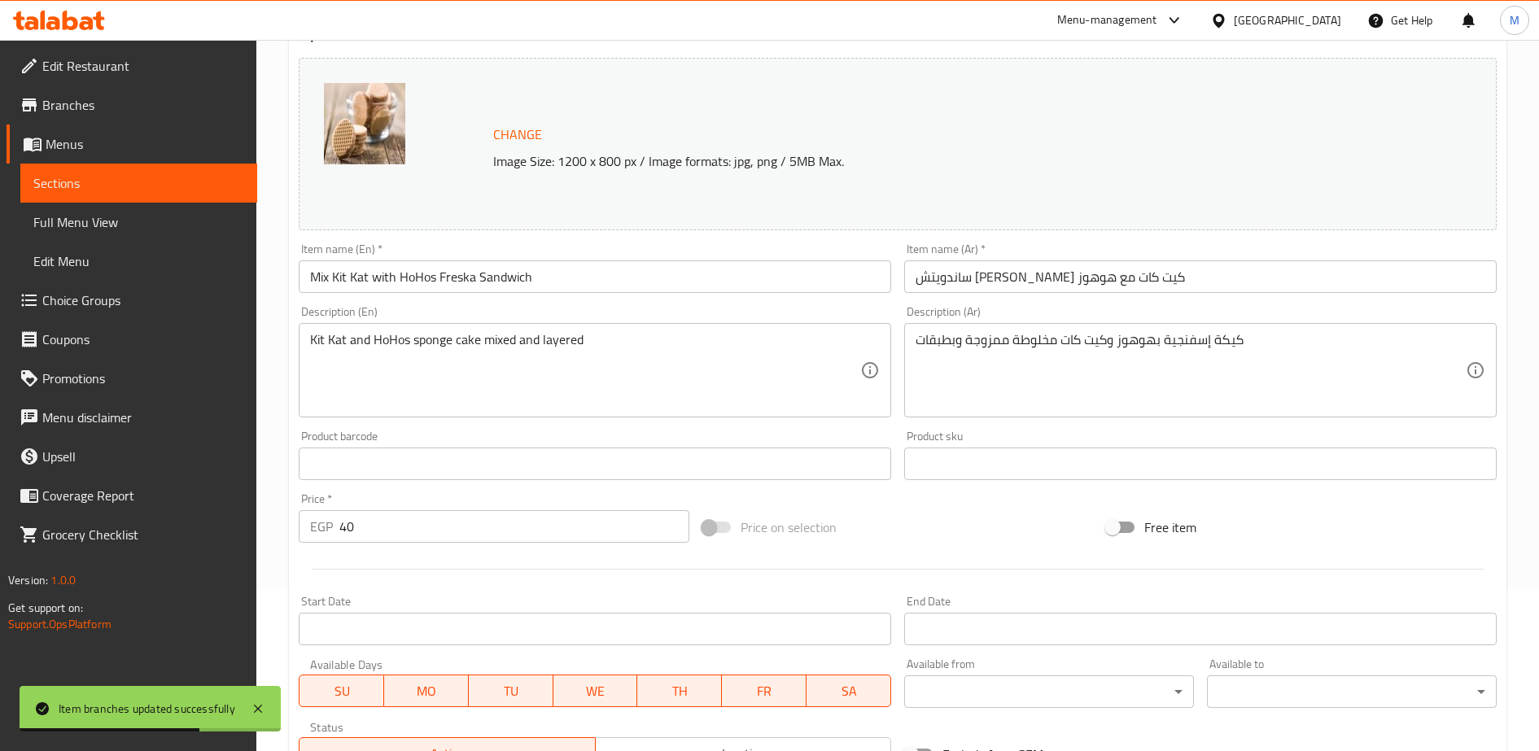
click at [378, 525] on input "40" at bounding box center [514, 526] width 350 height 33
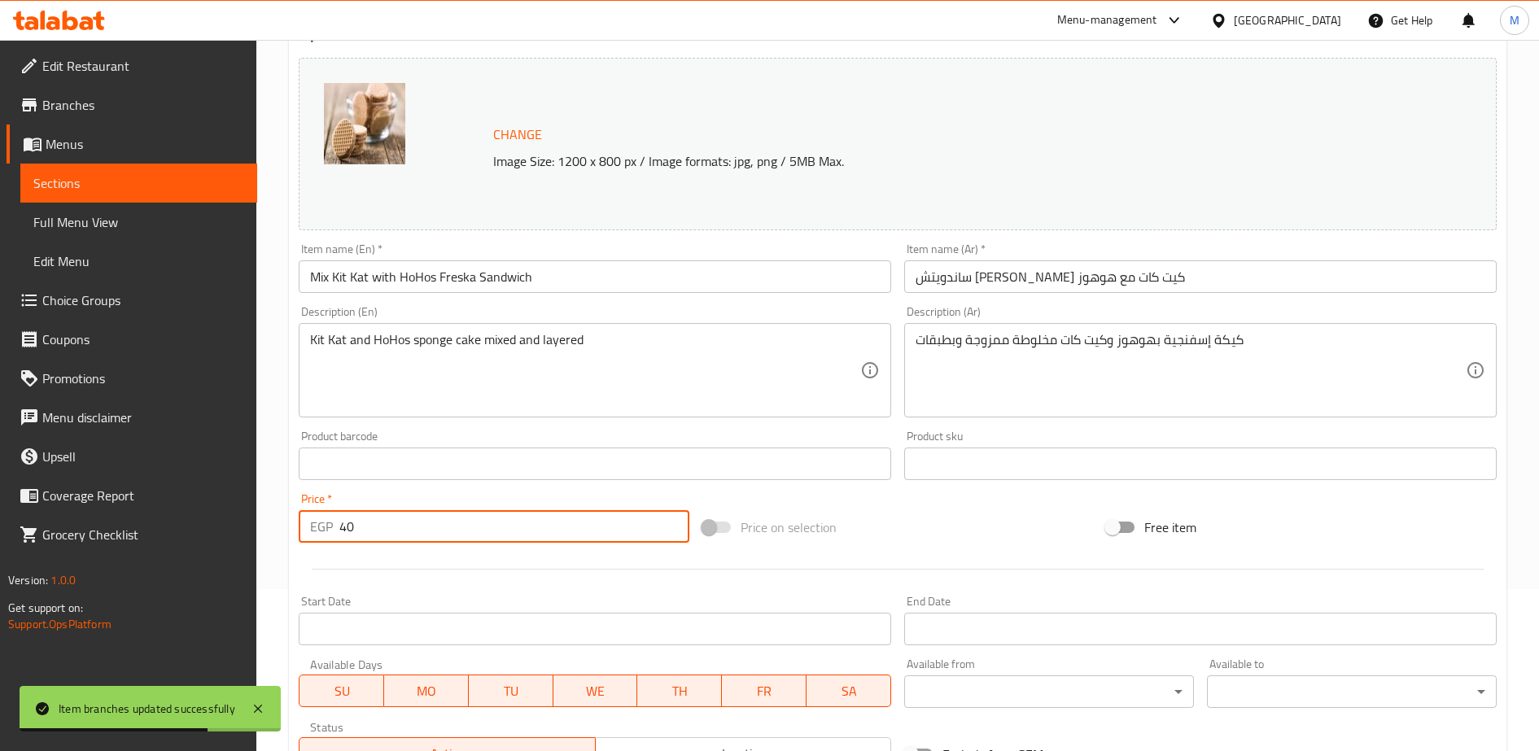
click at [378, 525] on input "40" at bounding box center [514, 526] width 350 height 33
click at [378, 525] on input "6" at bounding box center [514, 526] width 350 height 33
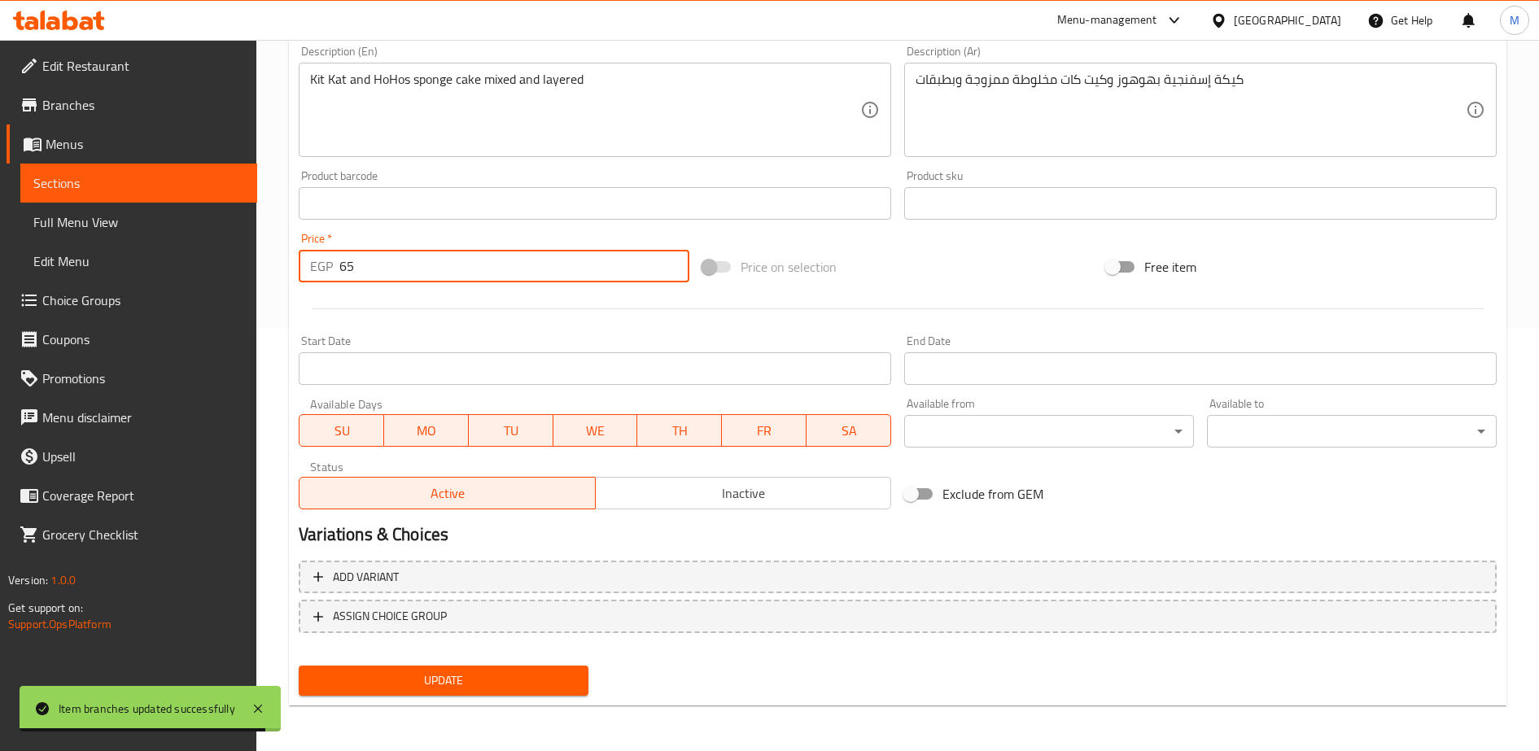
type input "65"
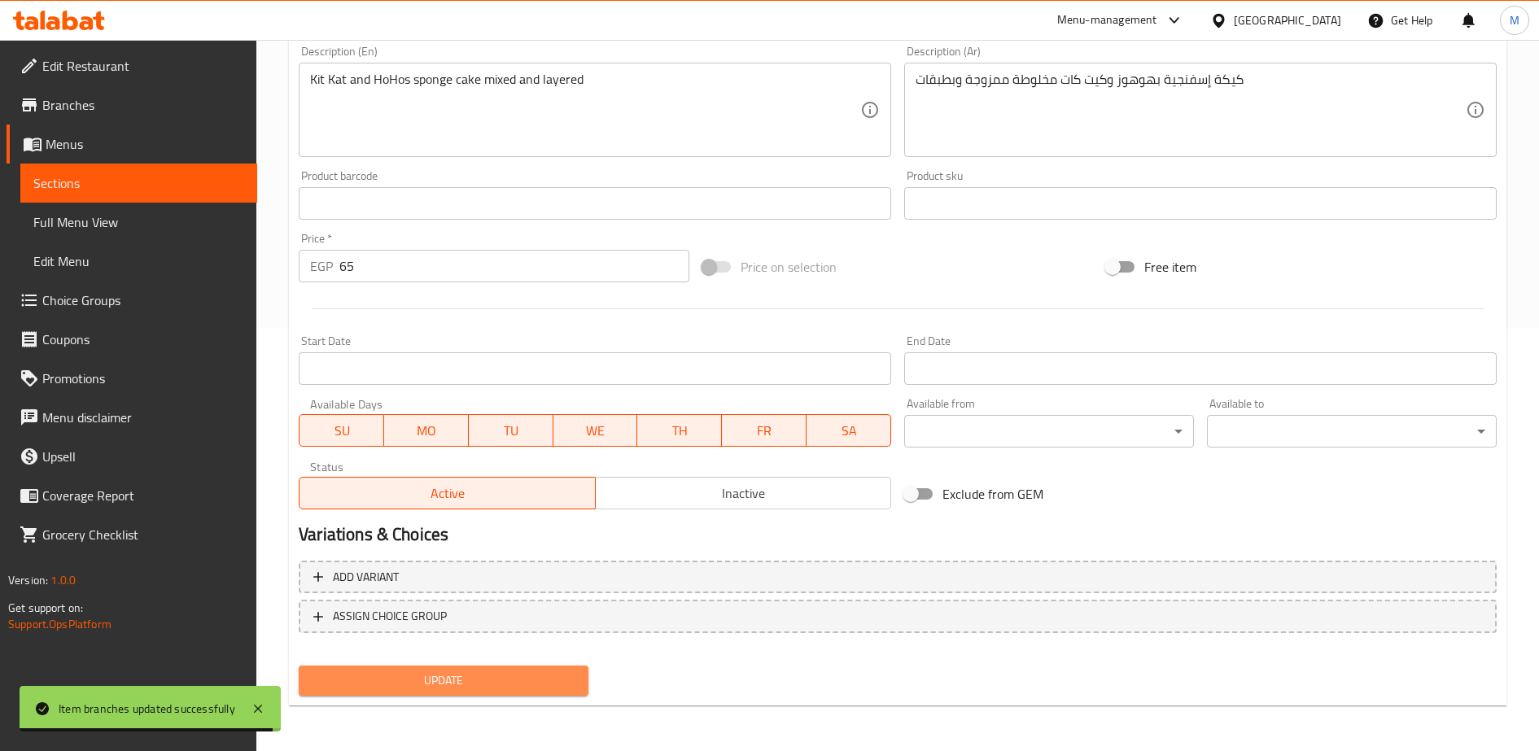
click at [436, 684] on span "Update" at bounding box center [444, 681] width 264 height 20
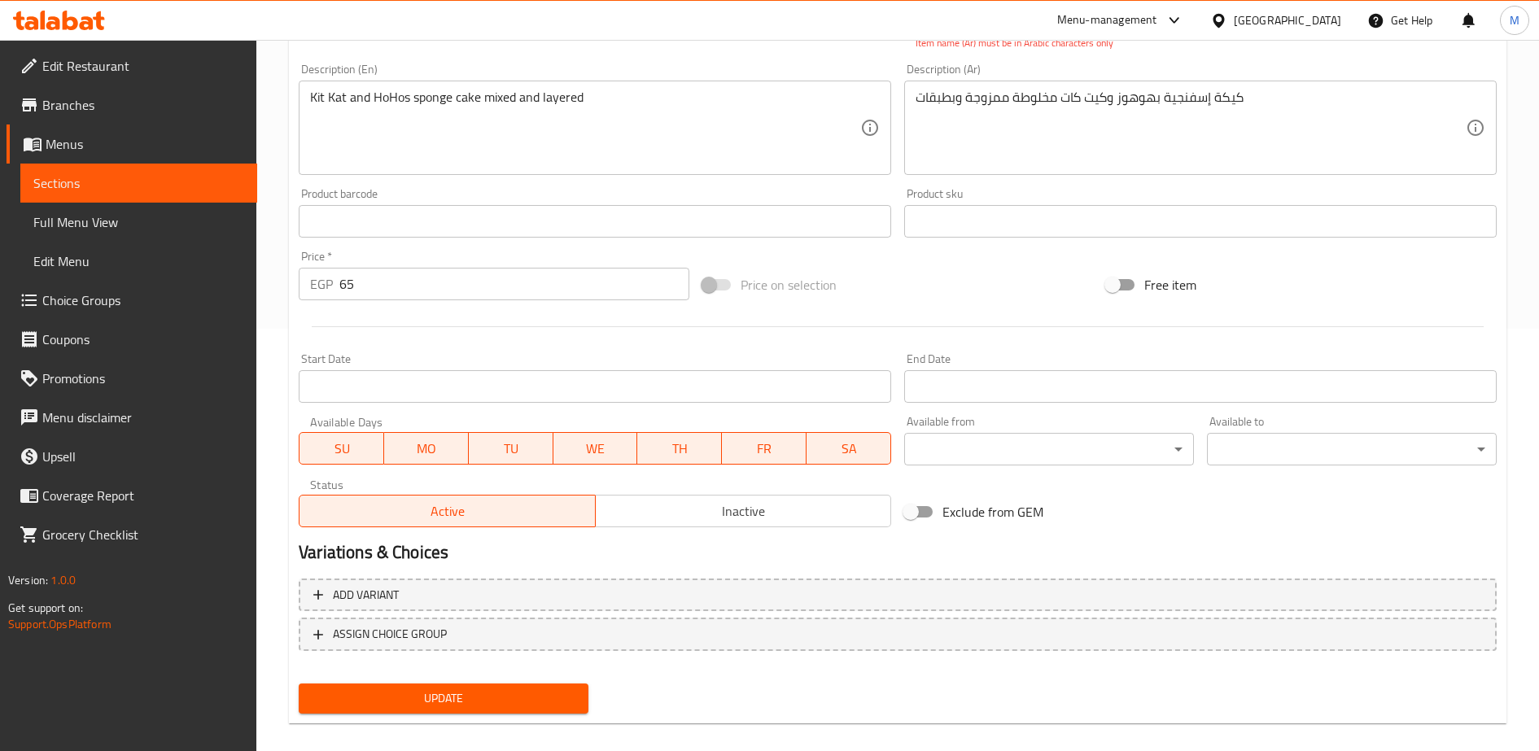
scroll to position [0, 0]
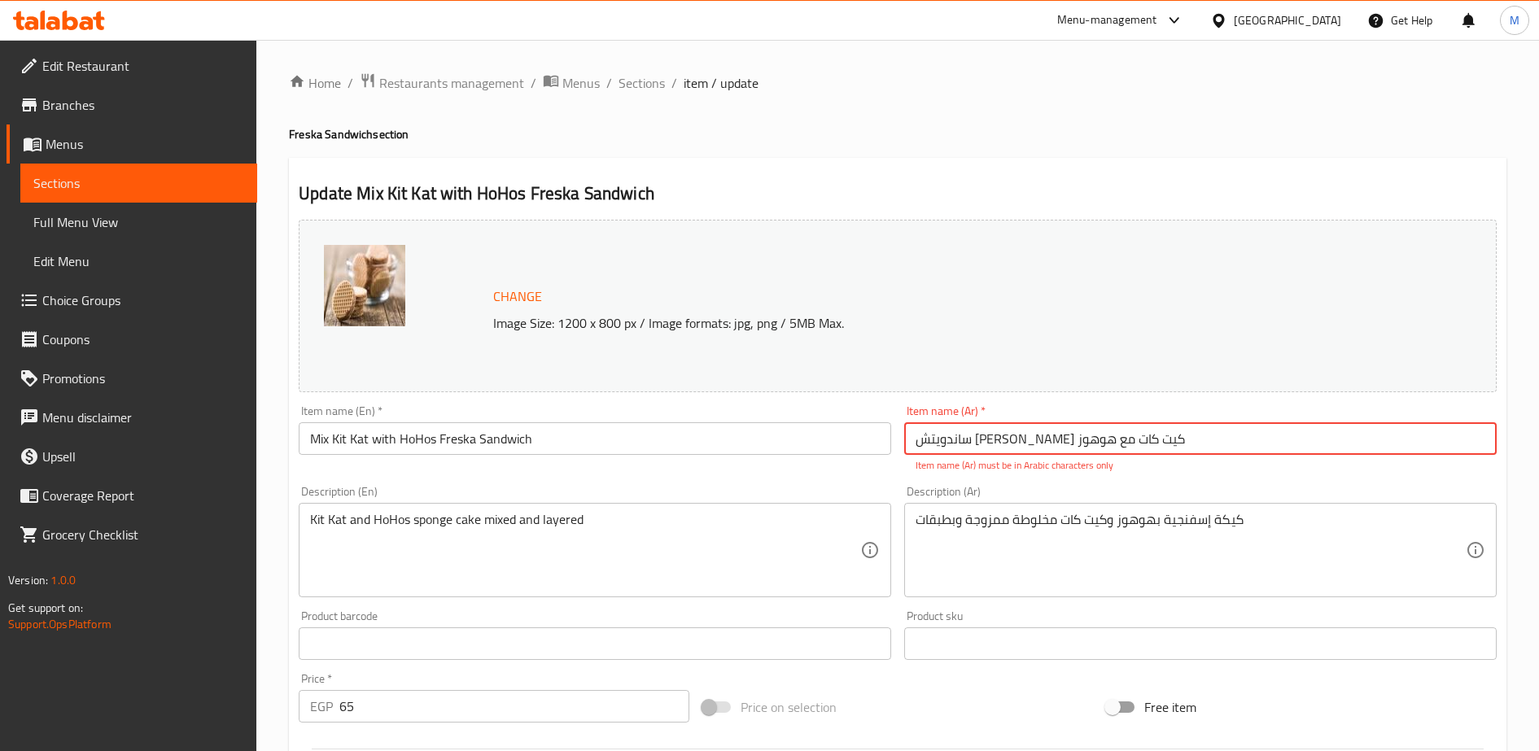
click at [1043, 446] on input "ساندويتش [PERSON_NAME] کیت كات مع هوهوز" at bounding box center [1200, 438] width 592 height 33
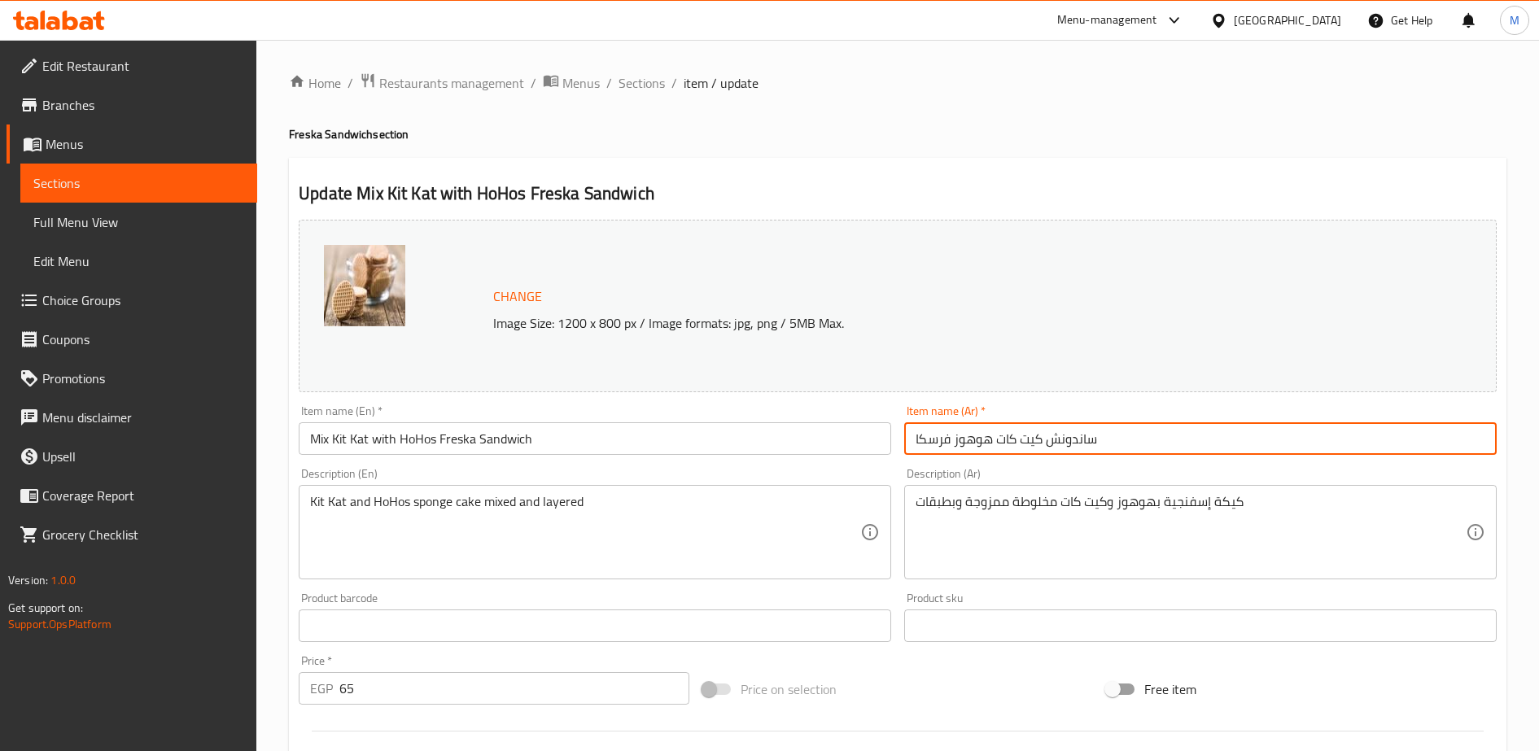
scroll to position [422, 0]
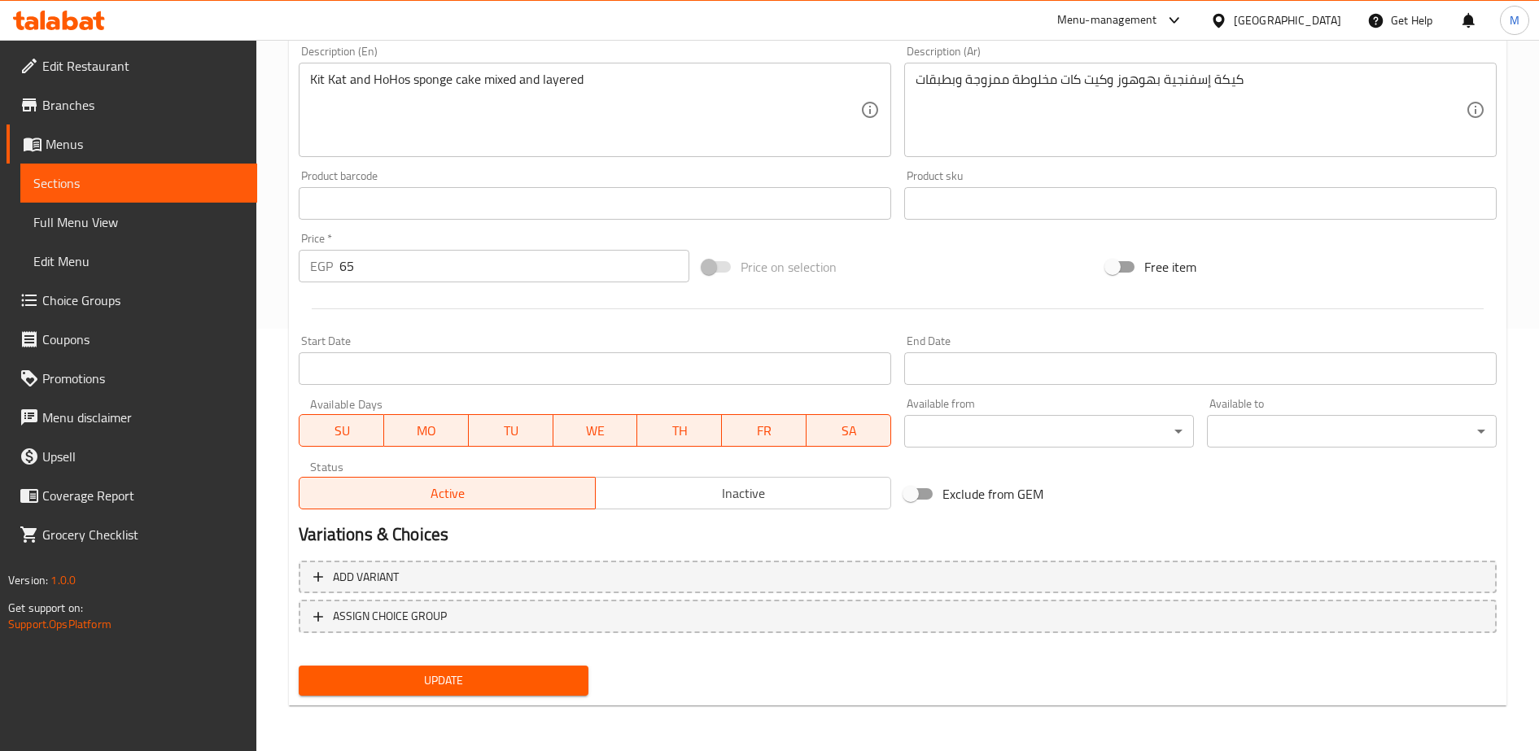
type input "ساندونش كيت كات هوهوز فرسكا"
click at [504, 679] on span "Update" at bounding box center [444, 681] width 264 height 20
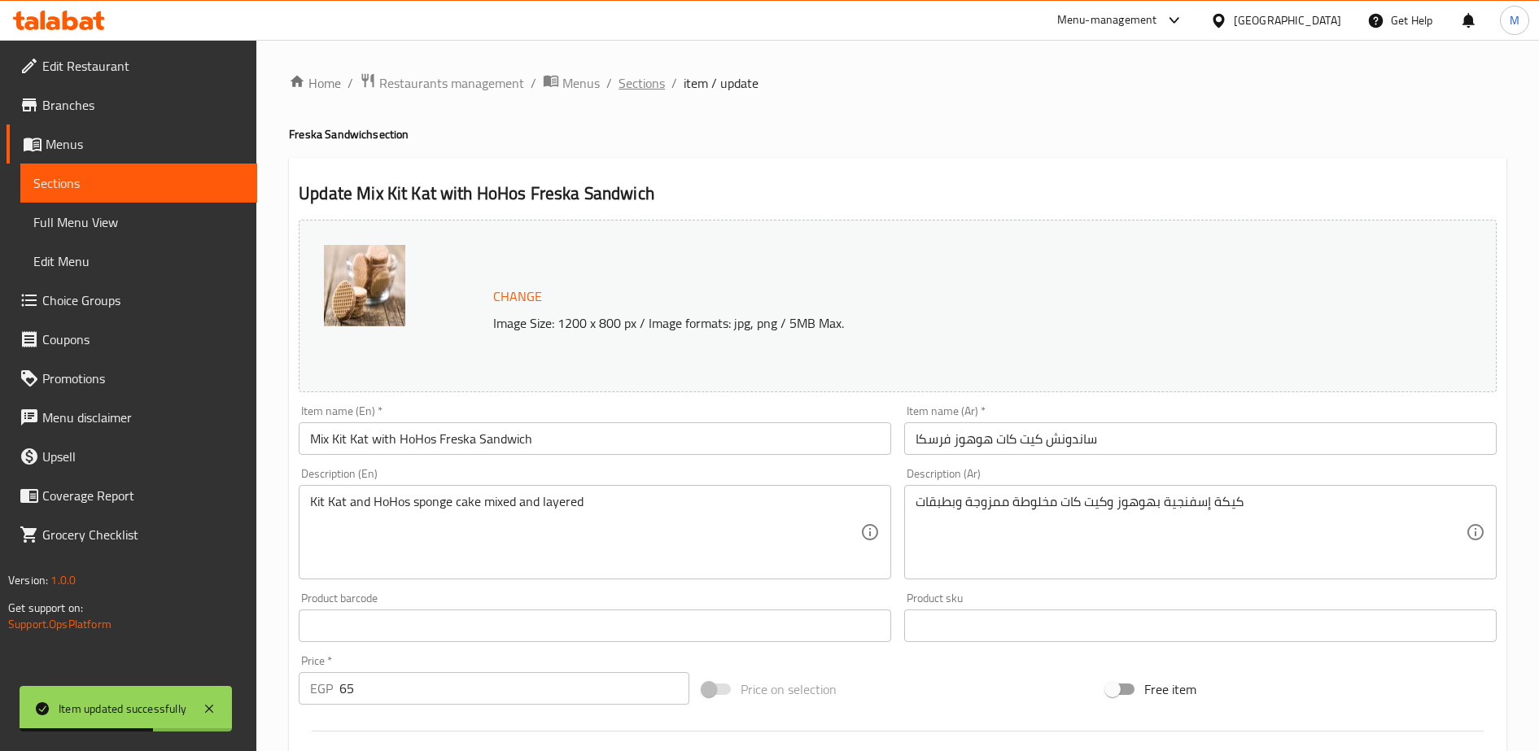
click at [635, 83] on span "Sections" at bounding box center [641, 83] width 46 height 20
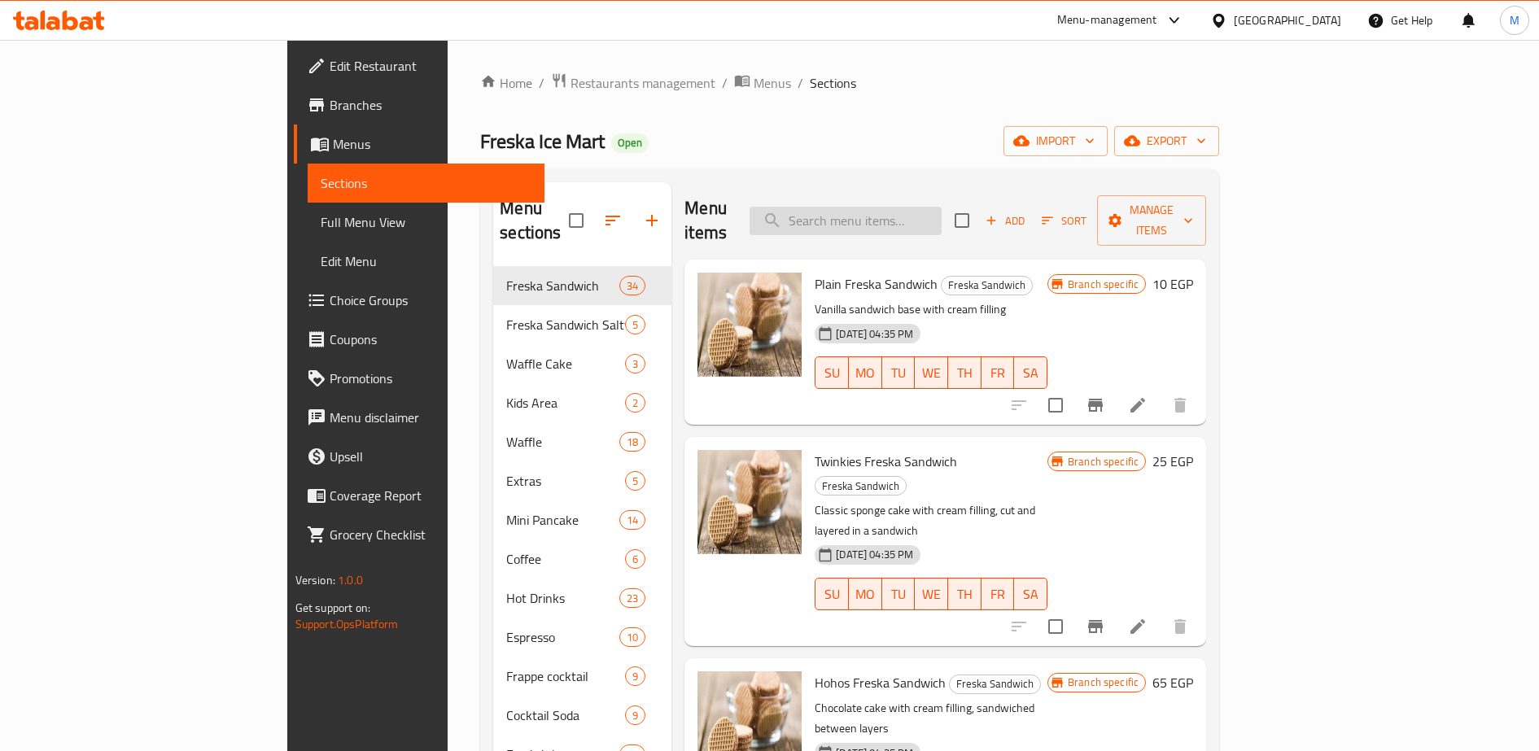
click at [930, 209] on input "search" at bounding box center [845, 221] width 192 height 28
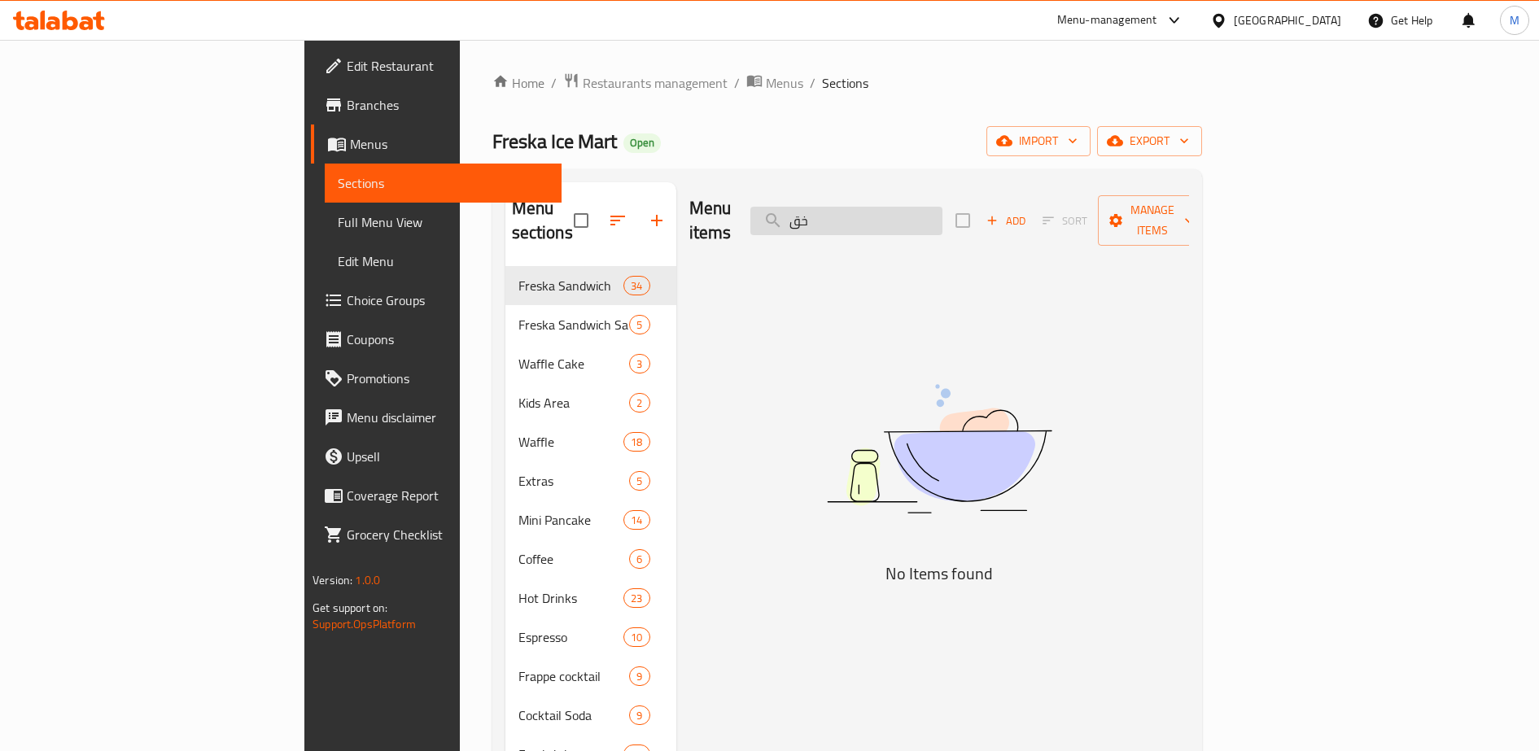
type input "خ"
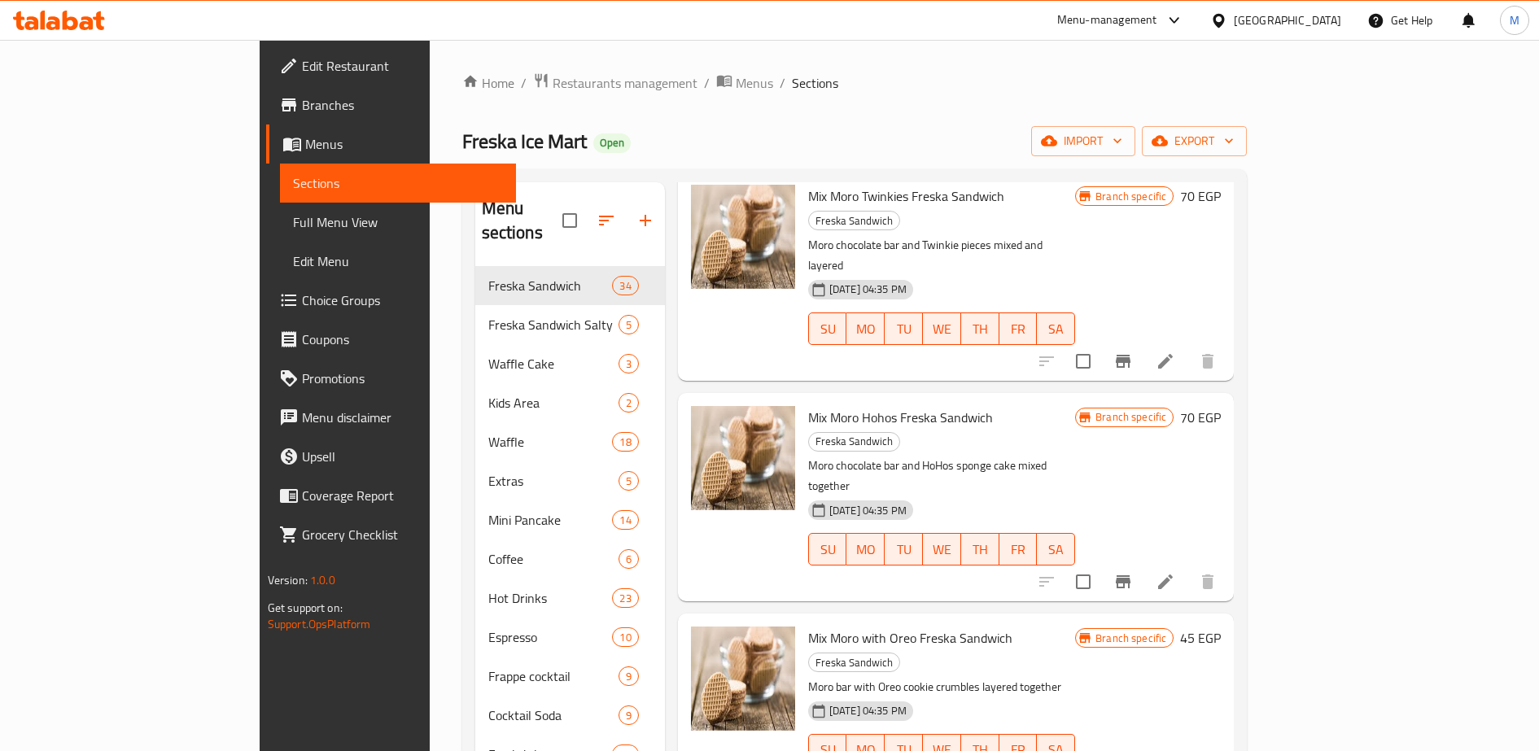
scroll to position [308, 0]
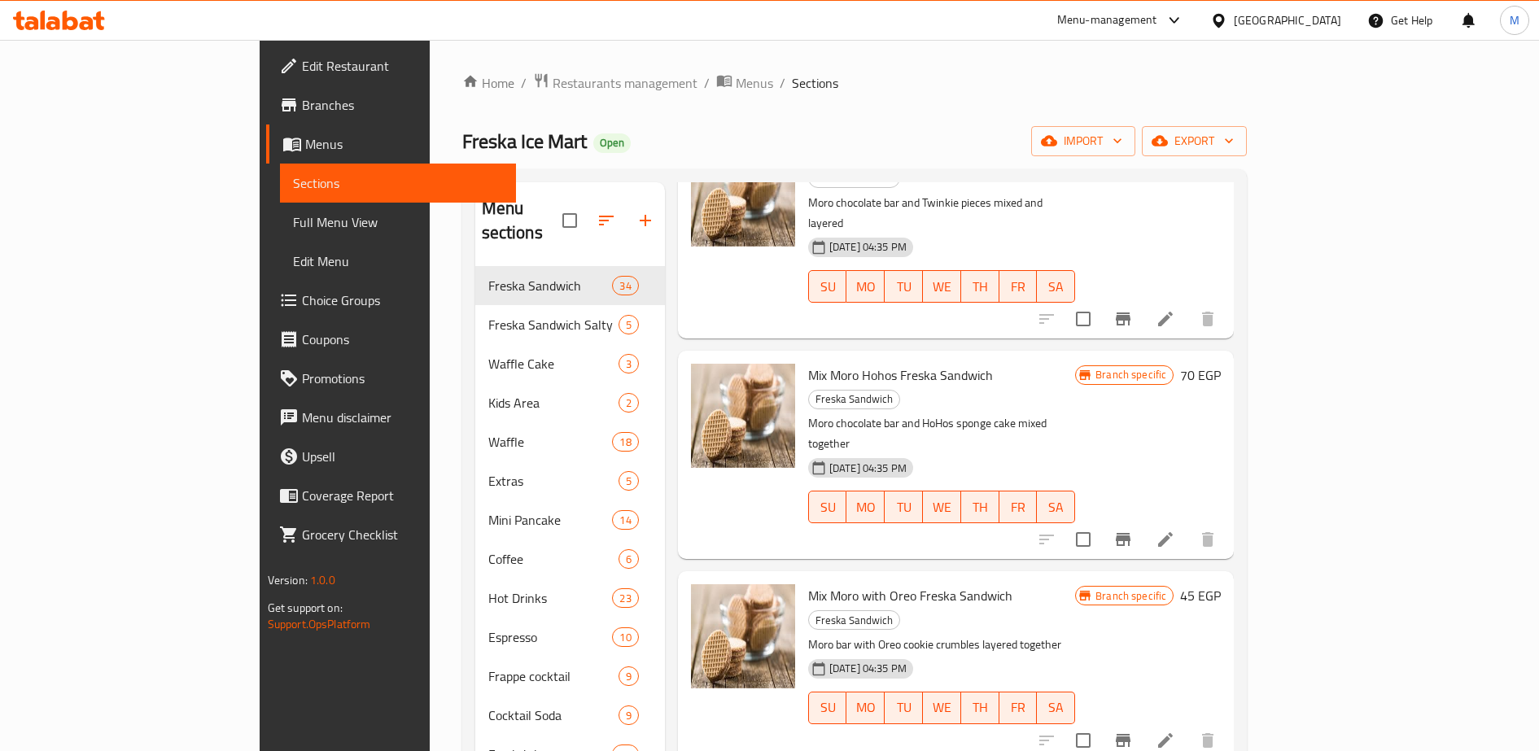
type input "oro"
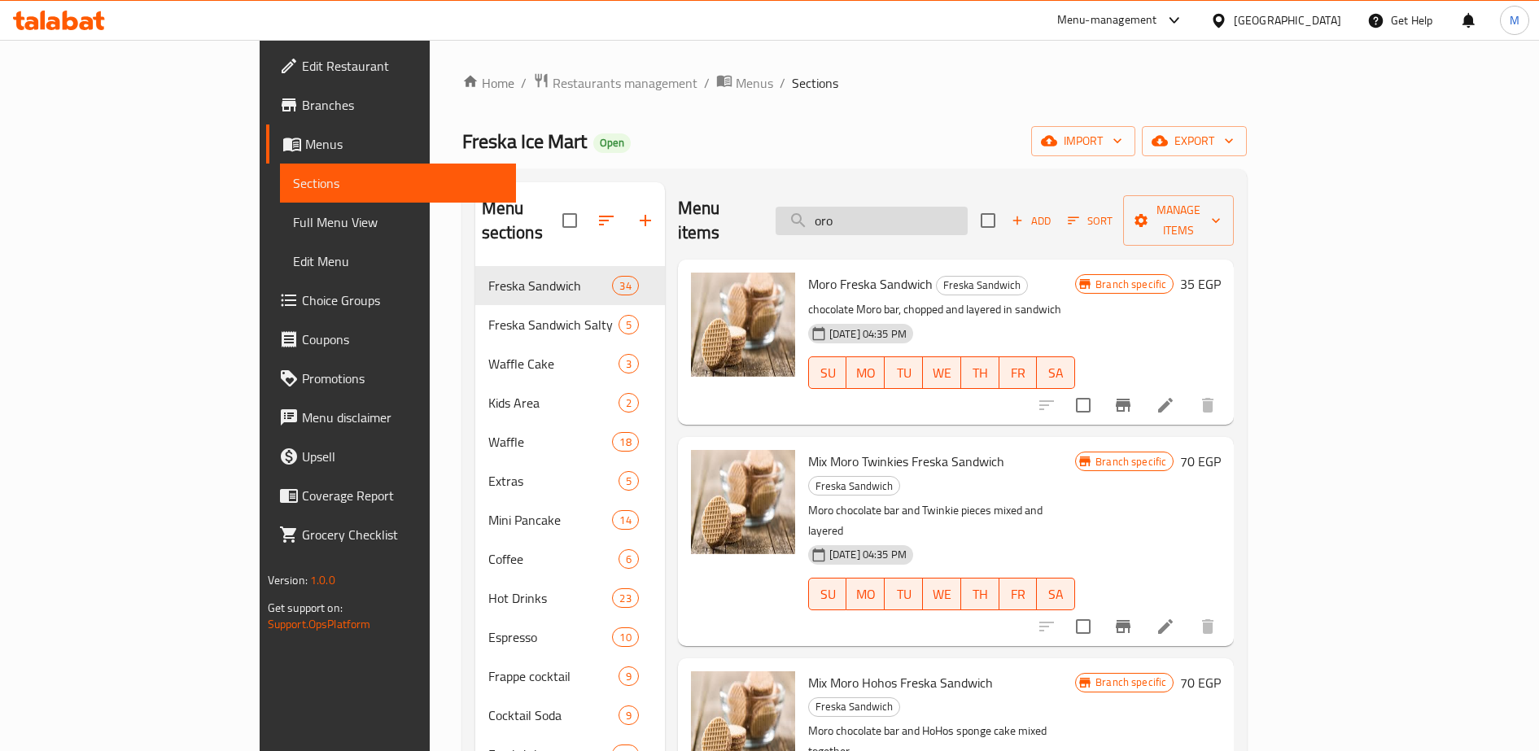
click at [899, 208] on input "oro" at bounding box center [872, 221] width 192 height 28
click at [899, 208] on input "search" at bounding box center [872, 221] width 192 height 28
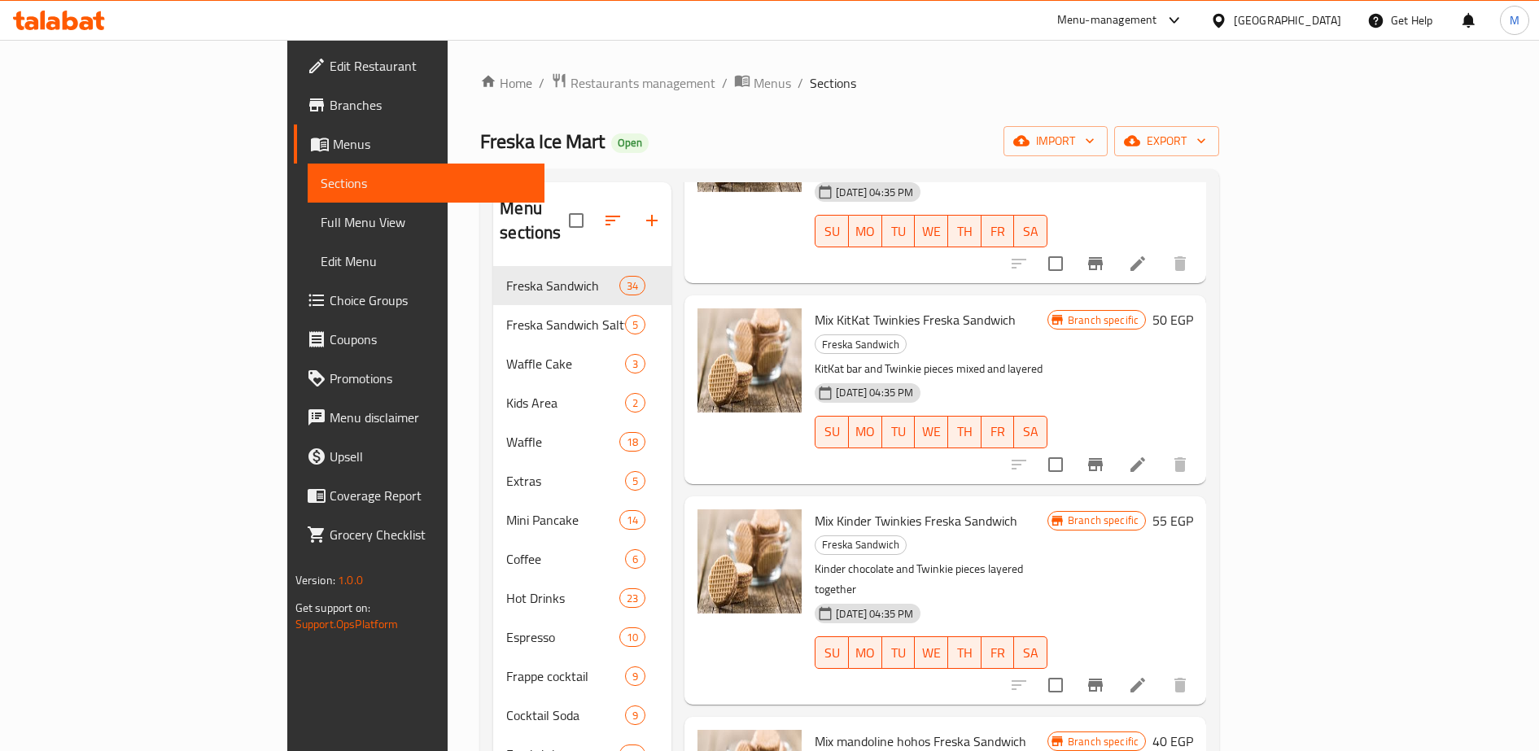
scroll to position [246, 0]
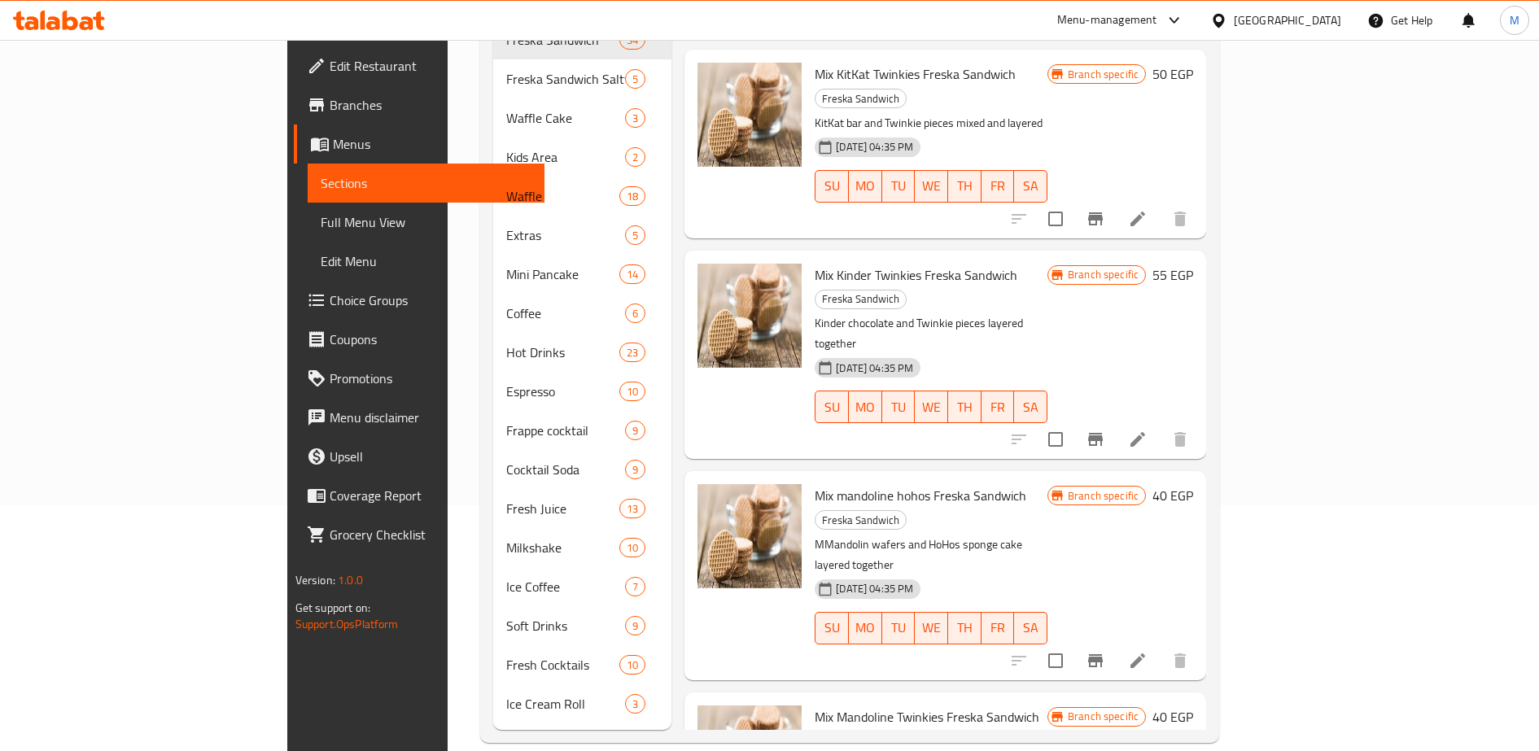
copy h6 "Twinkies"
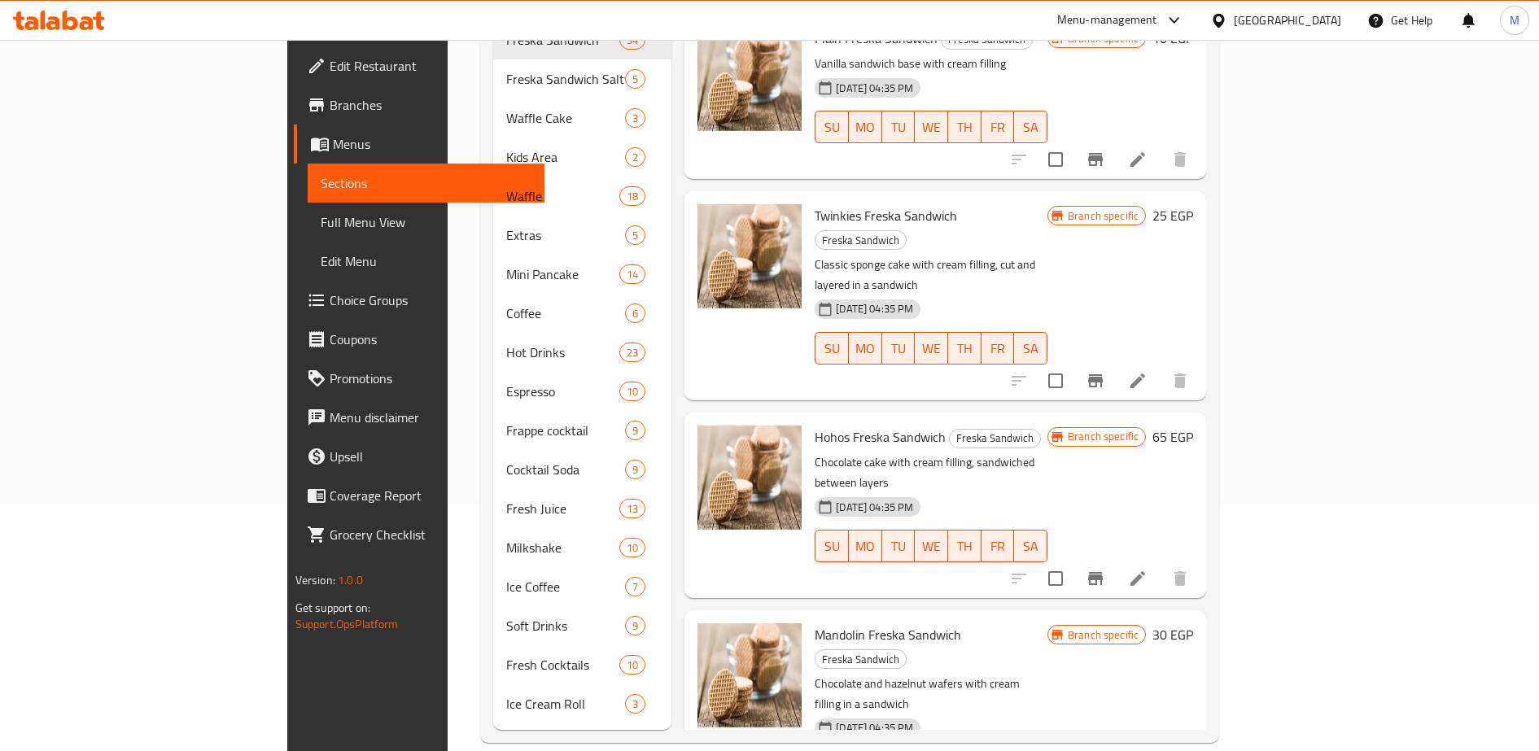
scroll to position [0, 0]
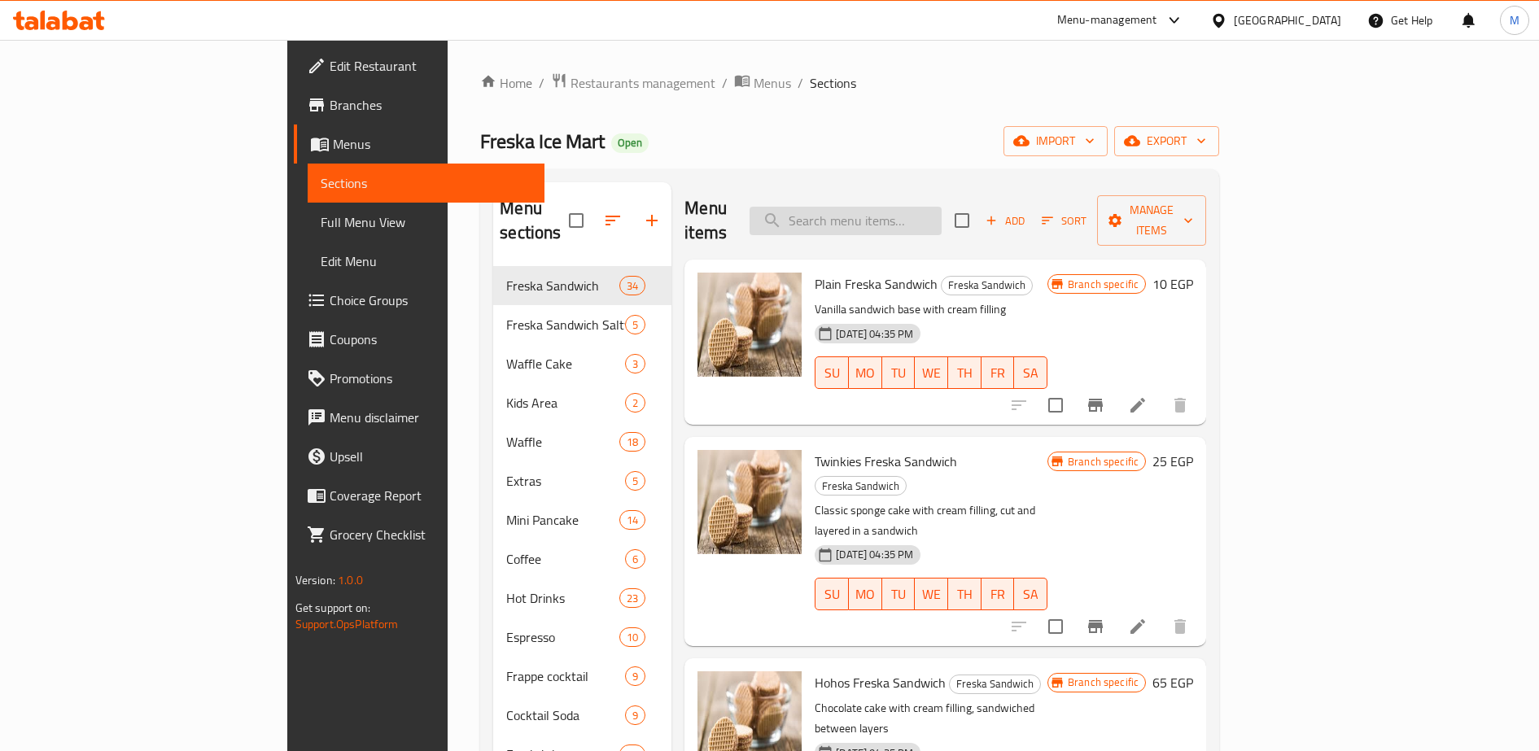
click at [942, 212] on input "search" at bounding box center [845, 221] width 192 height 28
paste input "Twinkies"
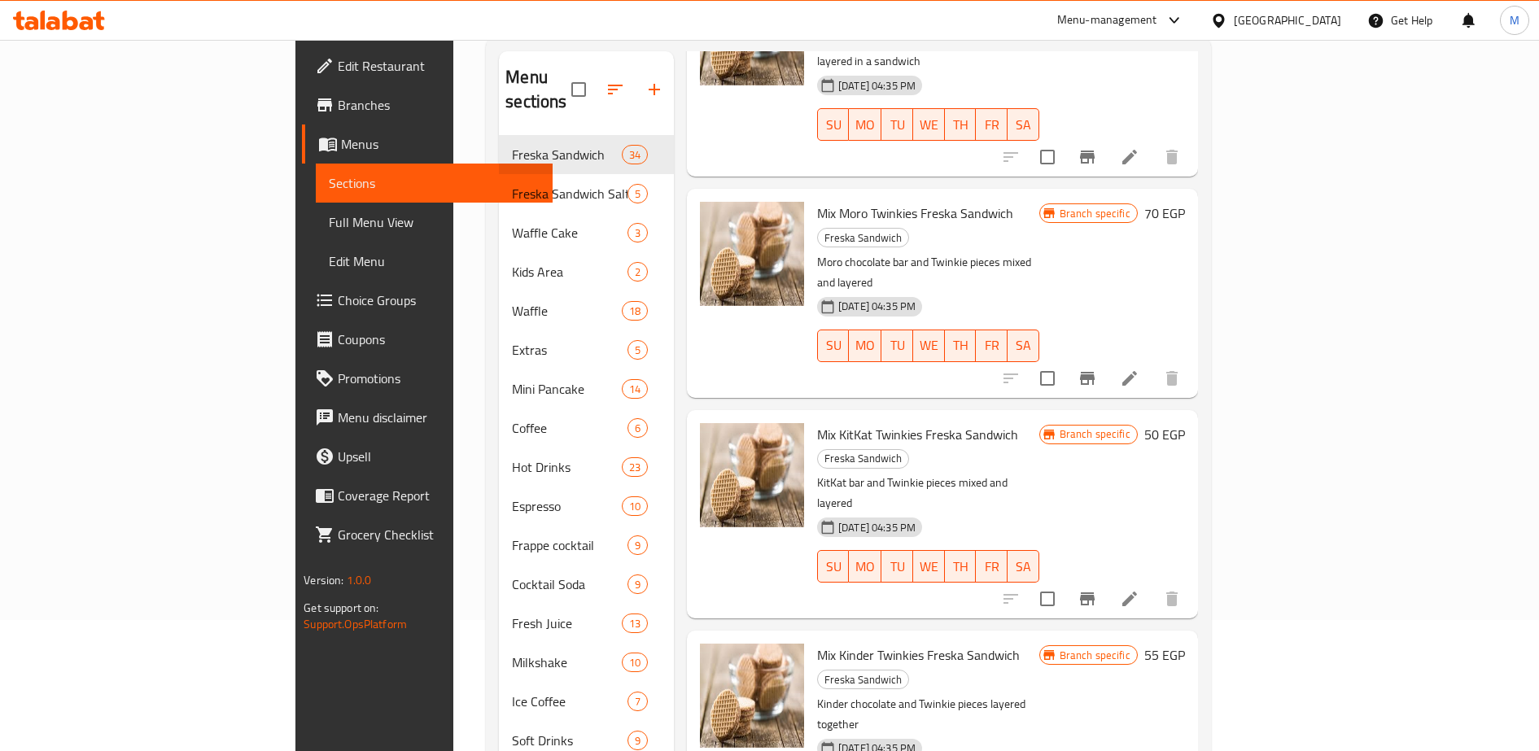
scroll to position [133, 0]
type input "Twinkies"
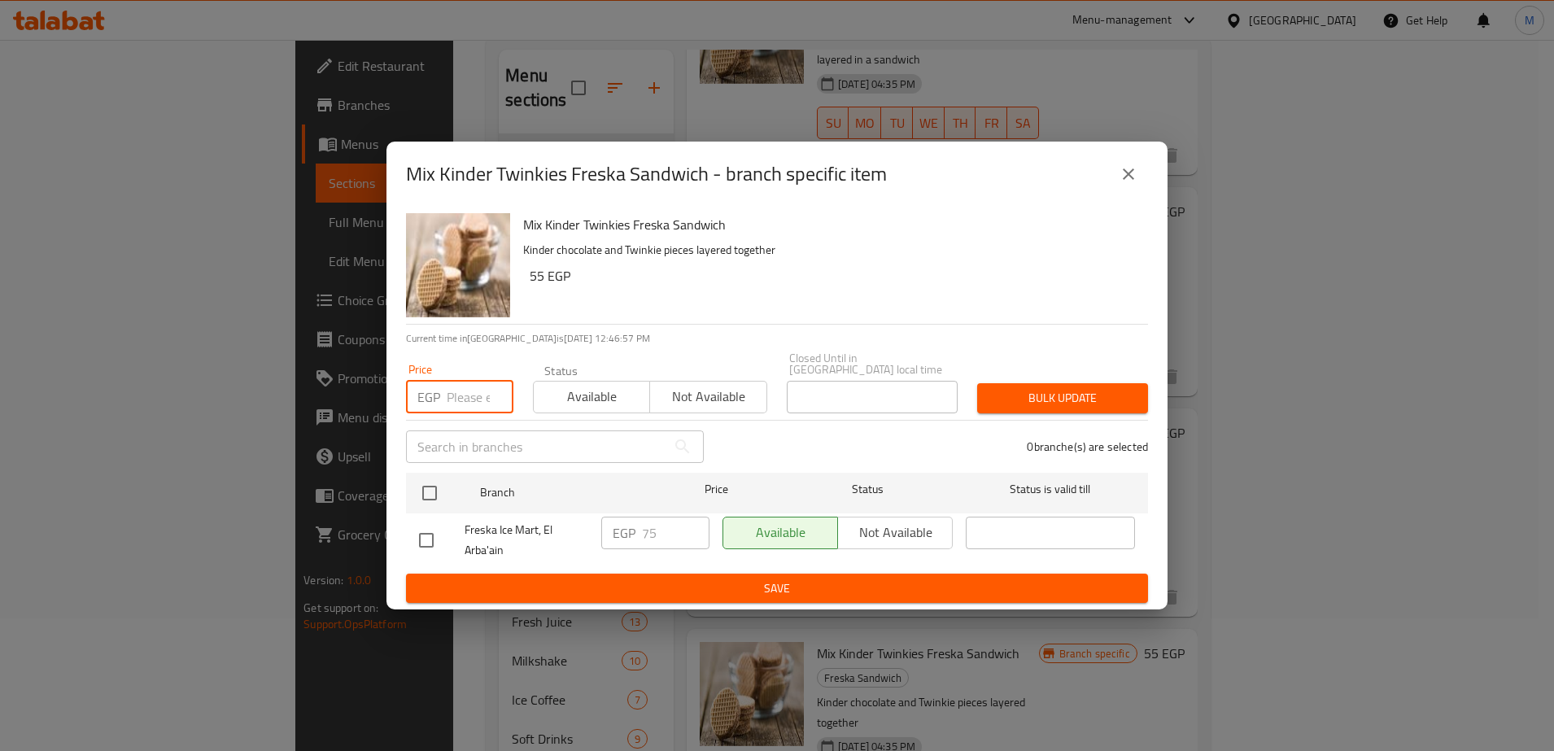
click at [452, 397] on input "number" at bounding box center [480, 397] width 67 height 33
type input "75"
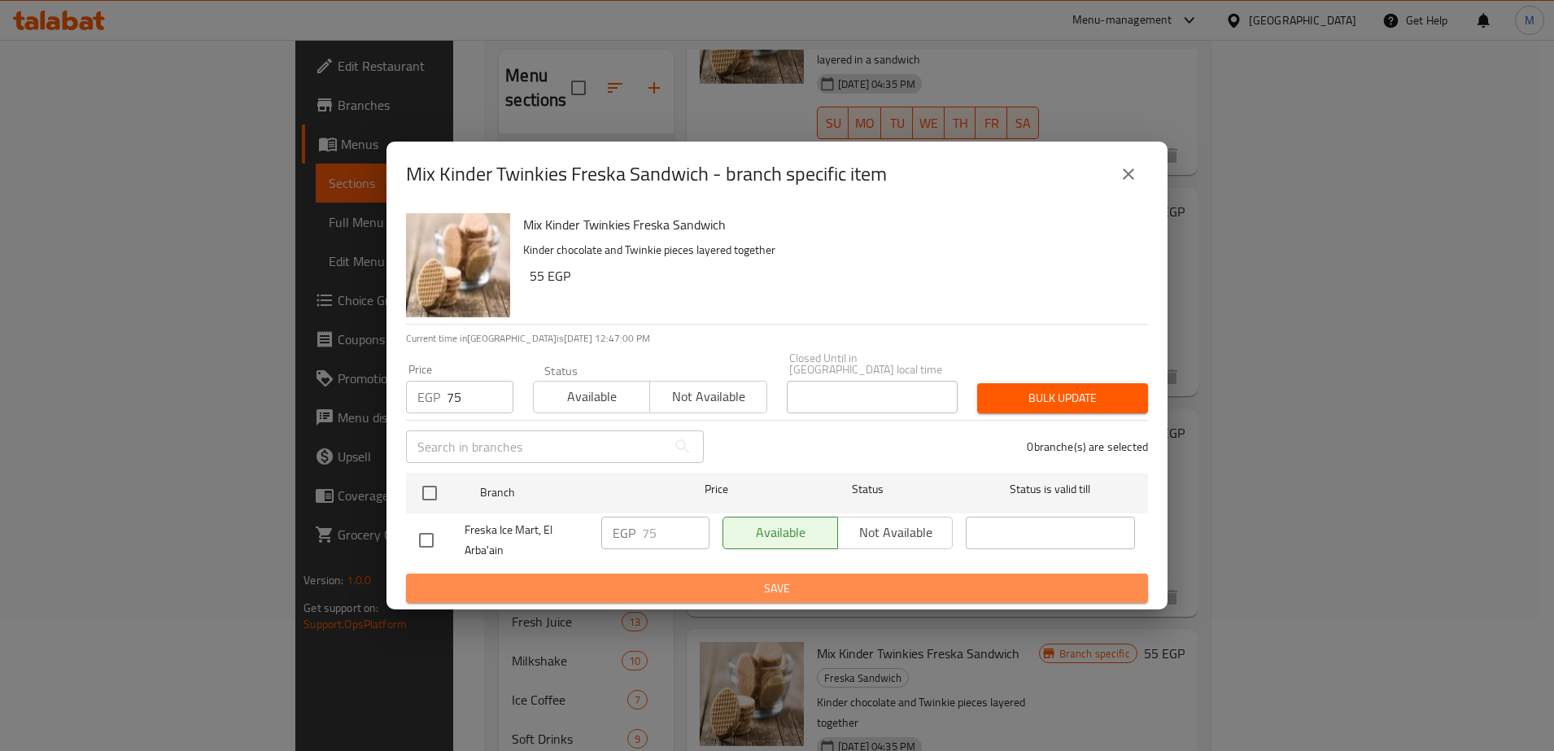
click at [666, 587] on span "Save" at bounding box center [777, 589] width 716 height 20
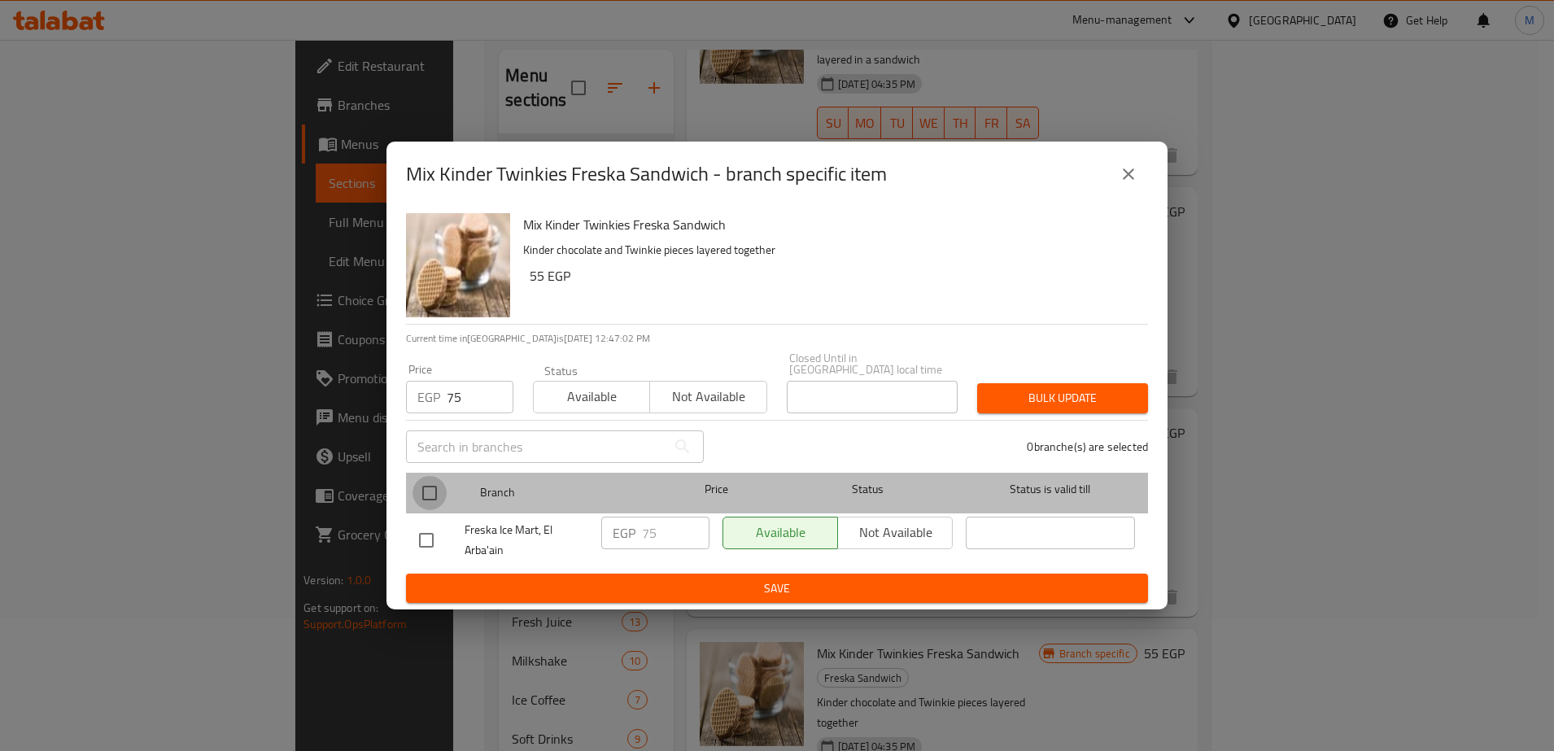
click at [425, 487] on input "checkbox" at bounding box center [430, 493] width 34 height 34
checkbox input "true"
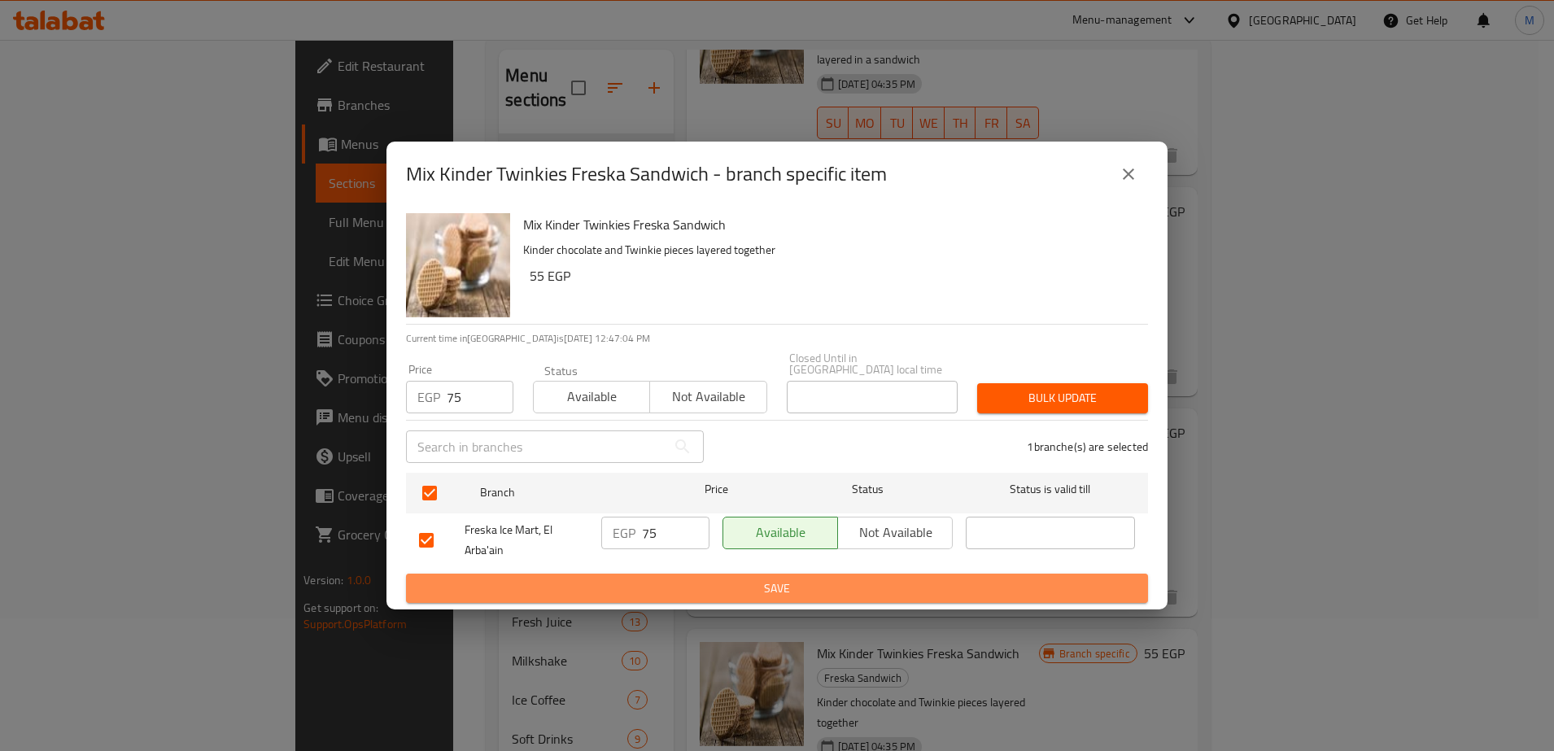
click at [723, 593] on button "Save" at bounding box center [777, 589] width 742 height 30
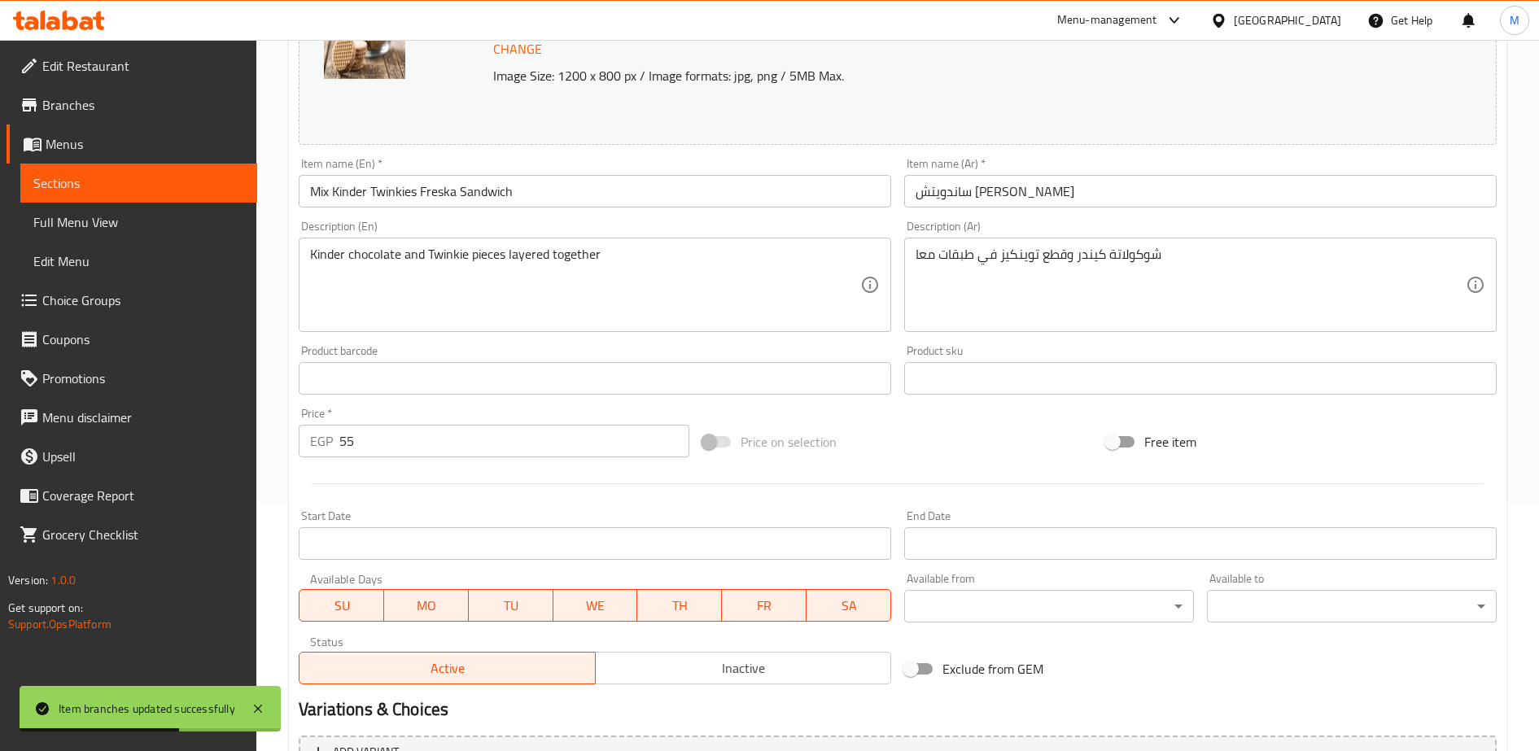
scroll to position [249, 0]
click at [364, 445] on input "55" at bounding box center [514, 439] width 350 height 33
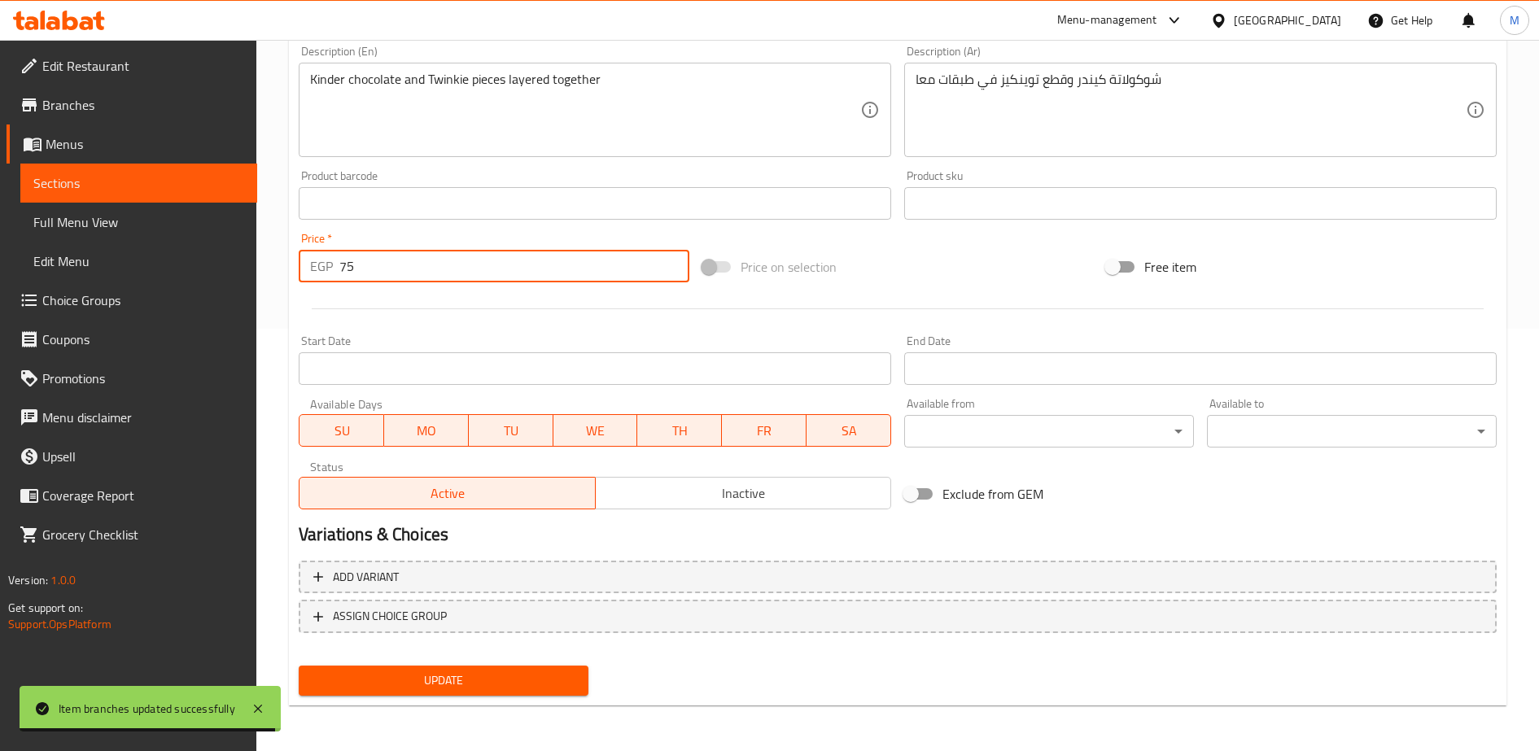
type input "75"
click at [484, 685] on span "Update" at bounding box center [444, 681] width 264 height 20
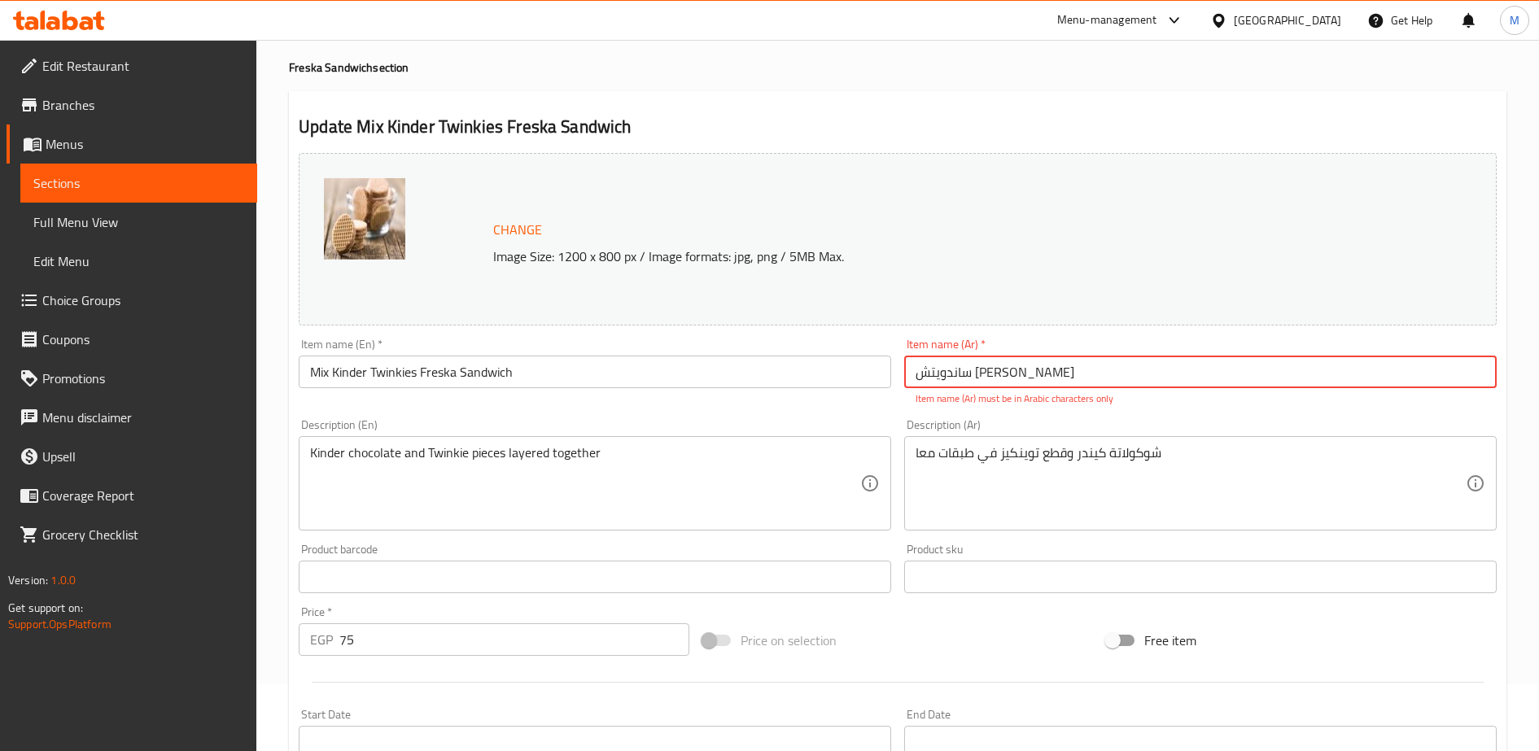
scroll to position [65, 0]
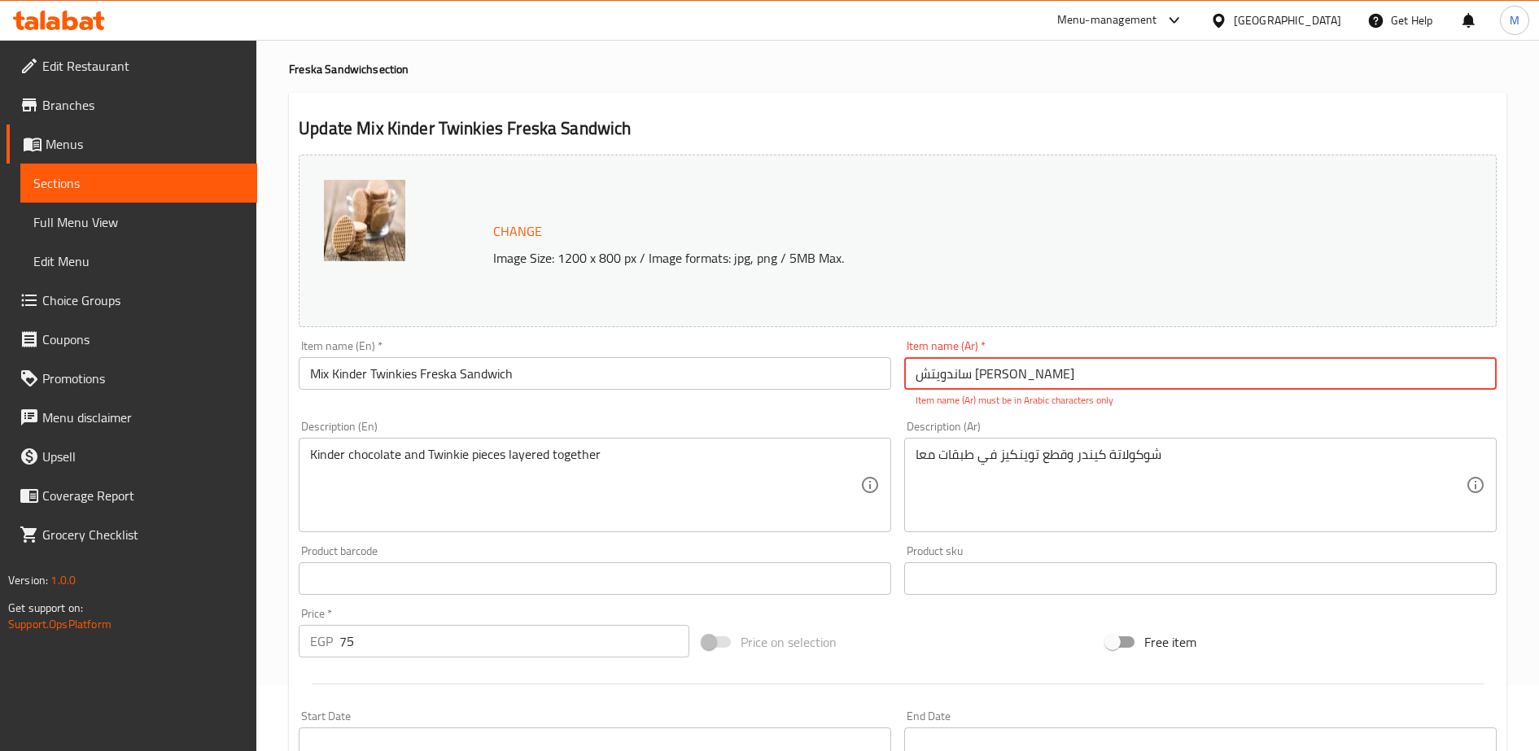
click at [1031, 376] on input "ساندويتش [PERSON_NAME]" at bounding box center [1200, 373] width 592 height 33
type input "s"
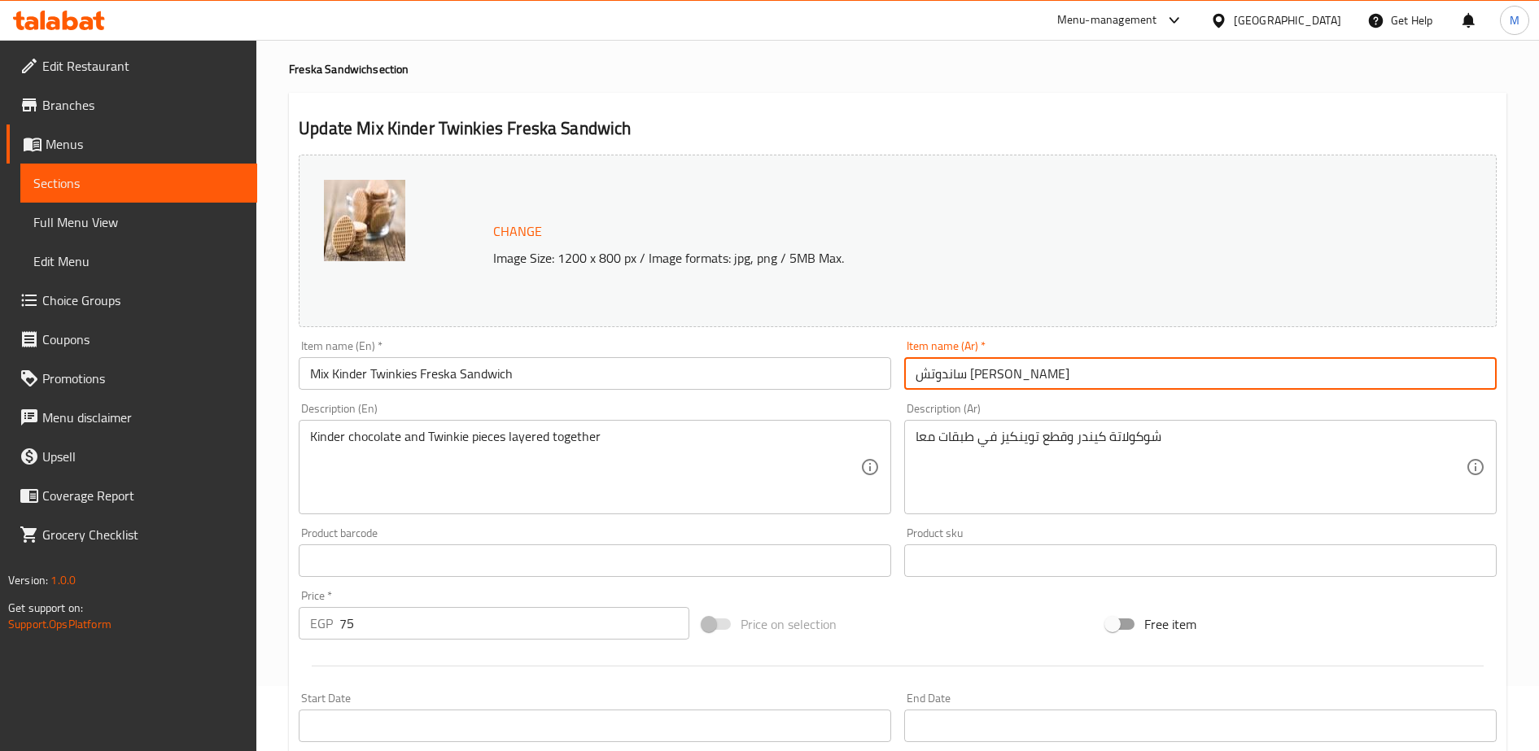
scroll to position [422, 0]
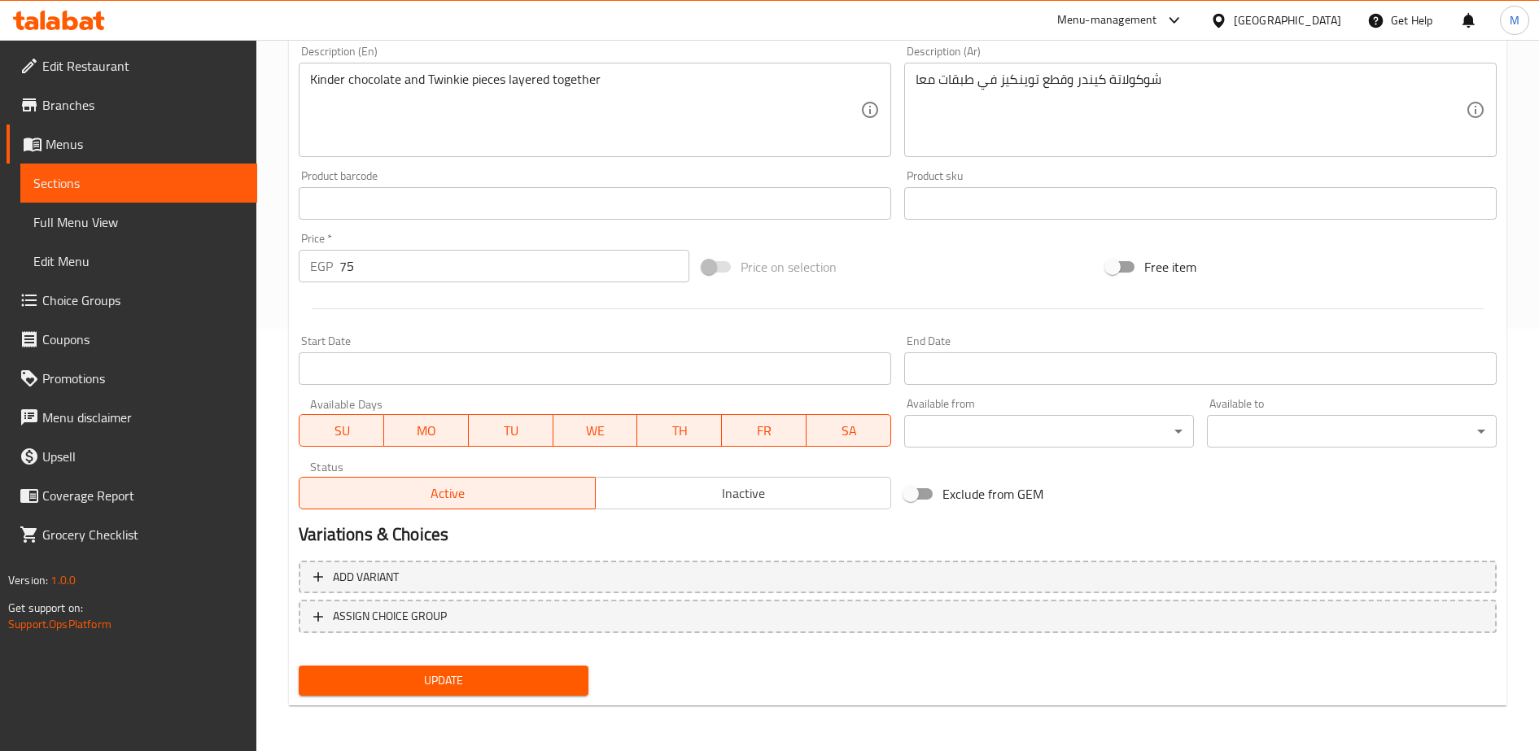
type input "ساندوتش [PERSON_NAME]"
click at [510, 684] on span "Update" at bounding box center [444, 681] width 264 height 20
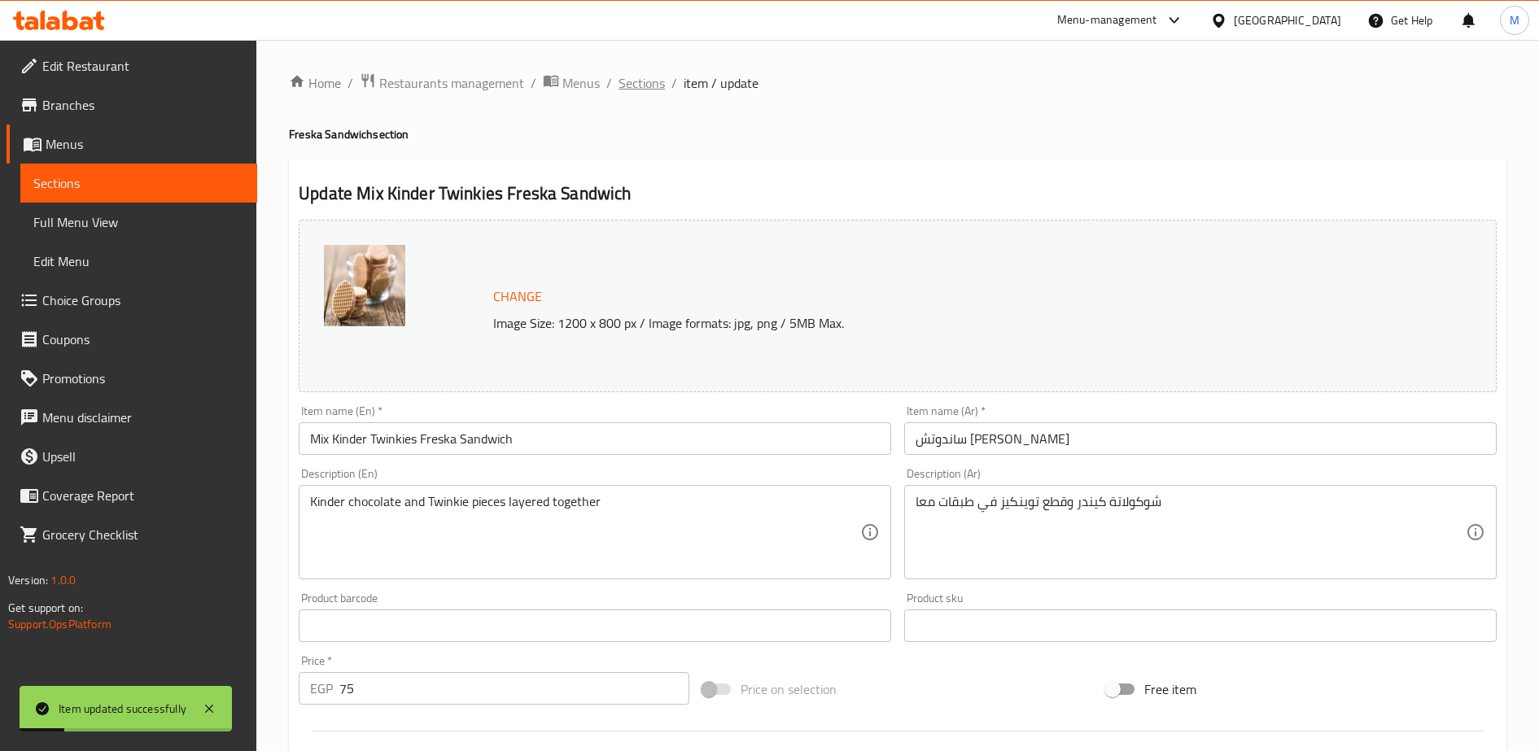
click at [625, 84] on span "Sections" at bounding box center [641, 83] width 46 height 20
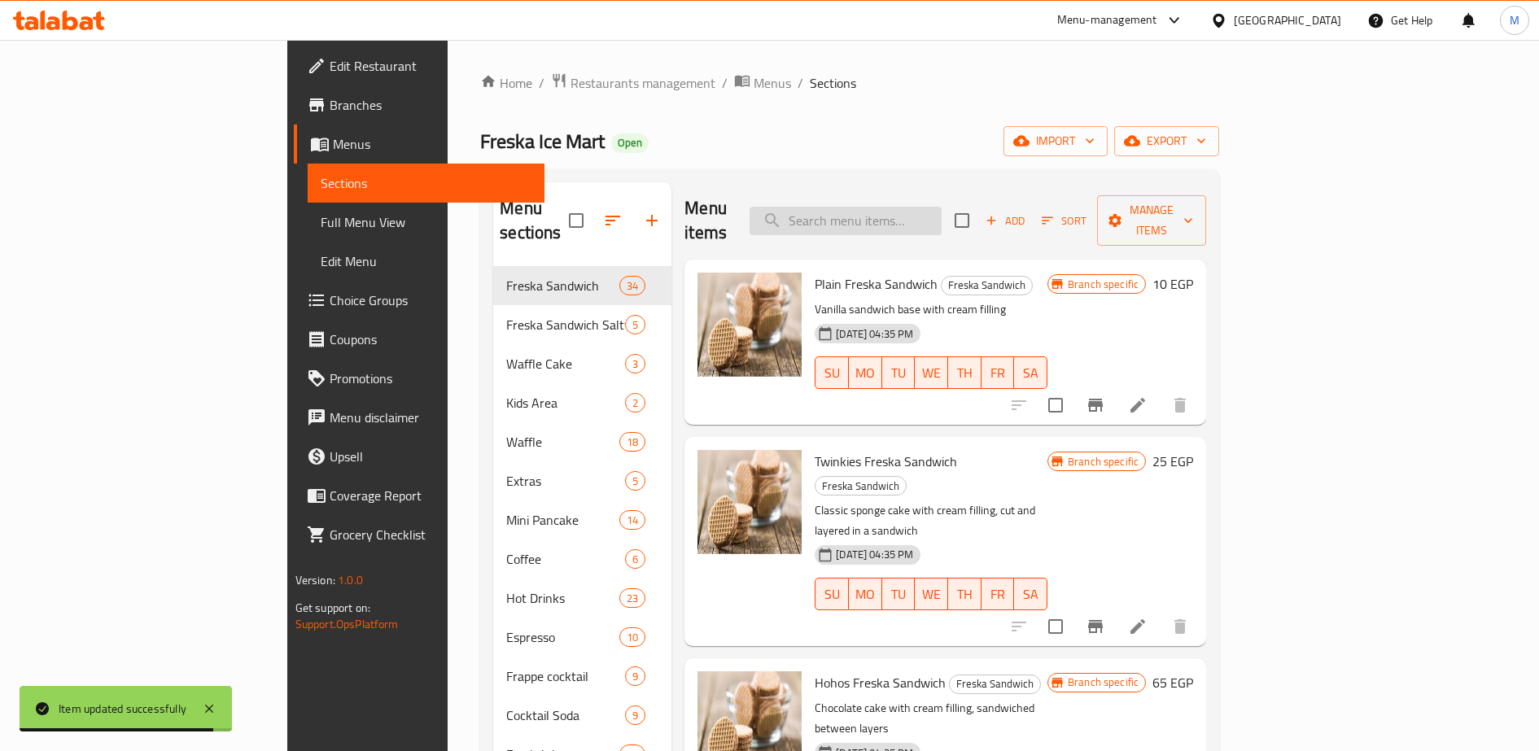
click at [915, 211] on input "search" at bounding box center [845, 221] width 192 height 28
paste input "Twinkies"
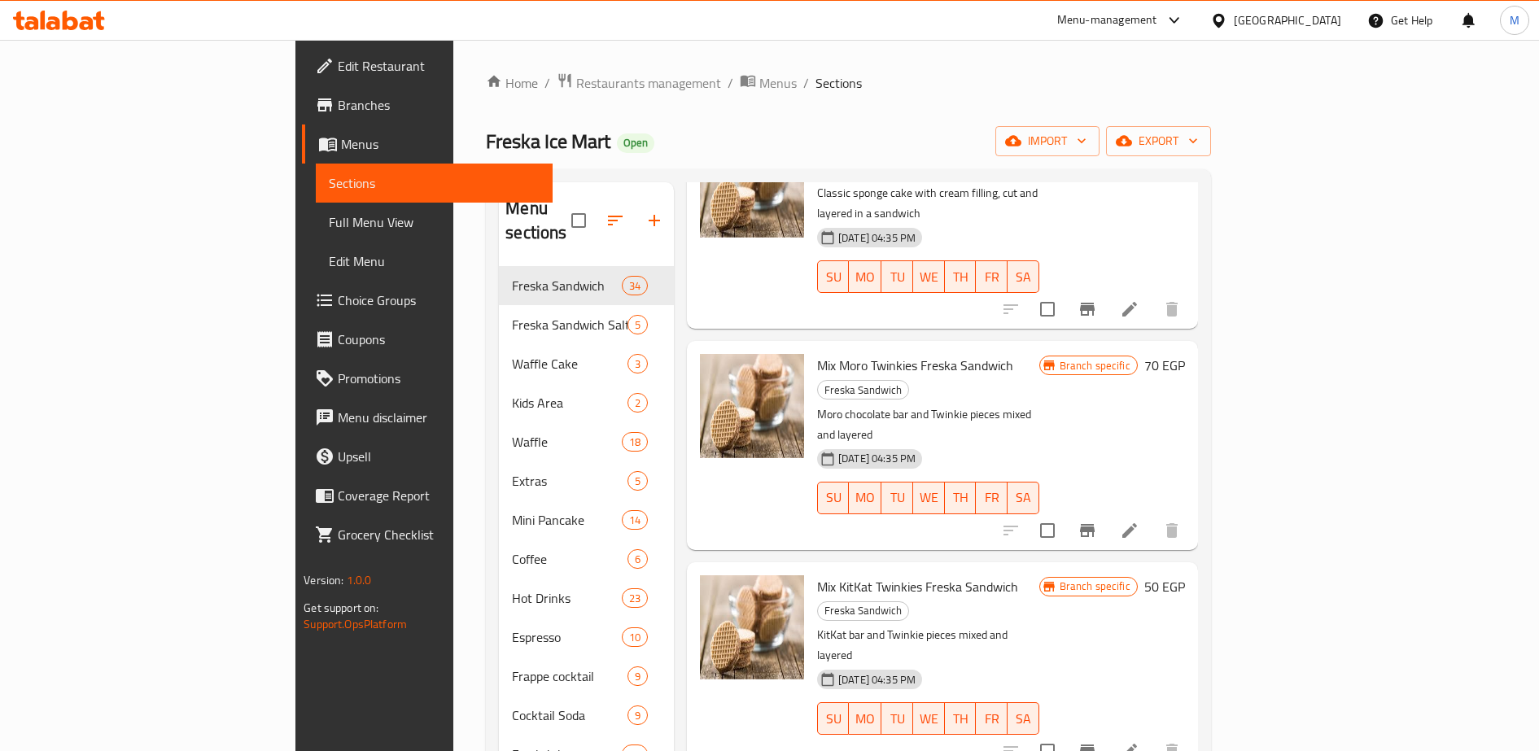
scroll to position [160, 0]
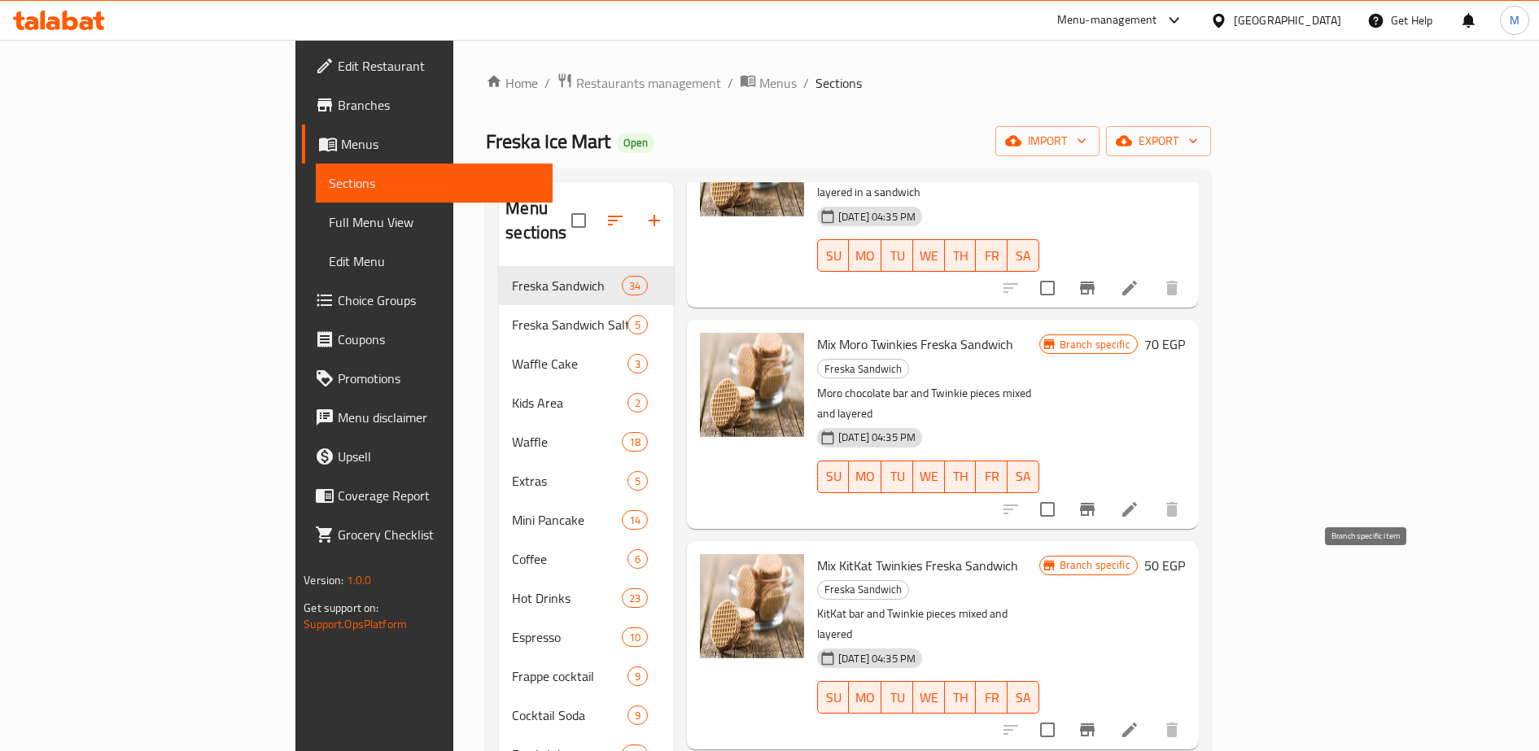
type input "Twinkies"
click at [1097, 720] on icon "Branch-specific-item" at bounding box center [1087, 730] width 20 height 20
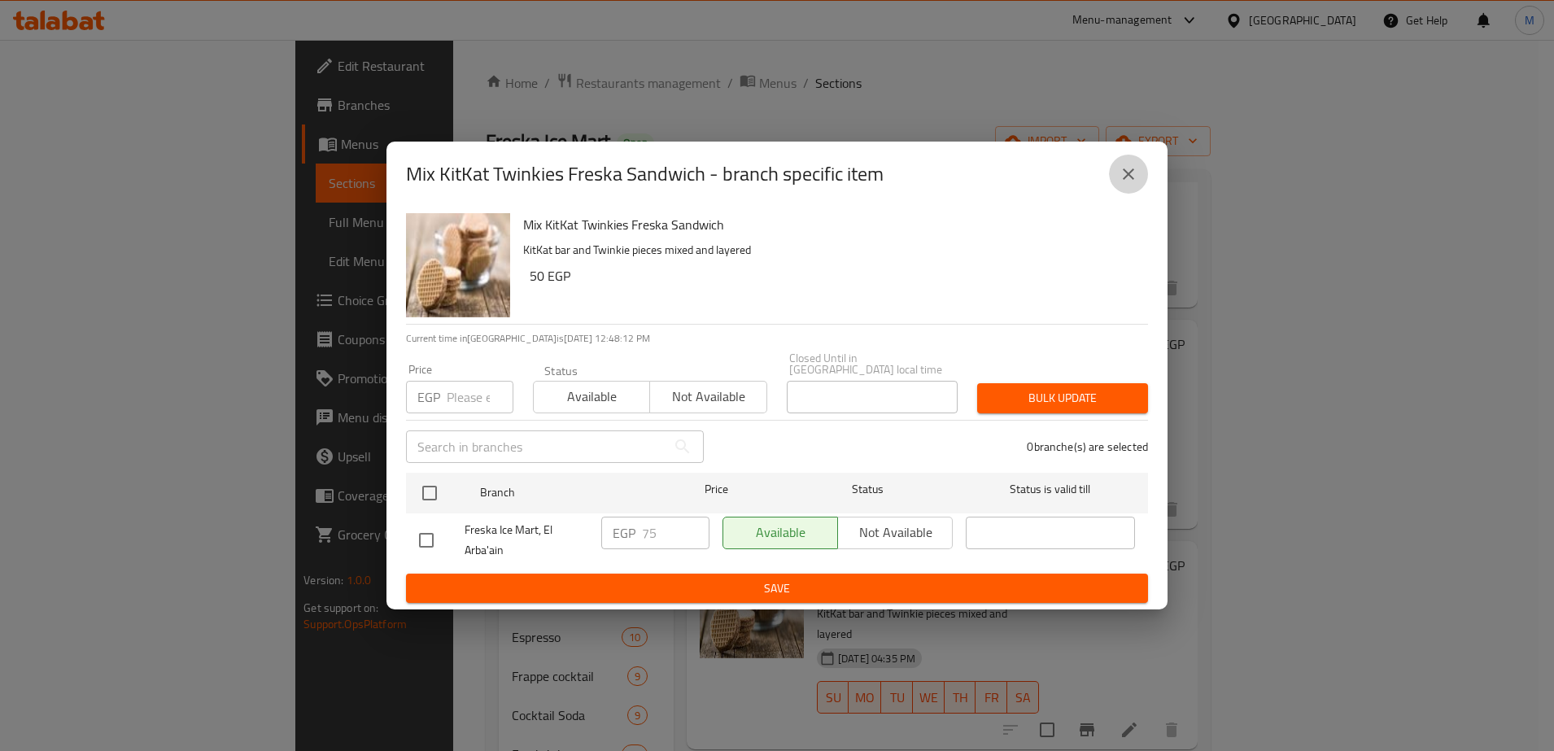
click at [1123, 179] on icon "close" at bounding box center [1129, 174] width 20 height 20
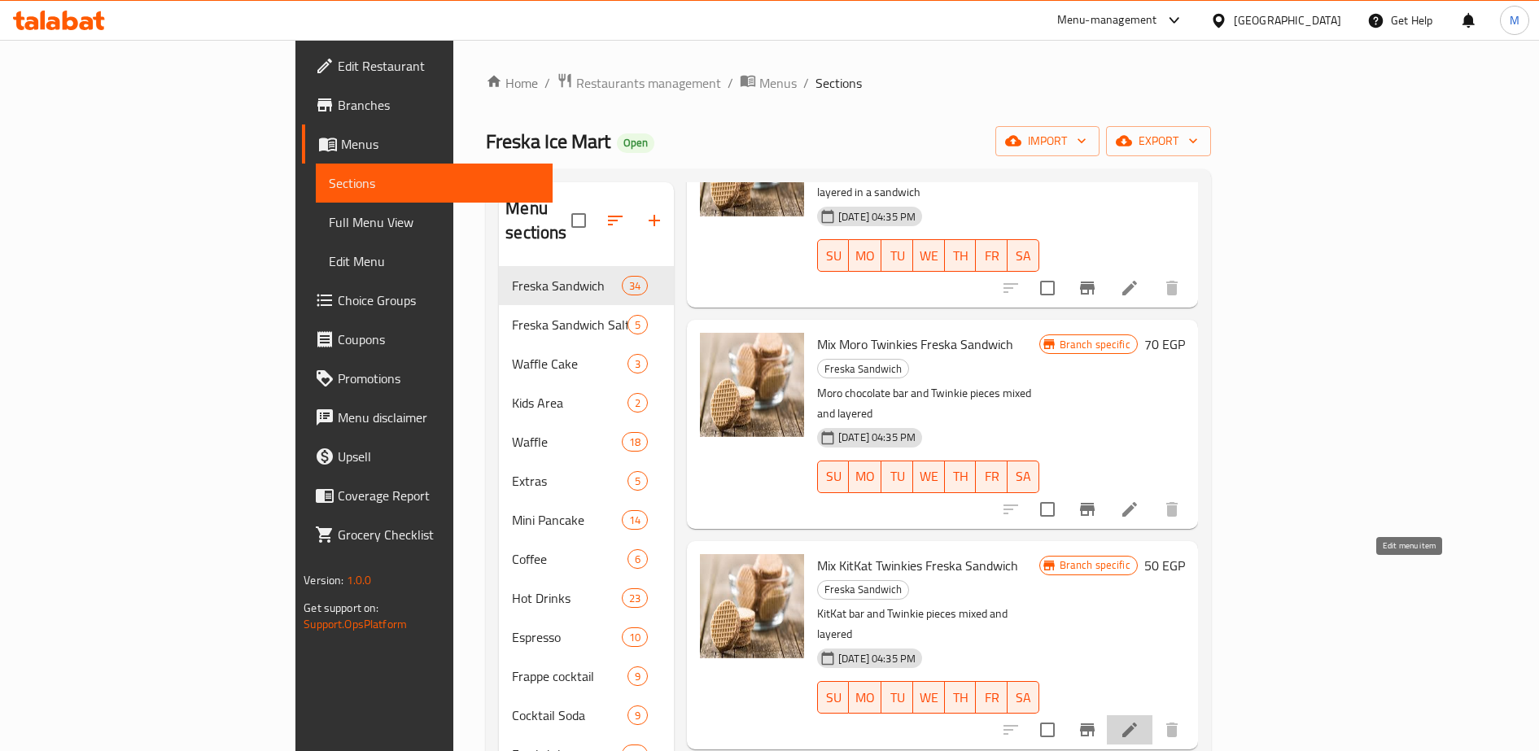
click at [1137, 723] on icon at bounding box center [1129, 730] width 15 height 15
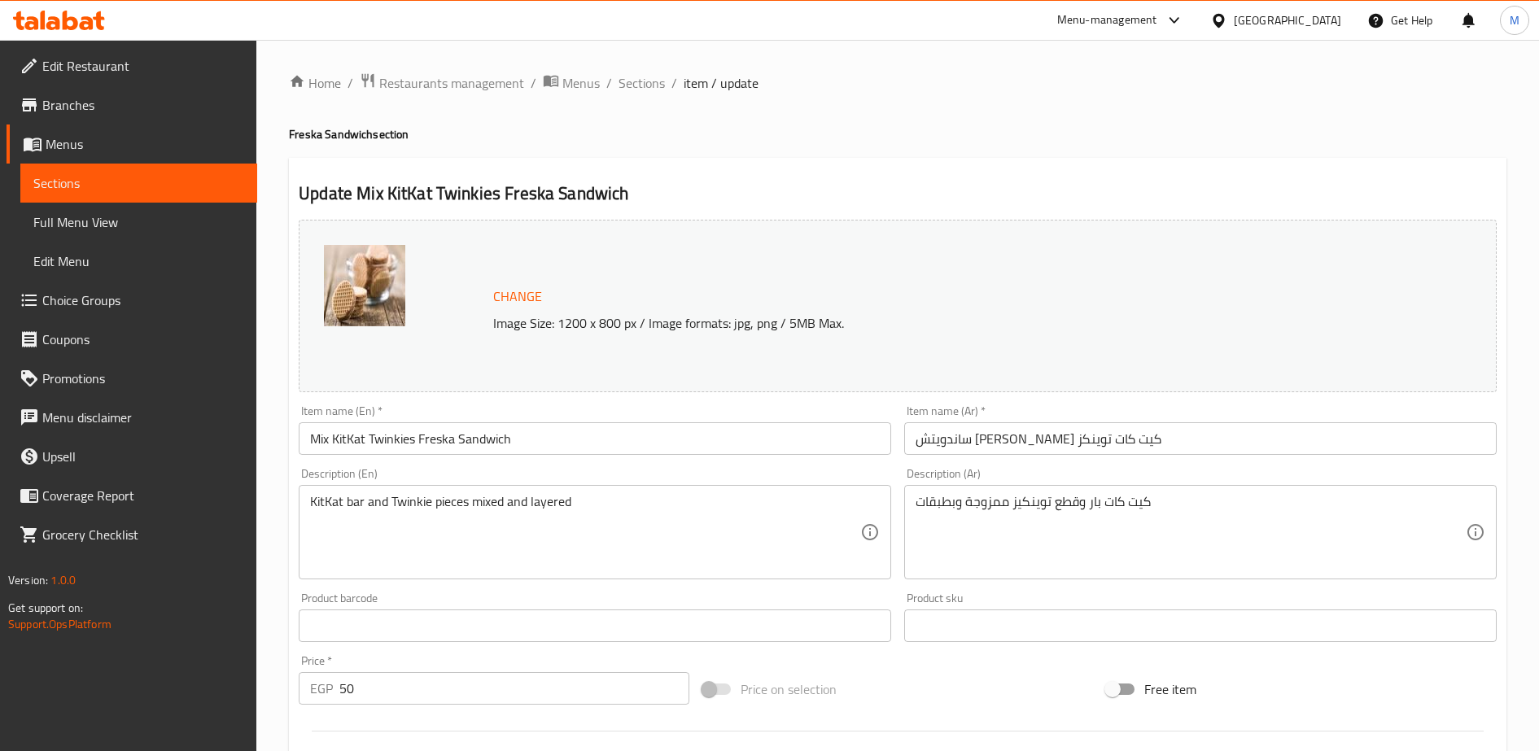
click at [372, 690] on input "50" at bounding box center [514, 688] width 350 height 33
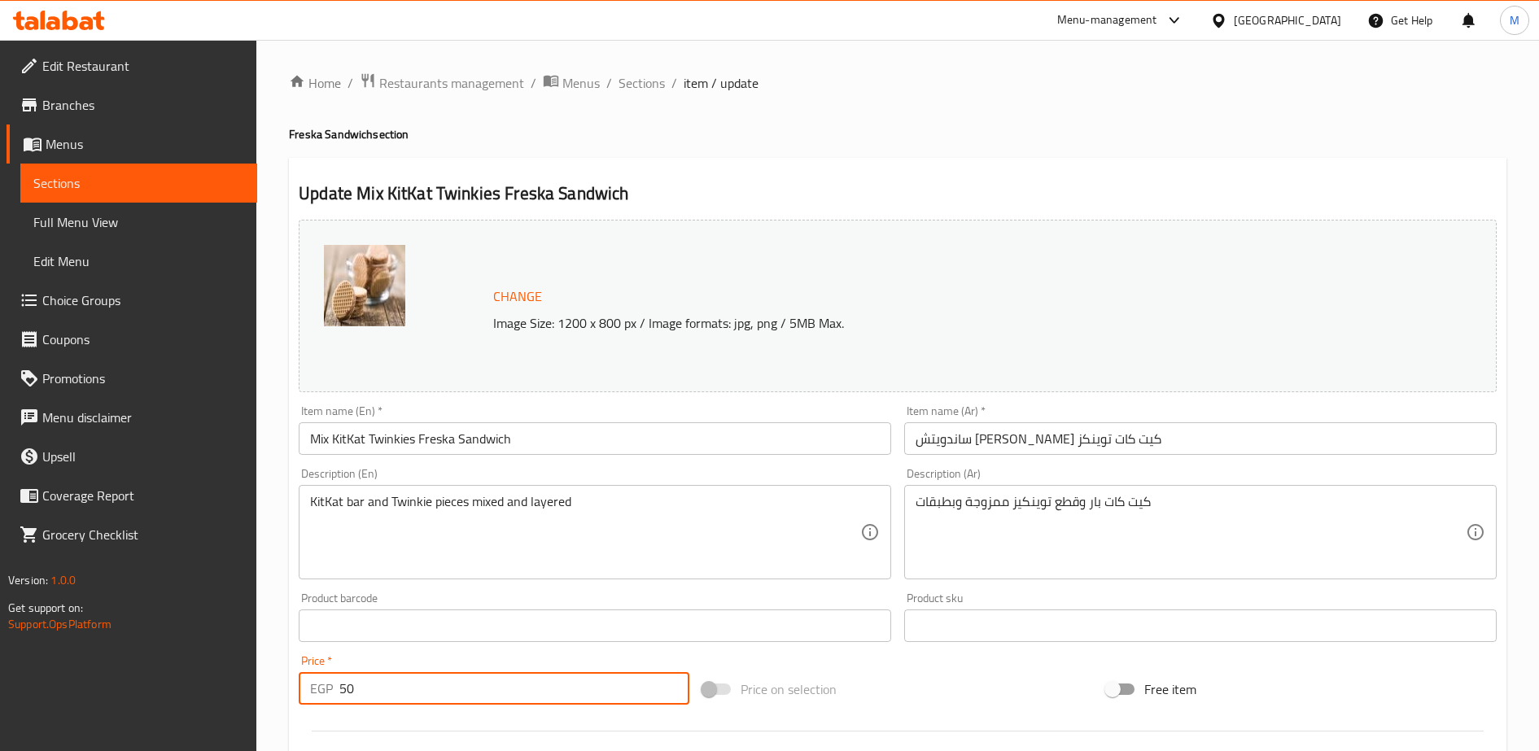
click at [372, 690] on input "50" at bounding box center [514, 688] width 350 height 33
click at [372, 690] on input "7" at bounding box center [514, 688] width 350 height 33
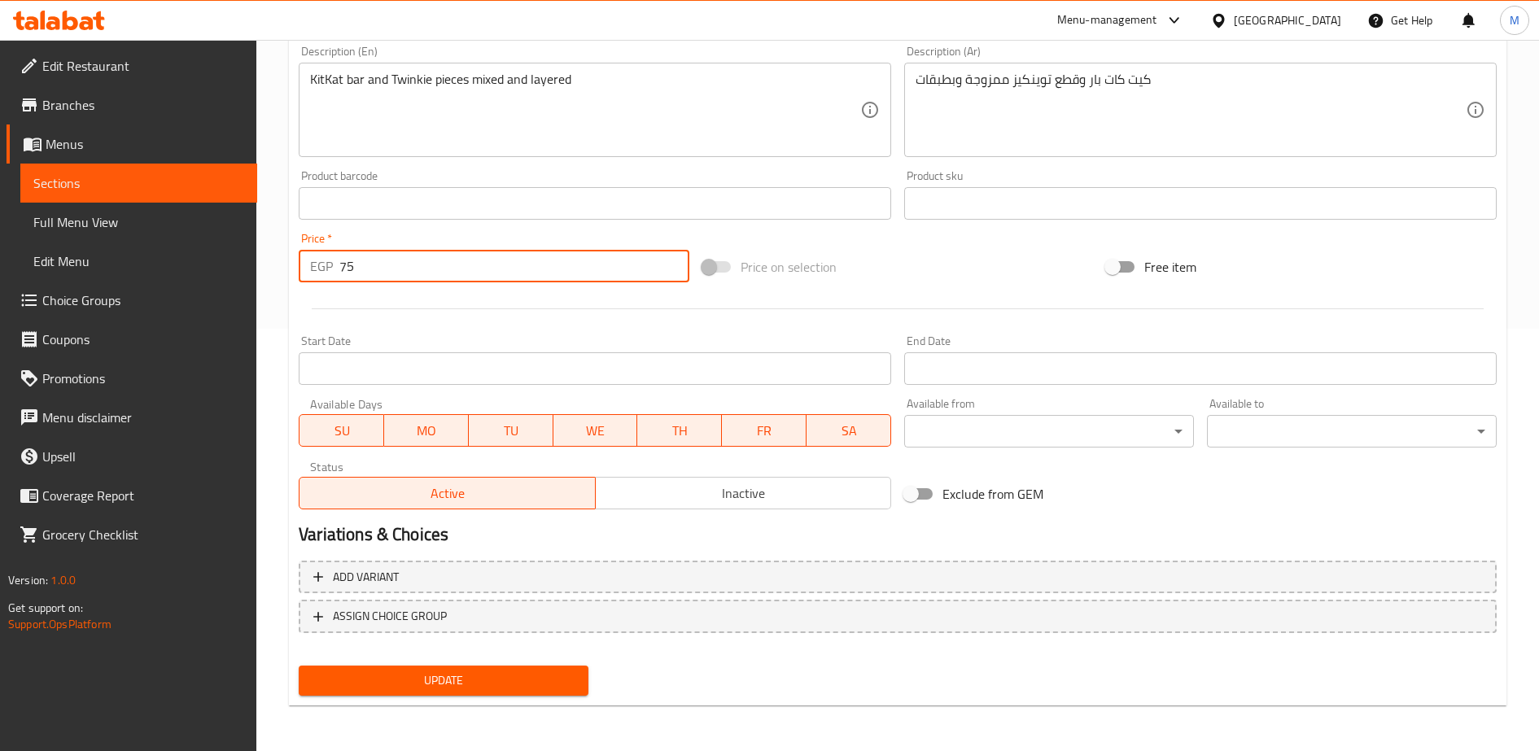
type input "75"
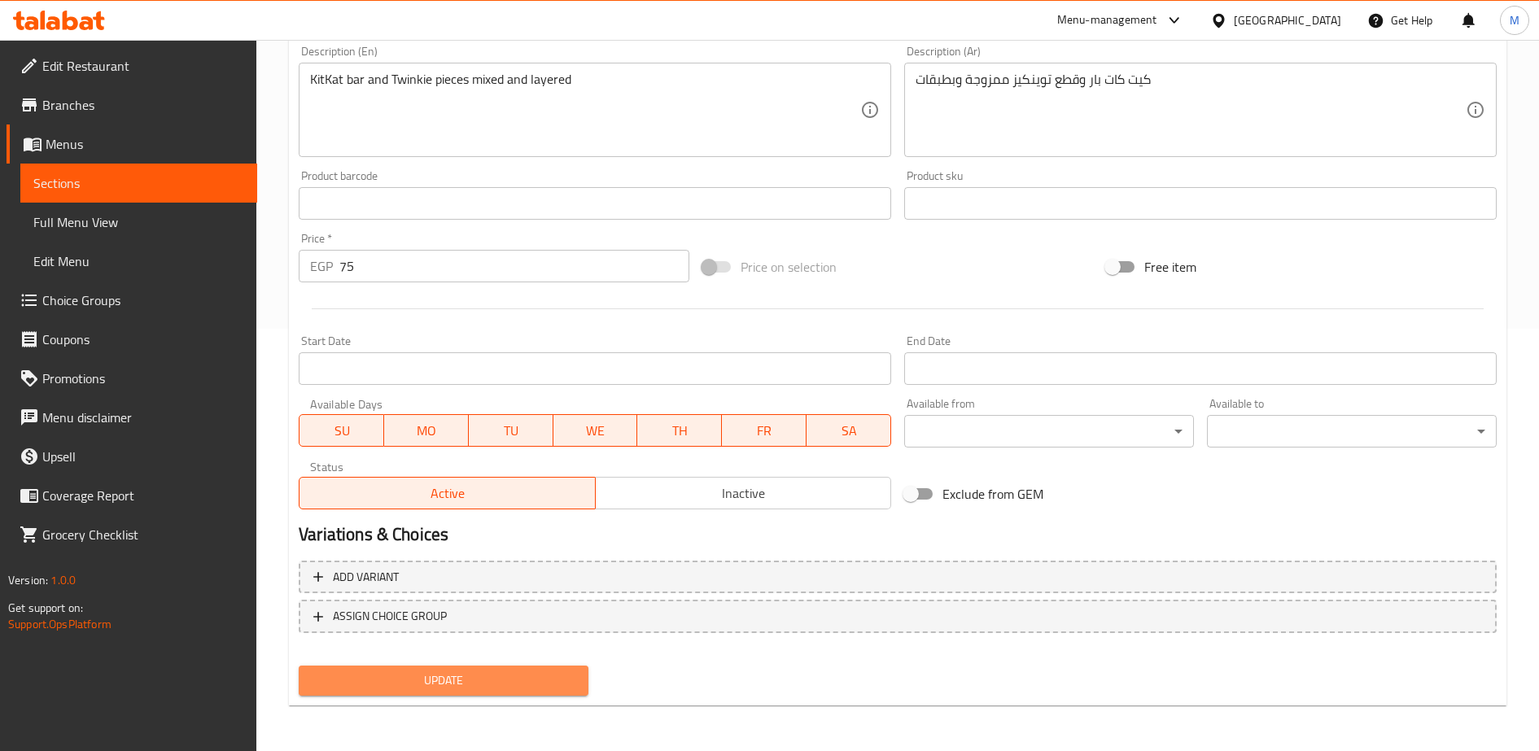
click at [411, 682] on span "Update" at bounding box center [444, 681] width 264 height 20
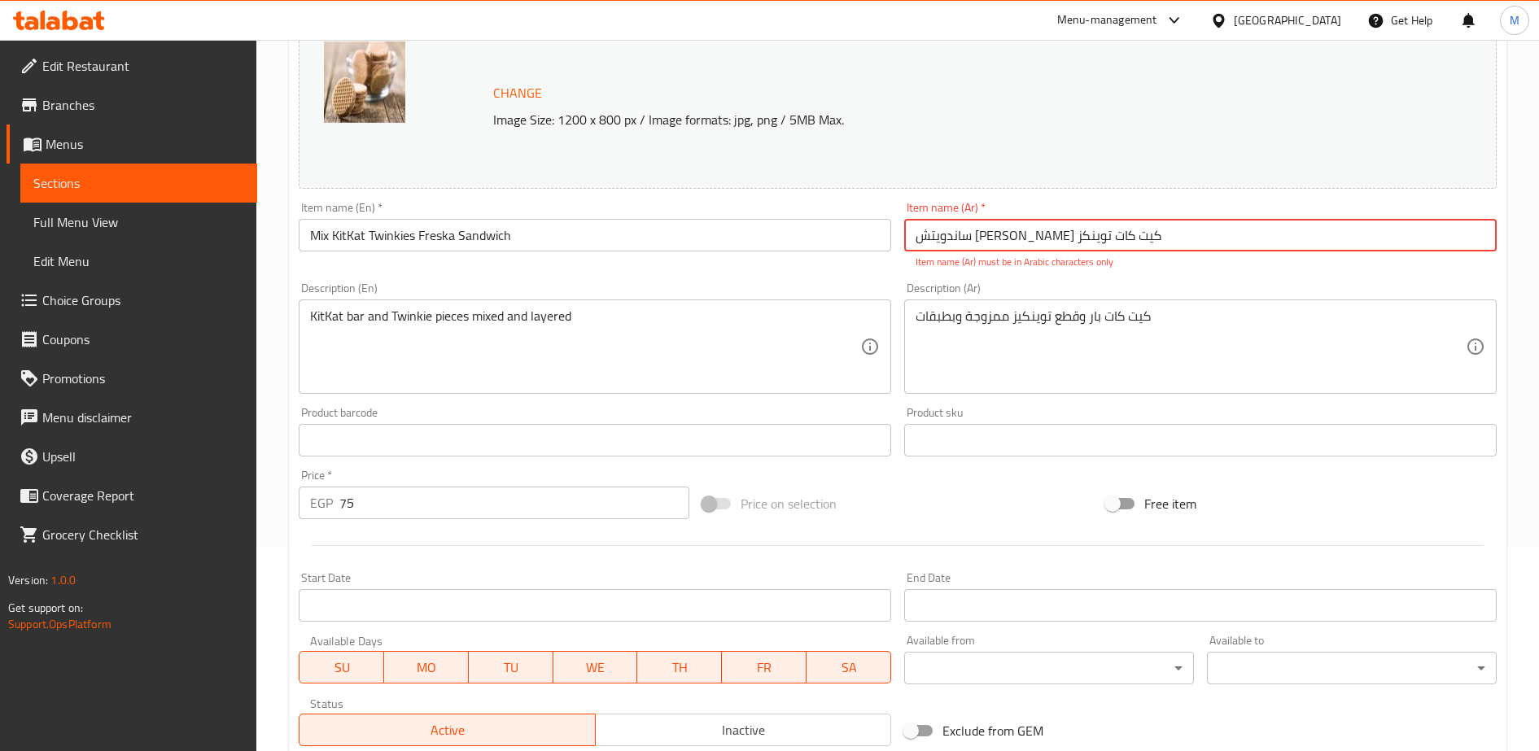
scroll to position [203, 0]
click at [987, 231] on input "ساندويتش [PERSON_NAME] کیت کات توینکز" at bounding box center [1200, 236] width 592 height 33
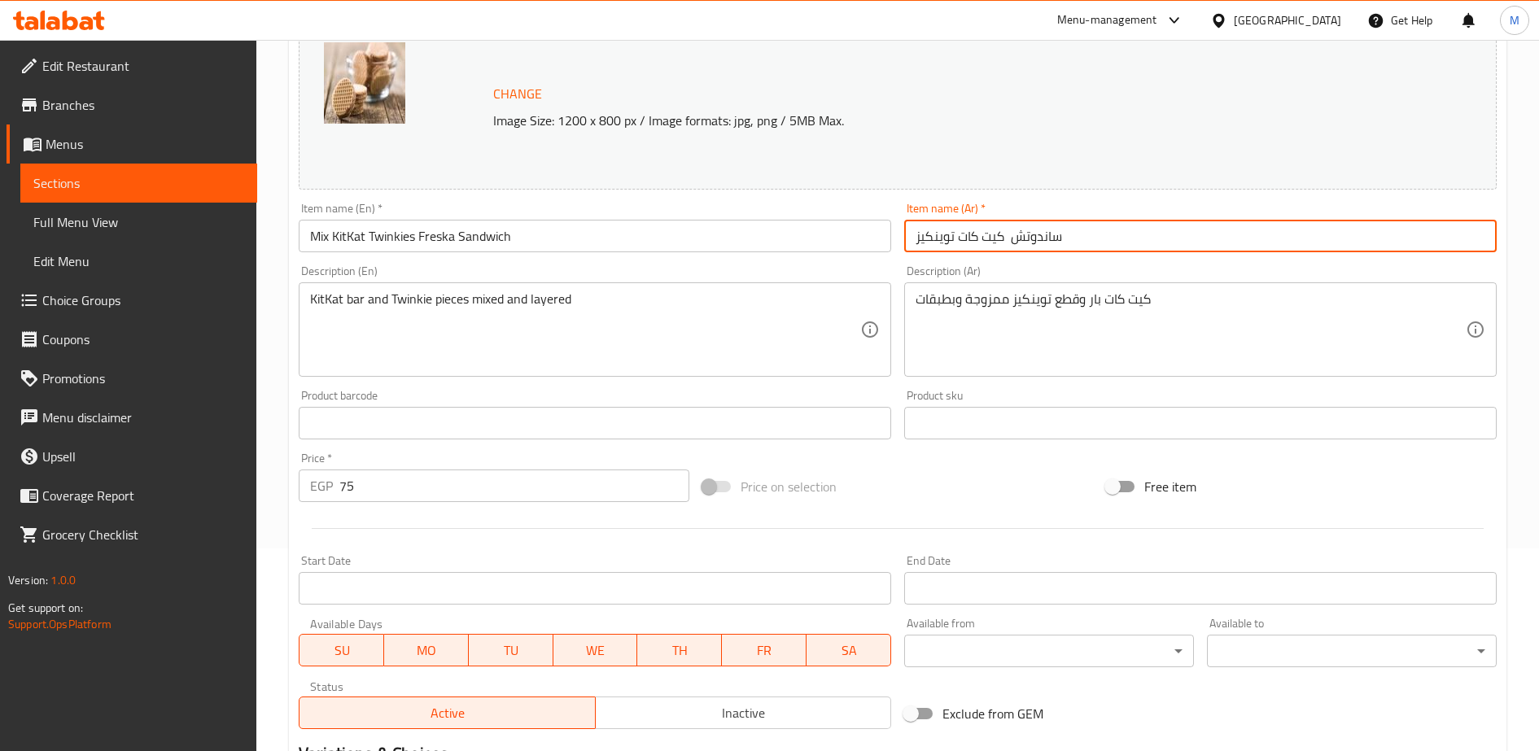
scroll to position [422, 0]
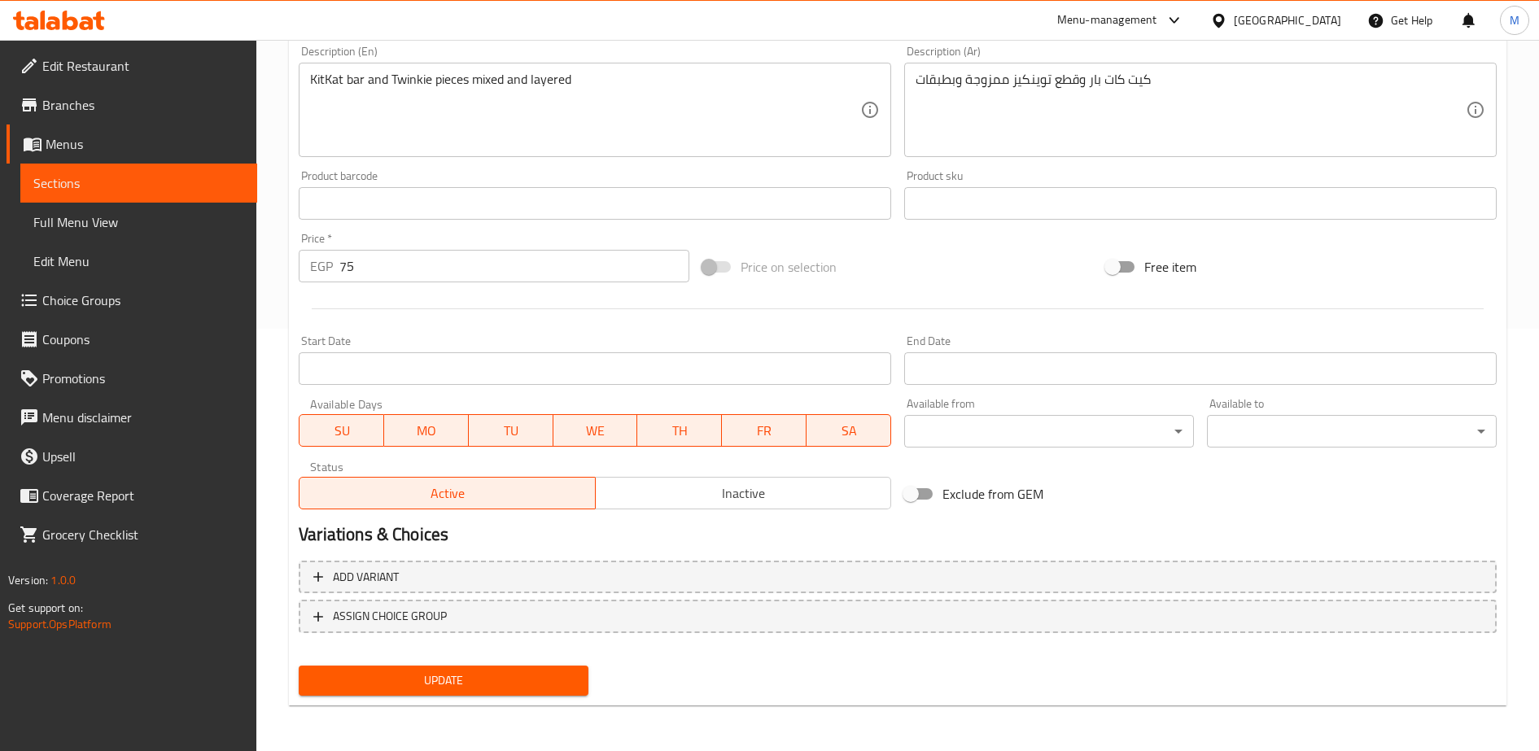
type input "ساندوتش كيت كات توينكيز"
click at [422, 688] on span "Update" at bounding box center [444, 681] width 264 height 20
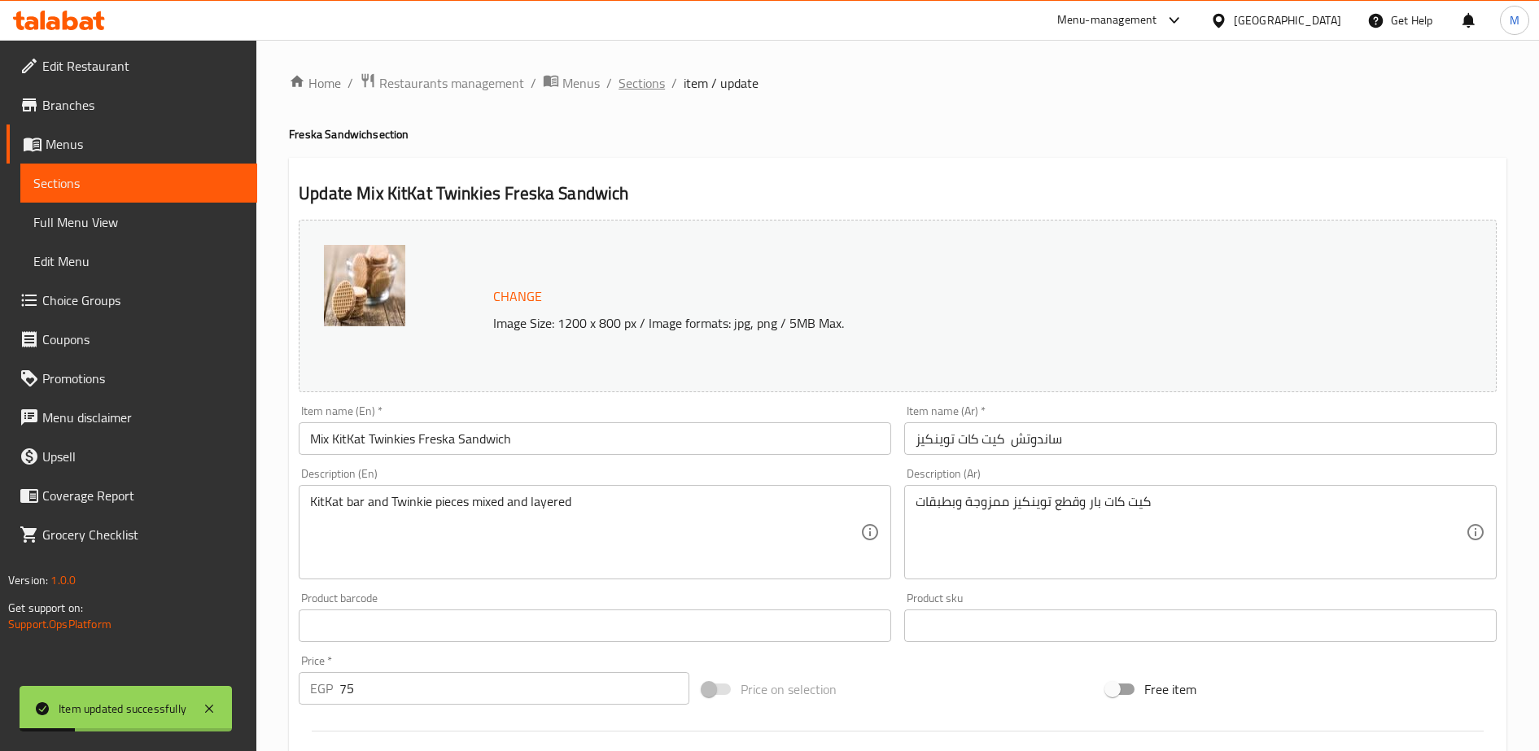
click at [640, 85] on span "Sections" at bounding box center [641, 83] width 46 height 20
